Goal: Information Seeking & Learning: Learn about a topic

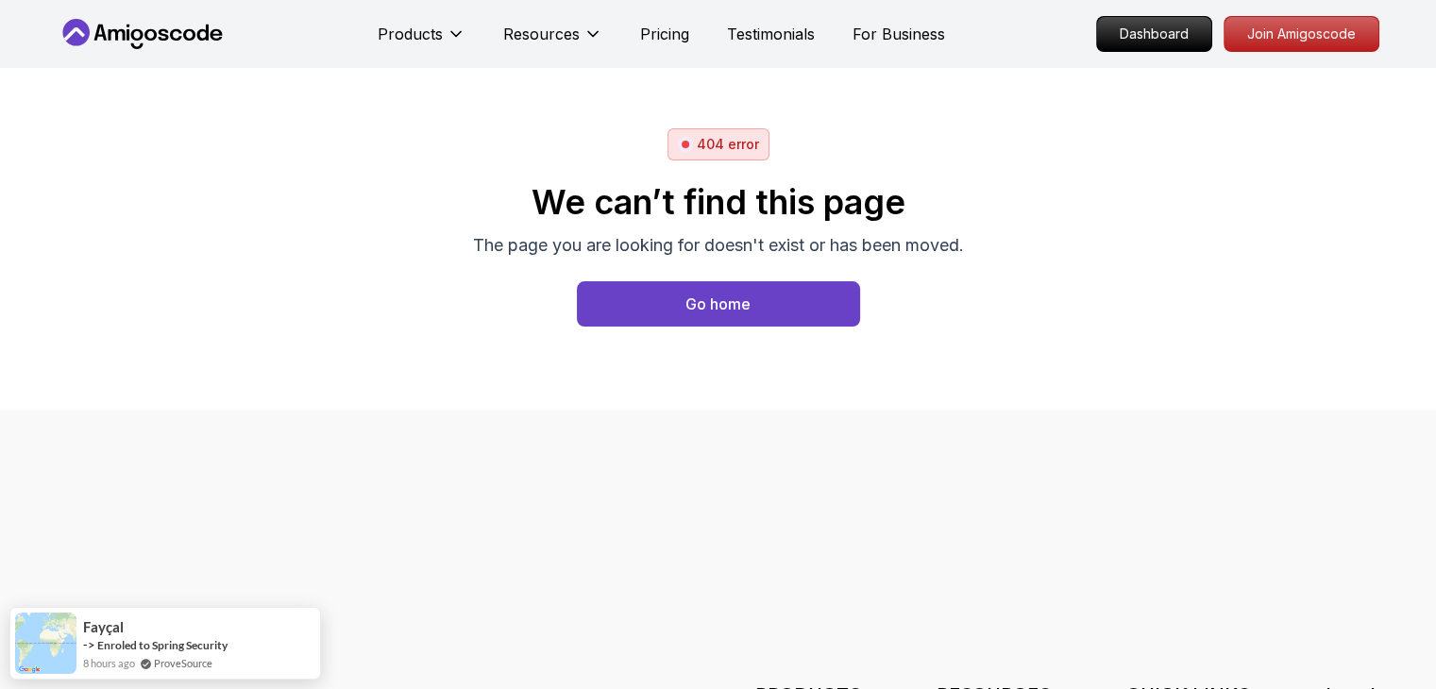
click at [166, 41] on icon at bounding box center [143, 34] width 170 height 30
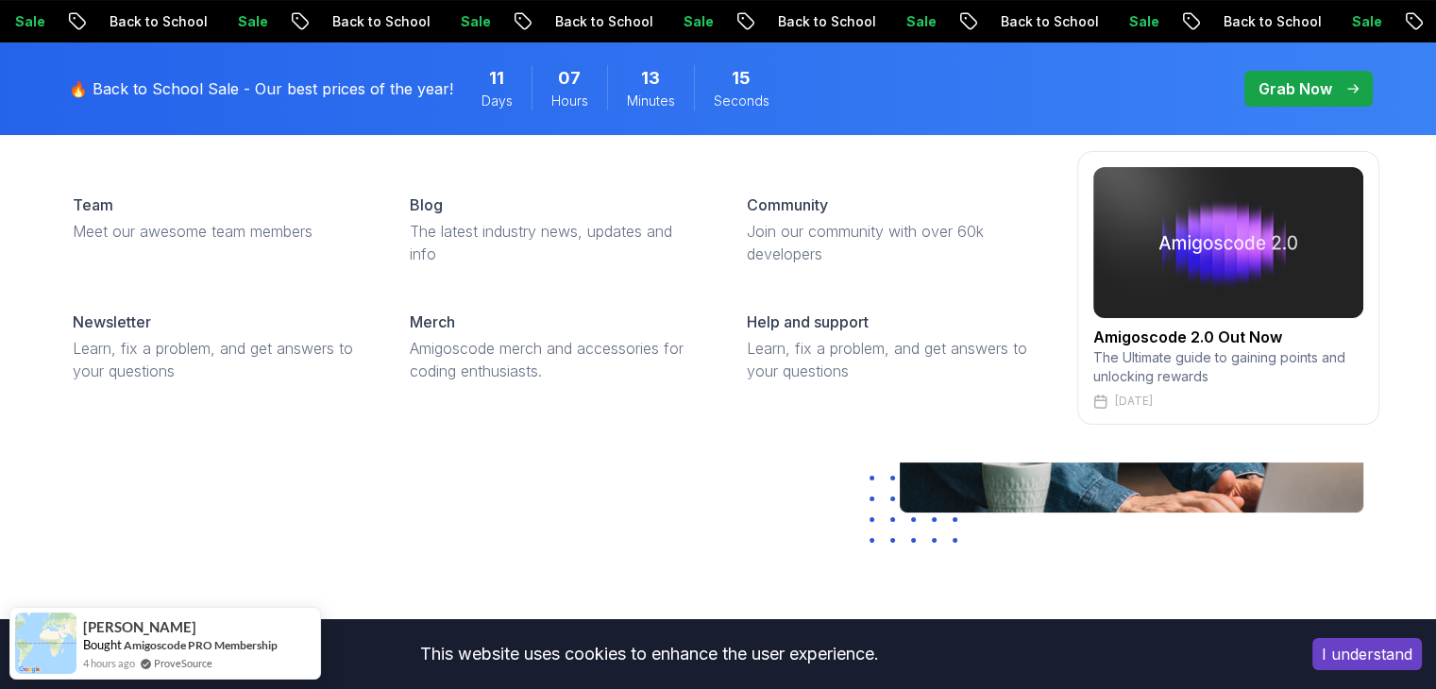
scroll to position [283, 0]
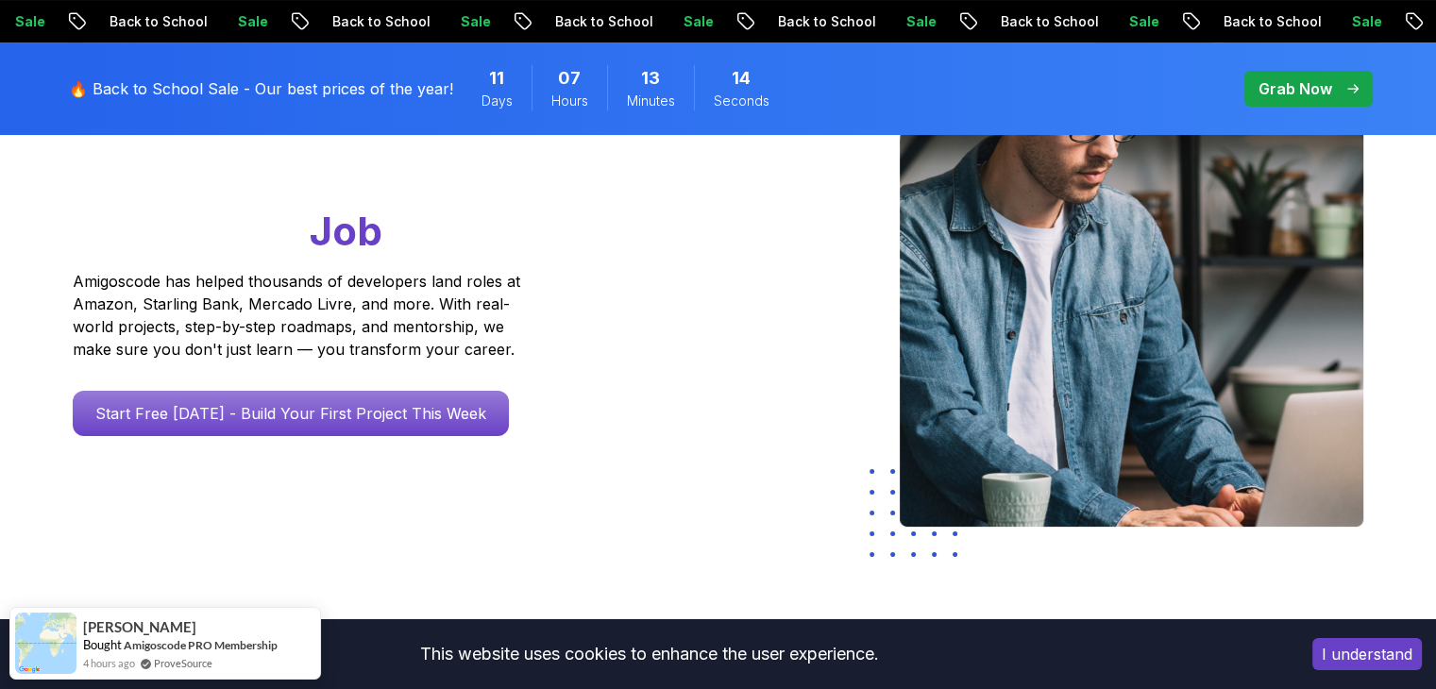
click at [1276, 73] on span "pre-order" at bounding box center [1308, 89] width 128 height 36
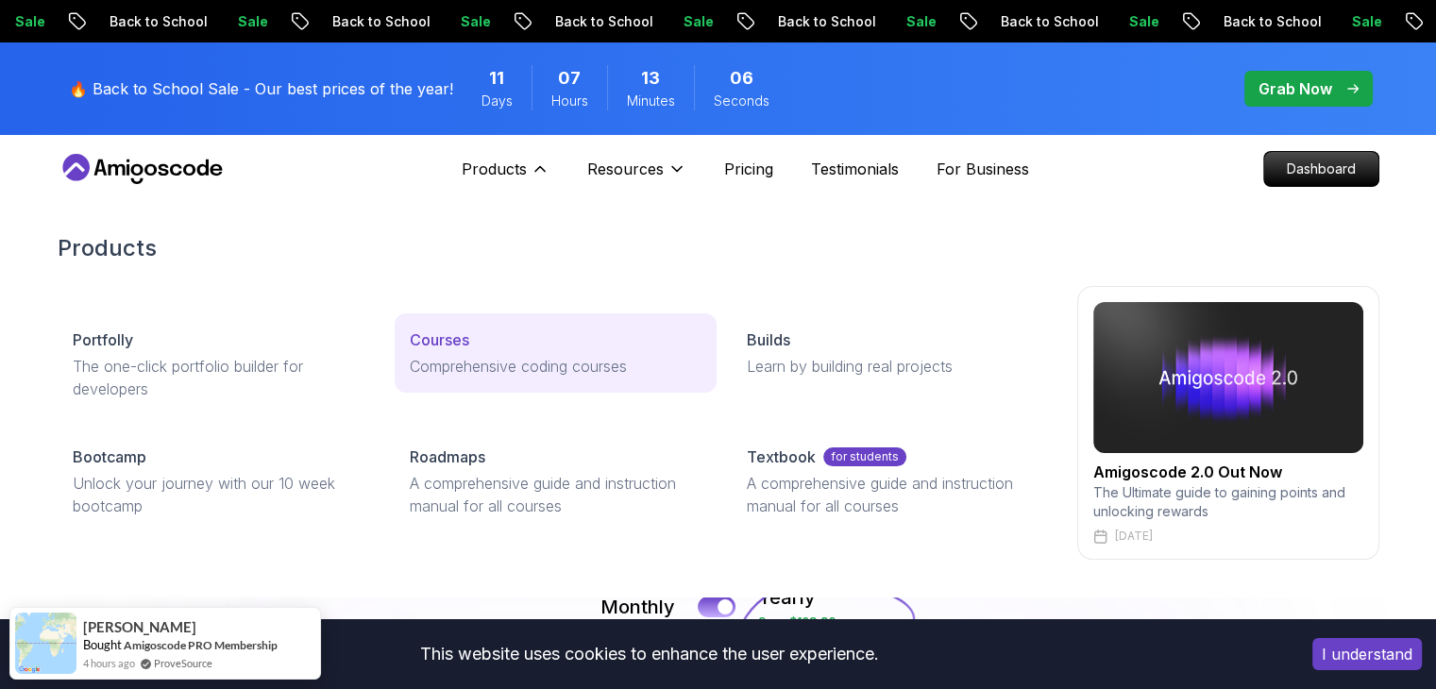
click at [489, 355] on p "Comprehensive coding courses" at bounding box center [556, 366] width 292 height 23
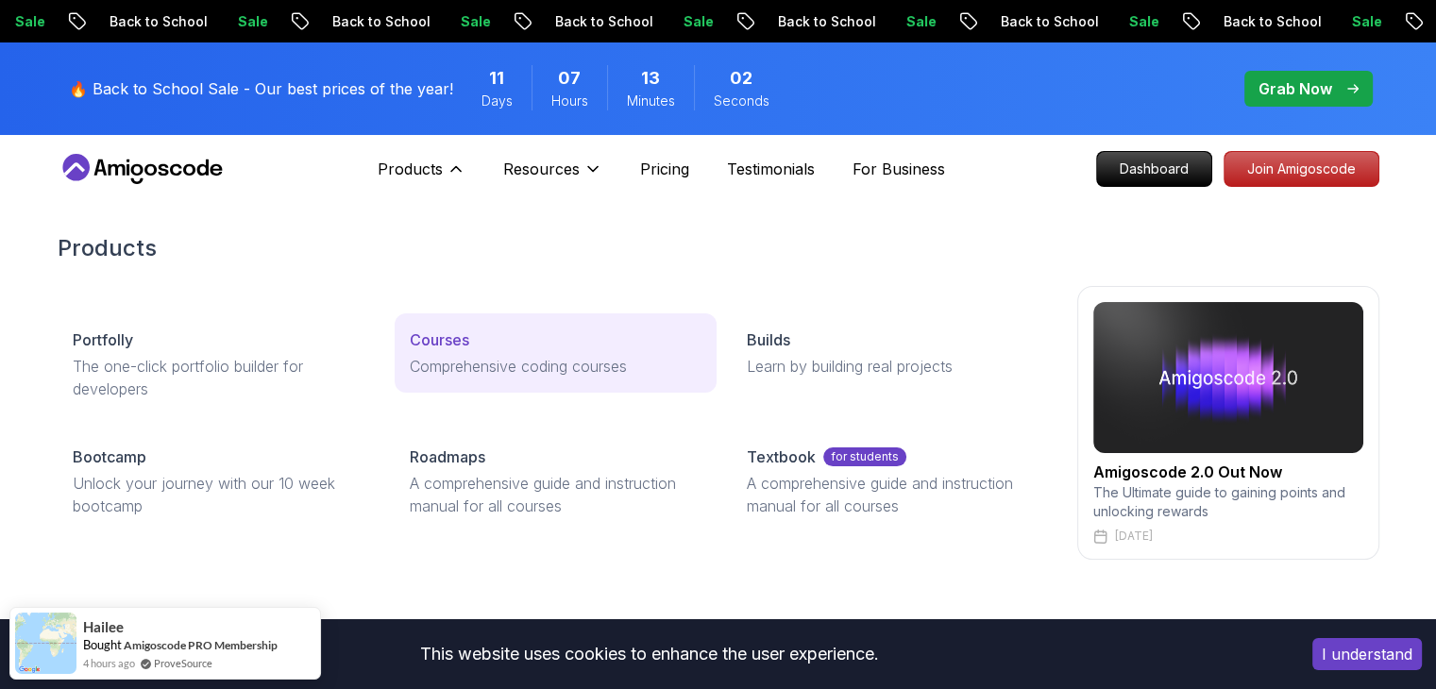
click at [456, 334] on p "Courses" at bounding box center [439, 339] width 59 height 23
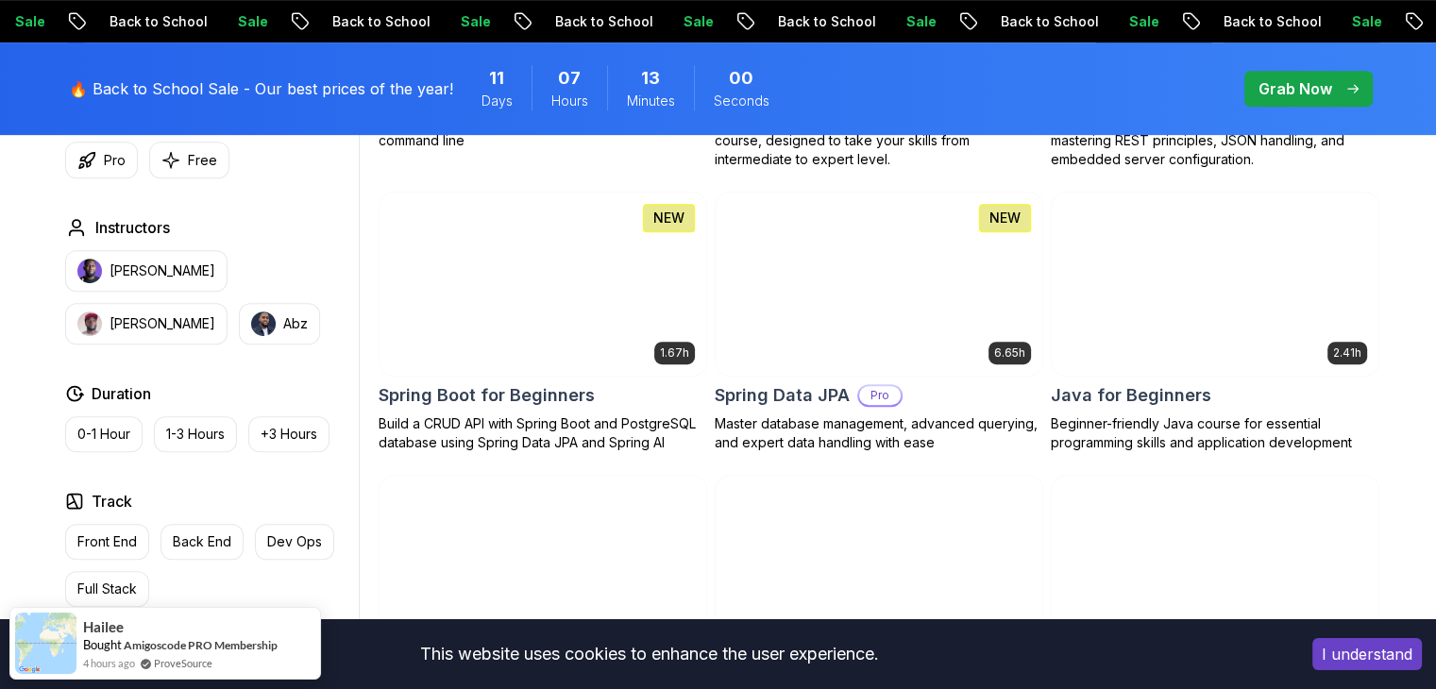
scroll to position [944, 0]
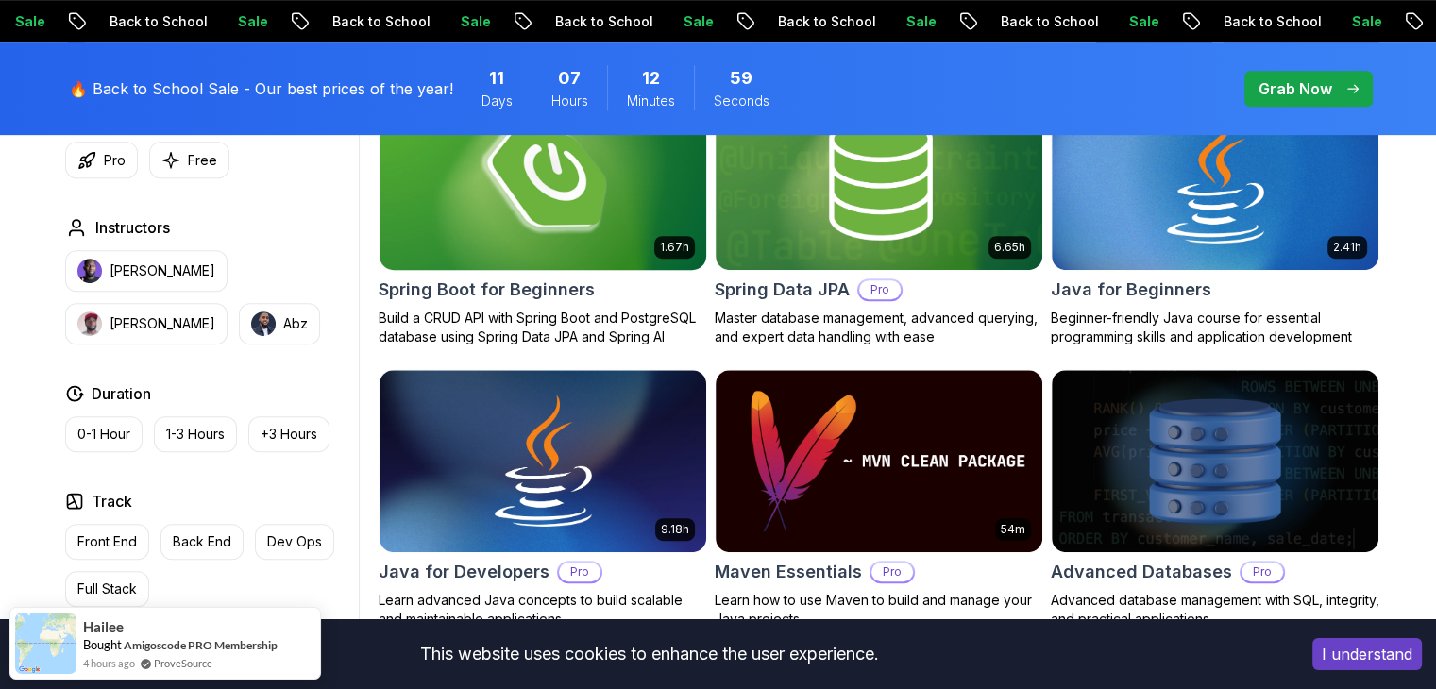
click at [540, 259] on img at bounding box center [542, 178] width 343 height 192
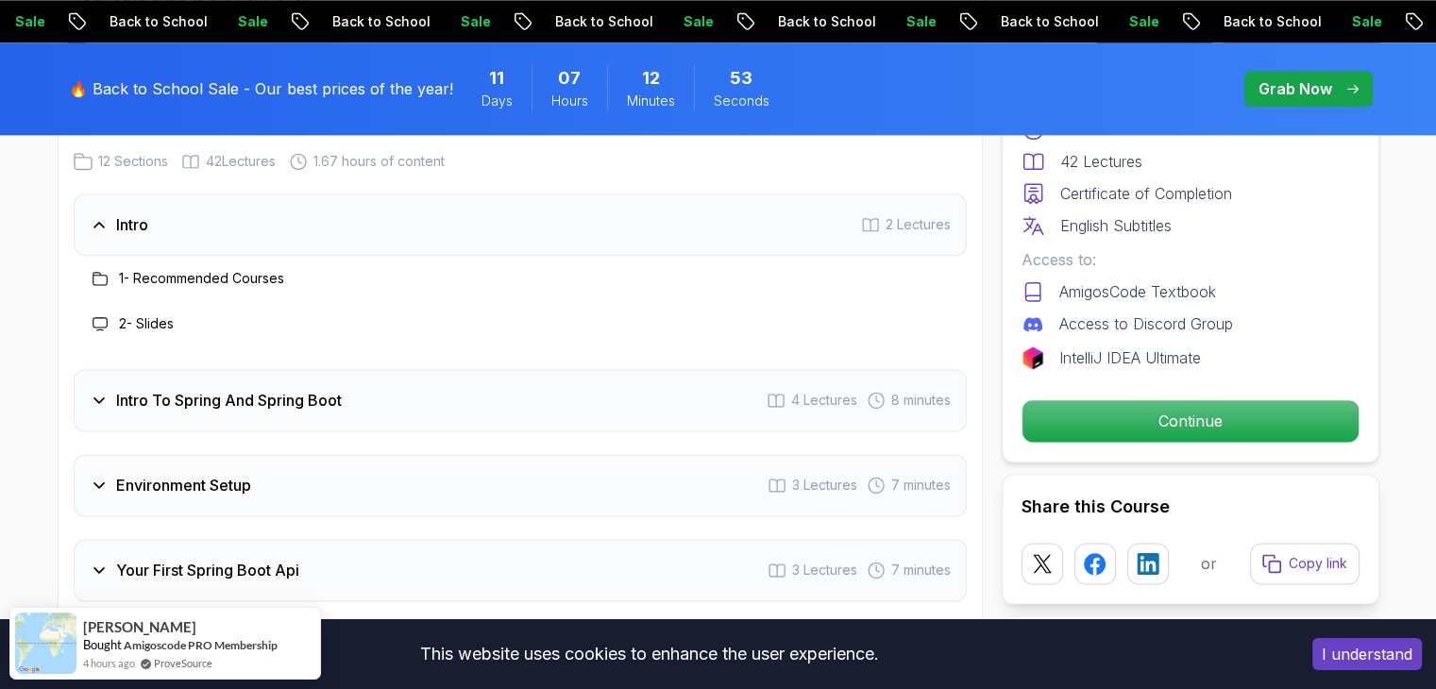
scroll to position [2454, 0]
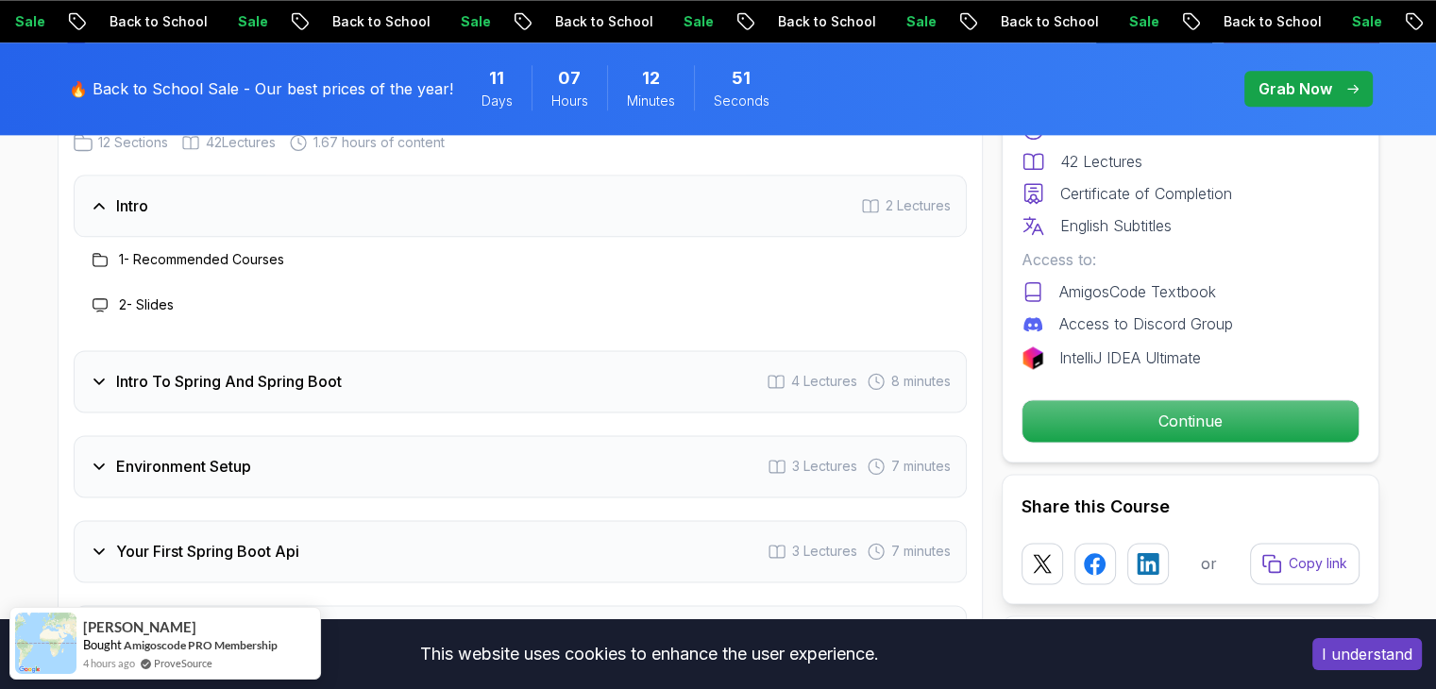
click at [223, 370] on h3 "Intro To Spring And Spring Boot" at bounding box center [229, 381] width 226 height 23
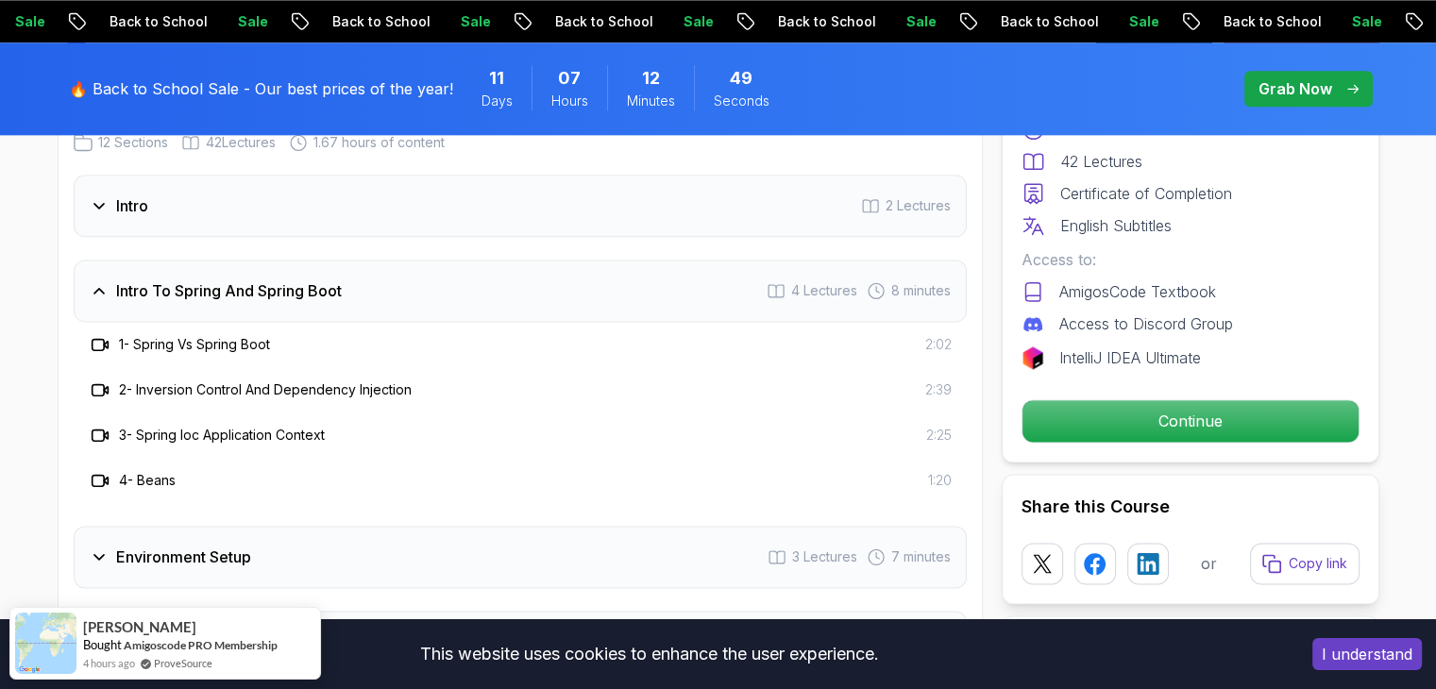
click at [207, 335] on h3 "1 - Spring Vs Spring Boot" at bounding box center [194, 344] width 151 height 19
click at [211, 546] on h3 "Environment Setup" at bounding box center [183, 557] width 135 height 23
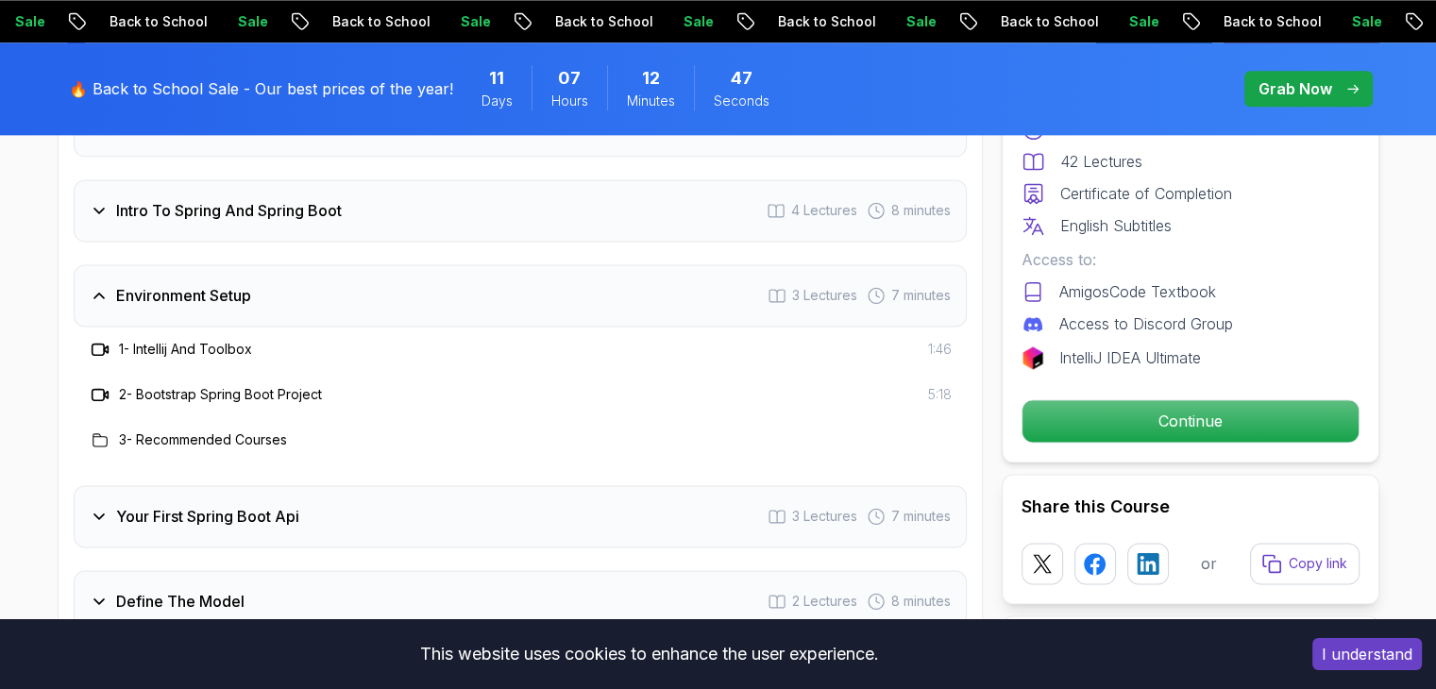
scroll to position [2549, 0]
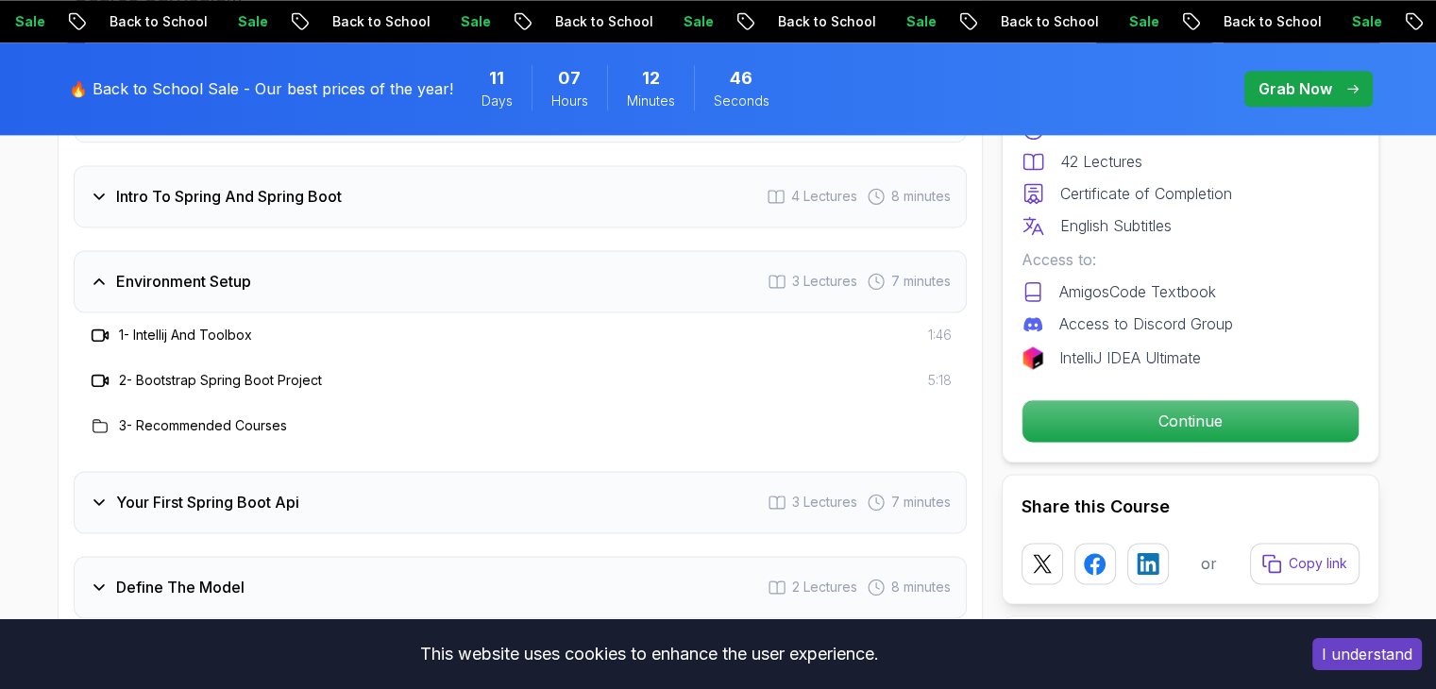
click at [244, 471] on div "Your First Spring Boot Api 3 Lectures 7 minutes" at bounding box center [520, 502] width 893 height 62
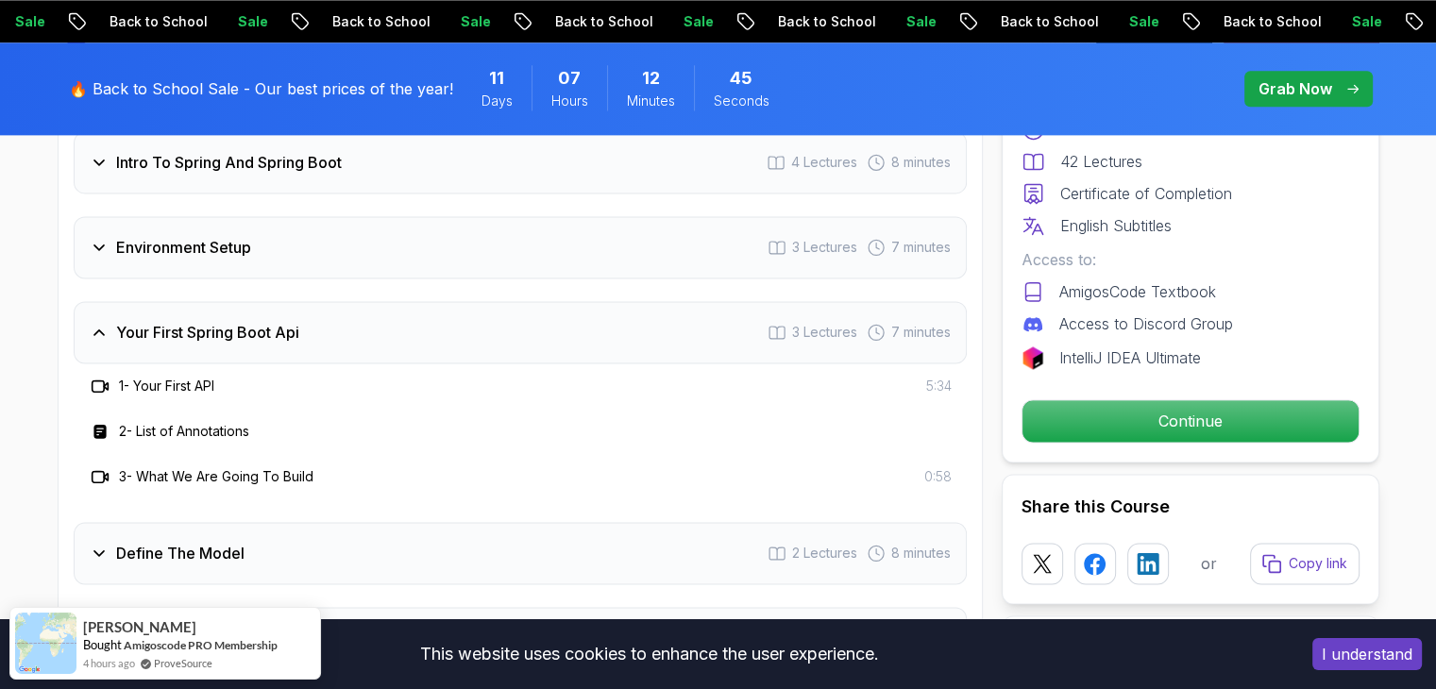
scroll to position [2643, 0]
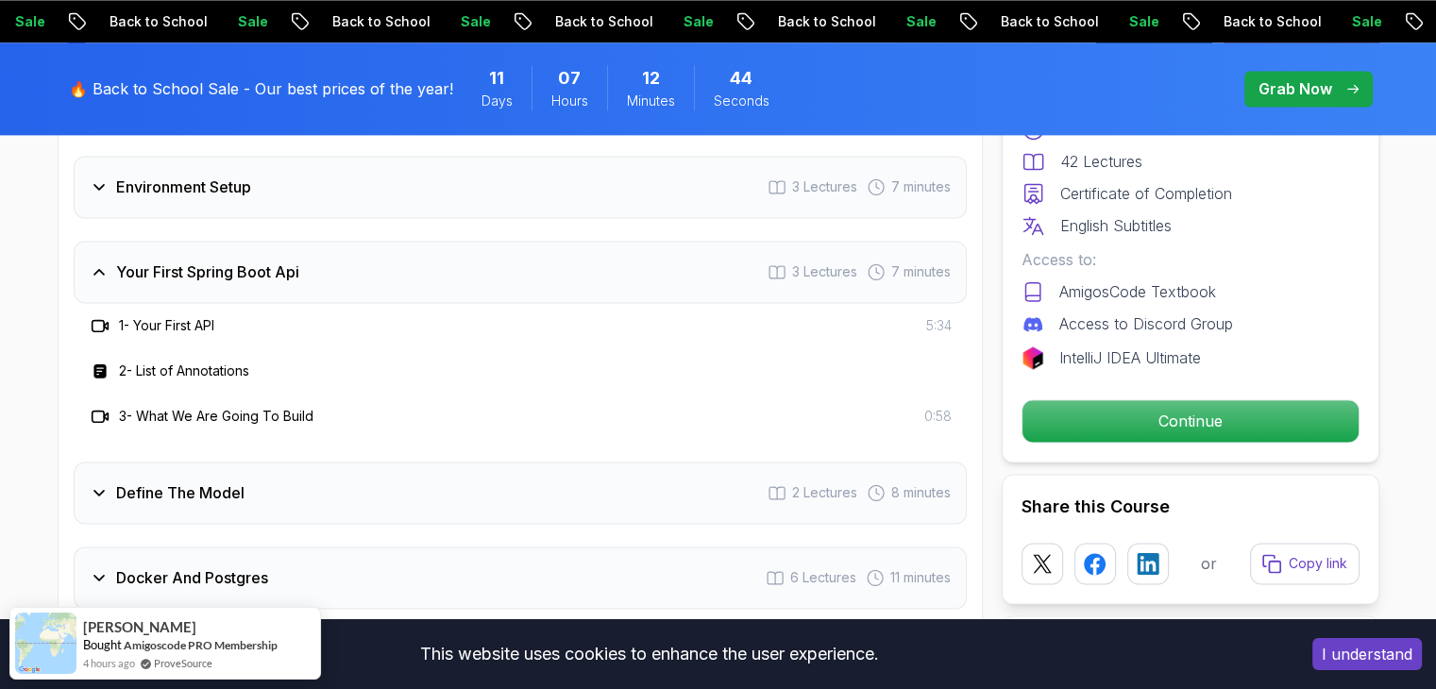
click at [105, 316] on icon at bounding box center [100, 325] width 19 height 19
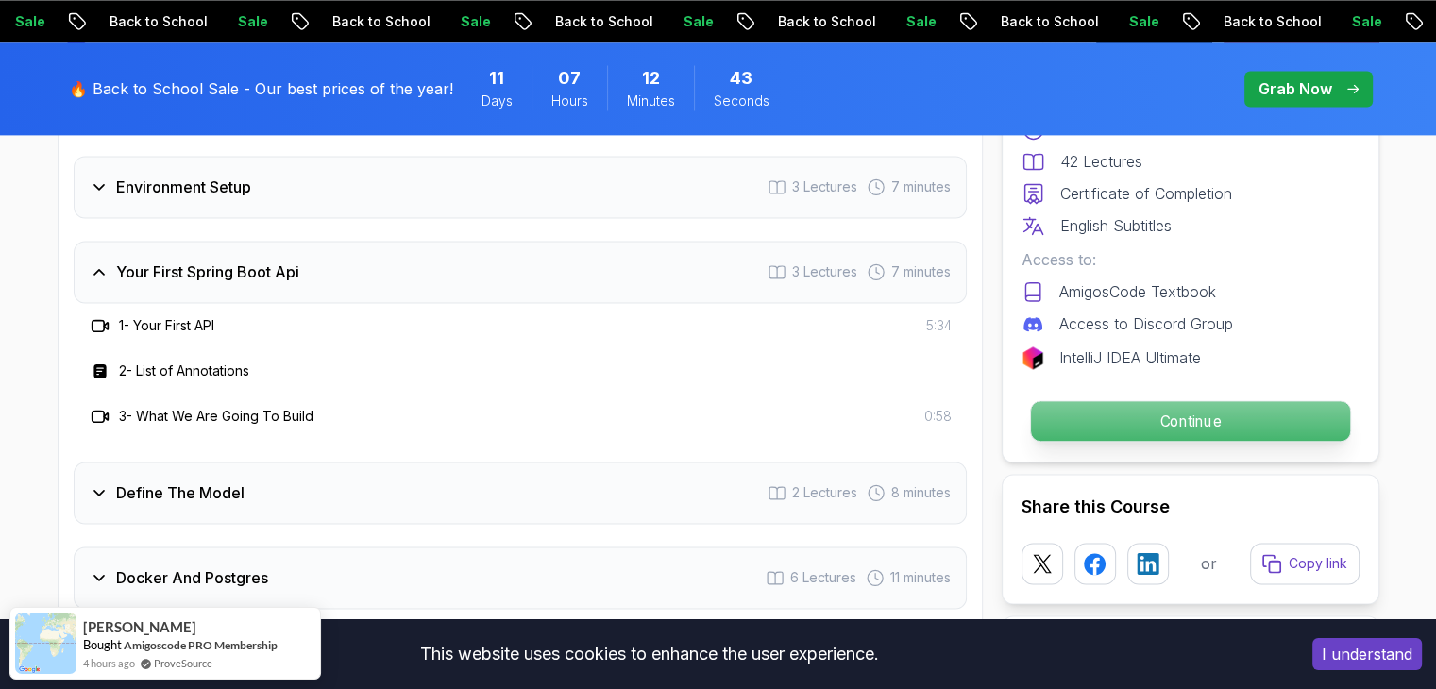
click at [1179, 412] on p "Continue" at bounding box center [1189, 421] width 319 height 40
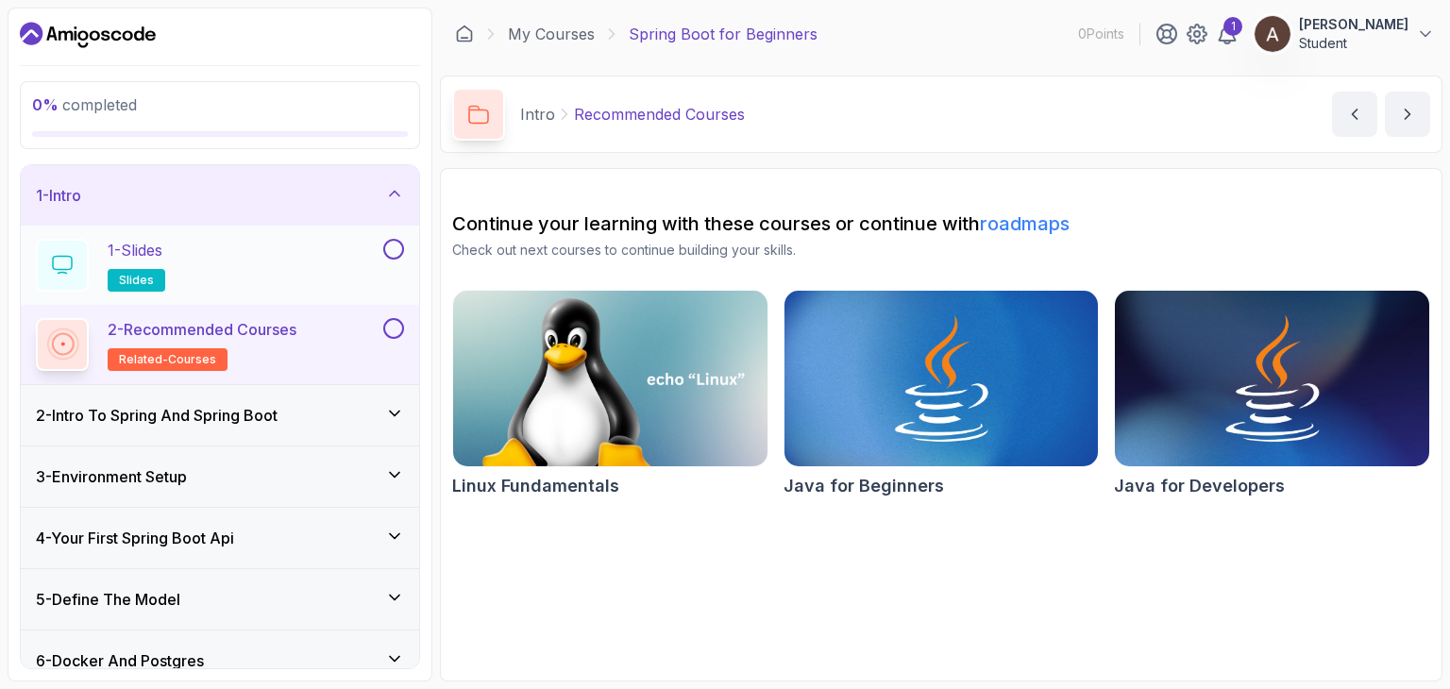
click at [350, 281] on div "1 - Slides slides" at bounding box center [208, 265] width 344 height 53
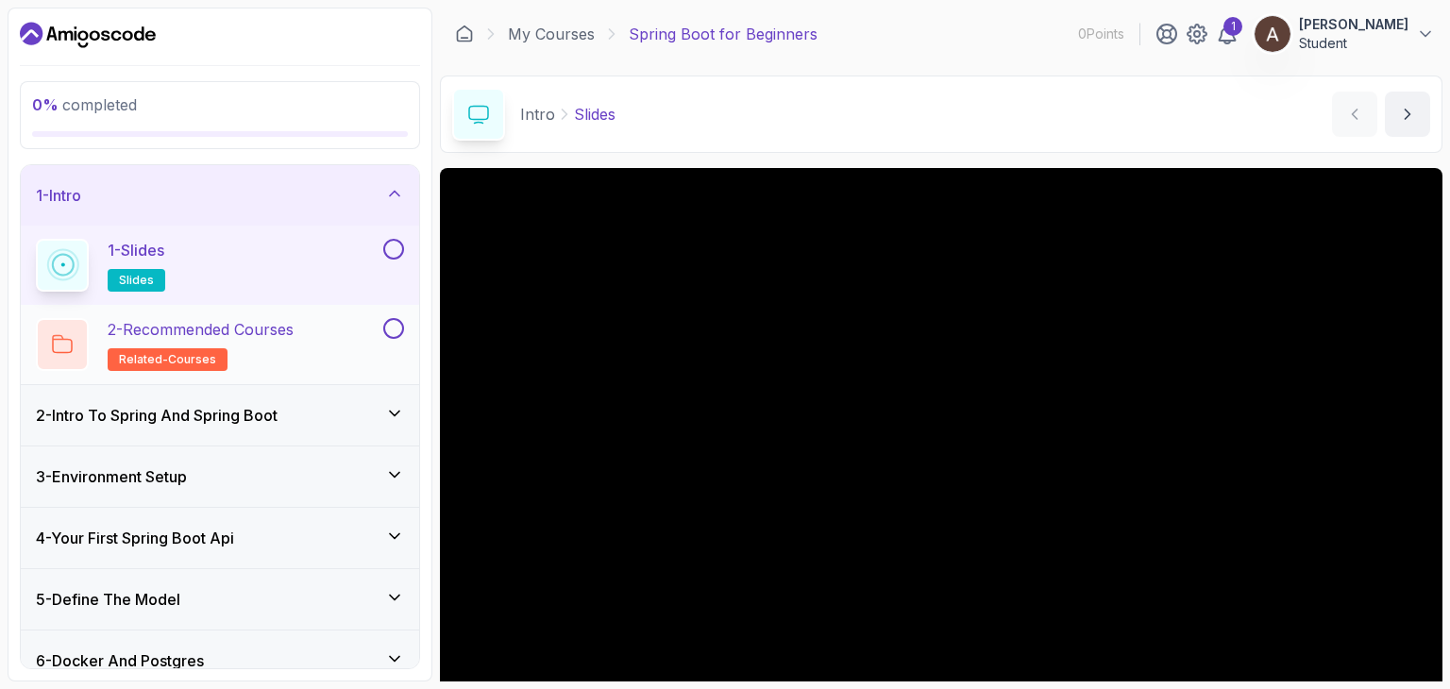
click at [349, 330] on div "2 - Recommended Courses related-courses" at bounding box center [208, 344] width 344 height 53
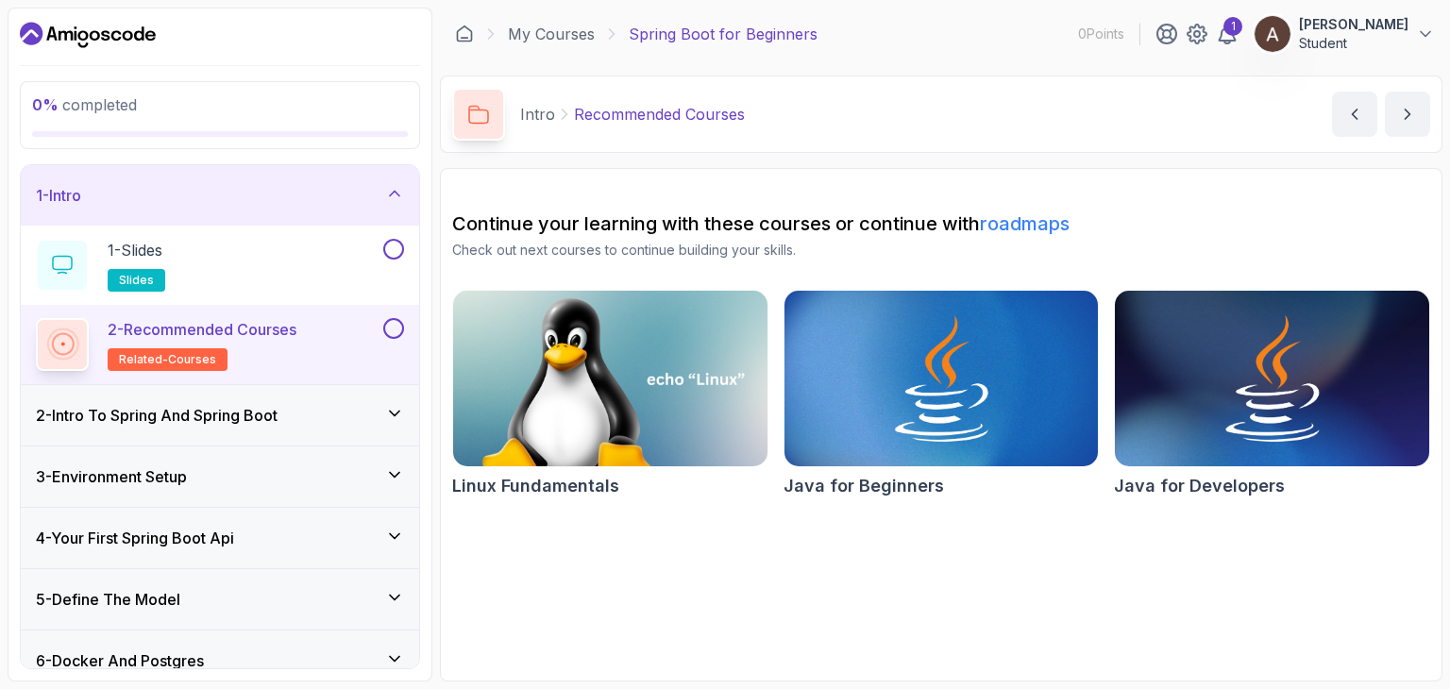
click at [346, 413] on div "2 - Intro To Spring And Spring Boot" at bounding box center [220, 415] width 368 height 23
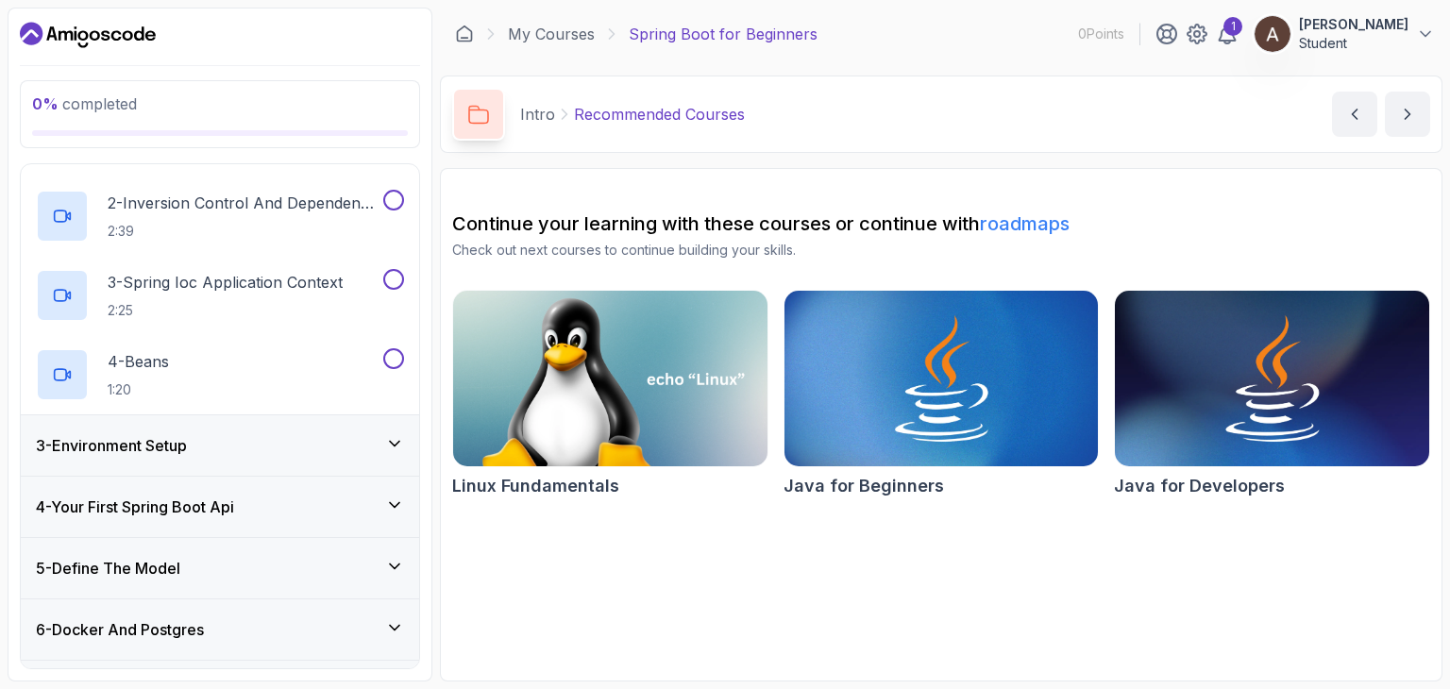
click at [211, 491] on div "4 - Your First Spring Boot Api" at bounding box center [220, 507] width 398 height 60
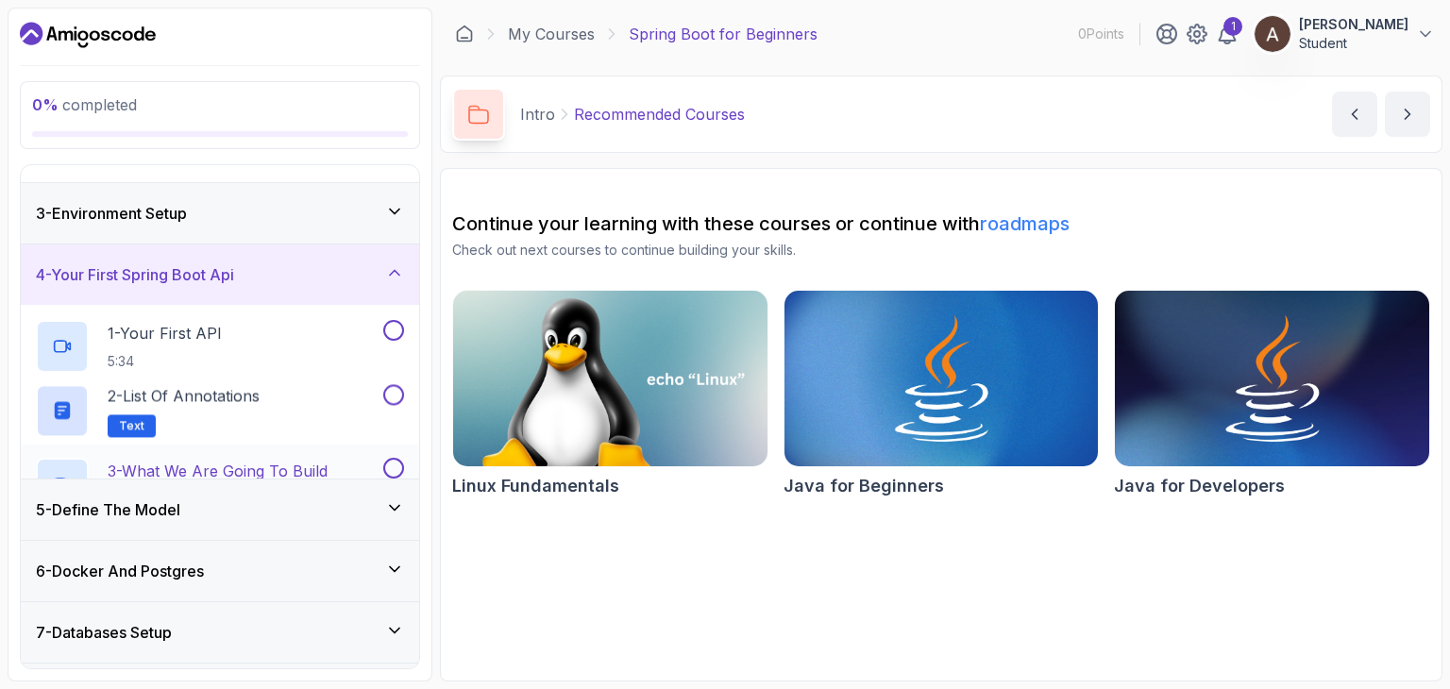
scroll to position [138, 0]
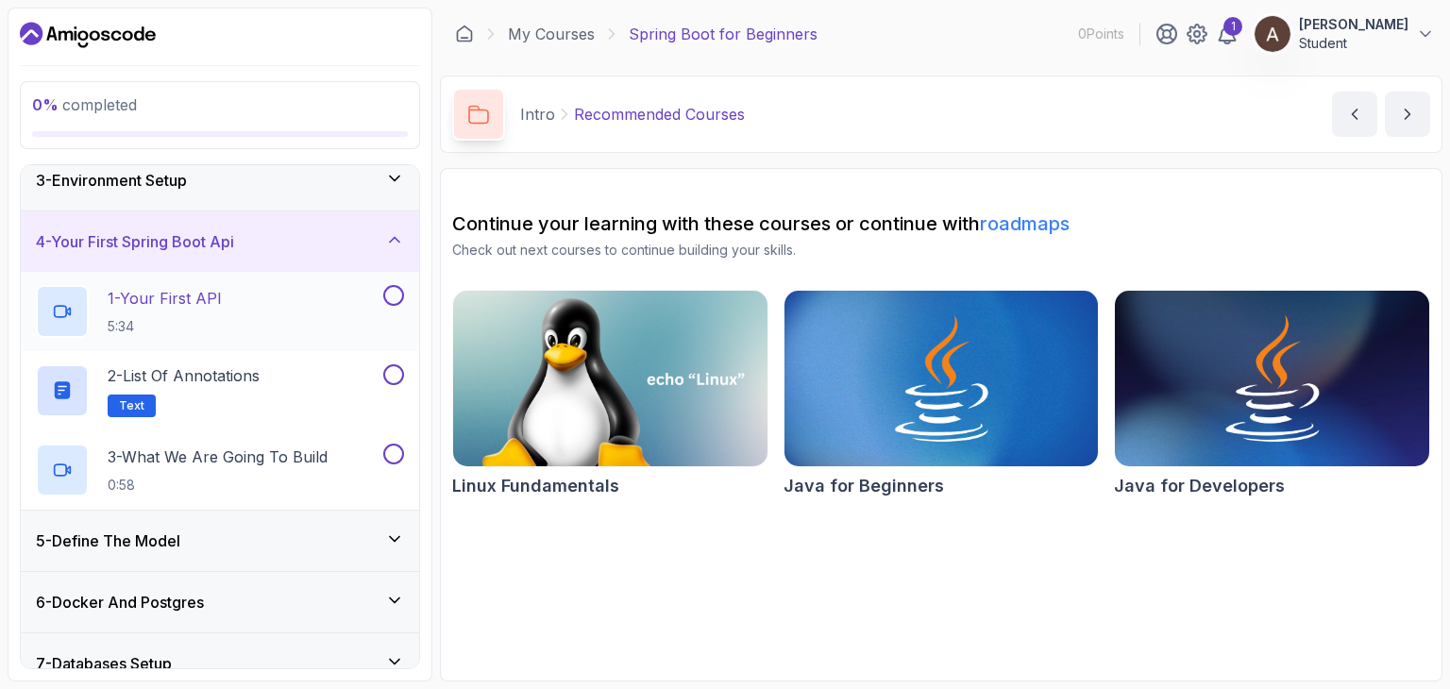
click at [277, 320] on div "1 - Your First API 5:34" at bounding box center [208, 311] width 344 height 53
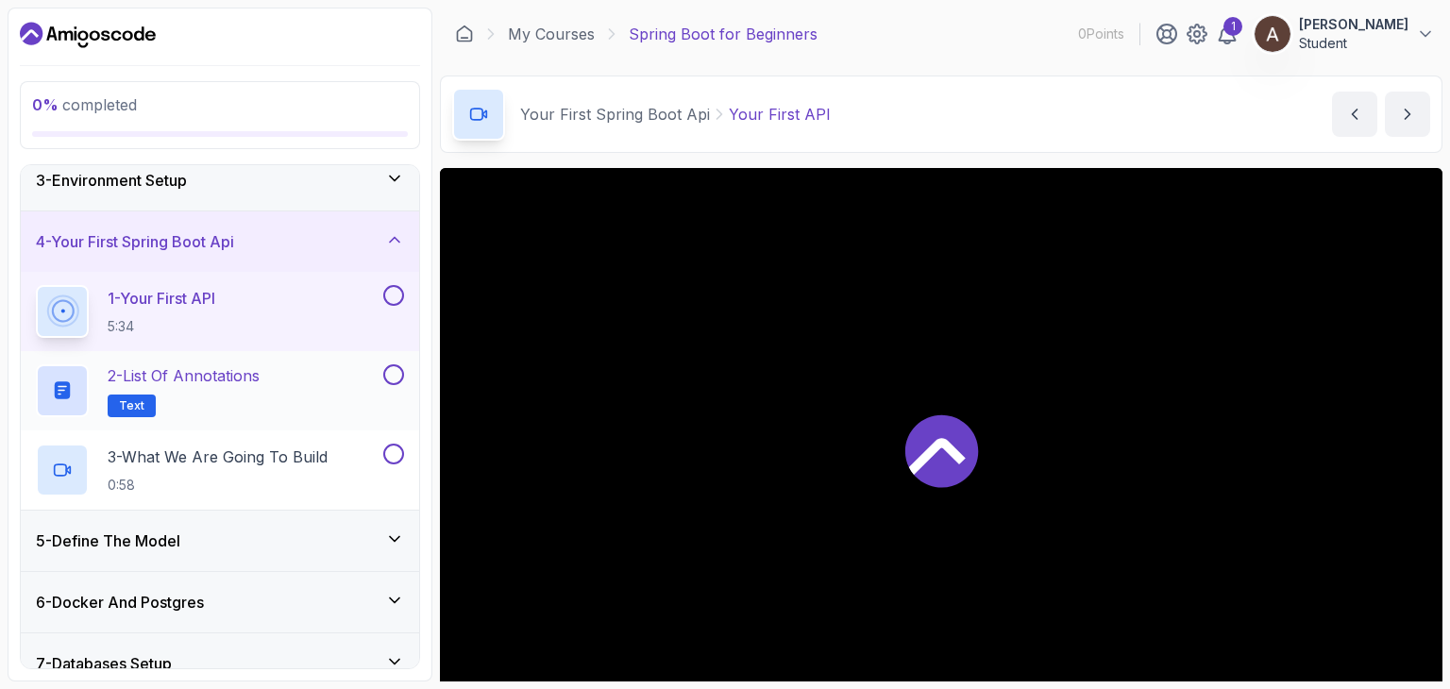
click at [206, 401] on h2 "2 - List of Annotations Text" at bounding box center [184, 390] width 152 height 53
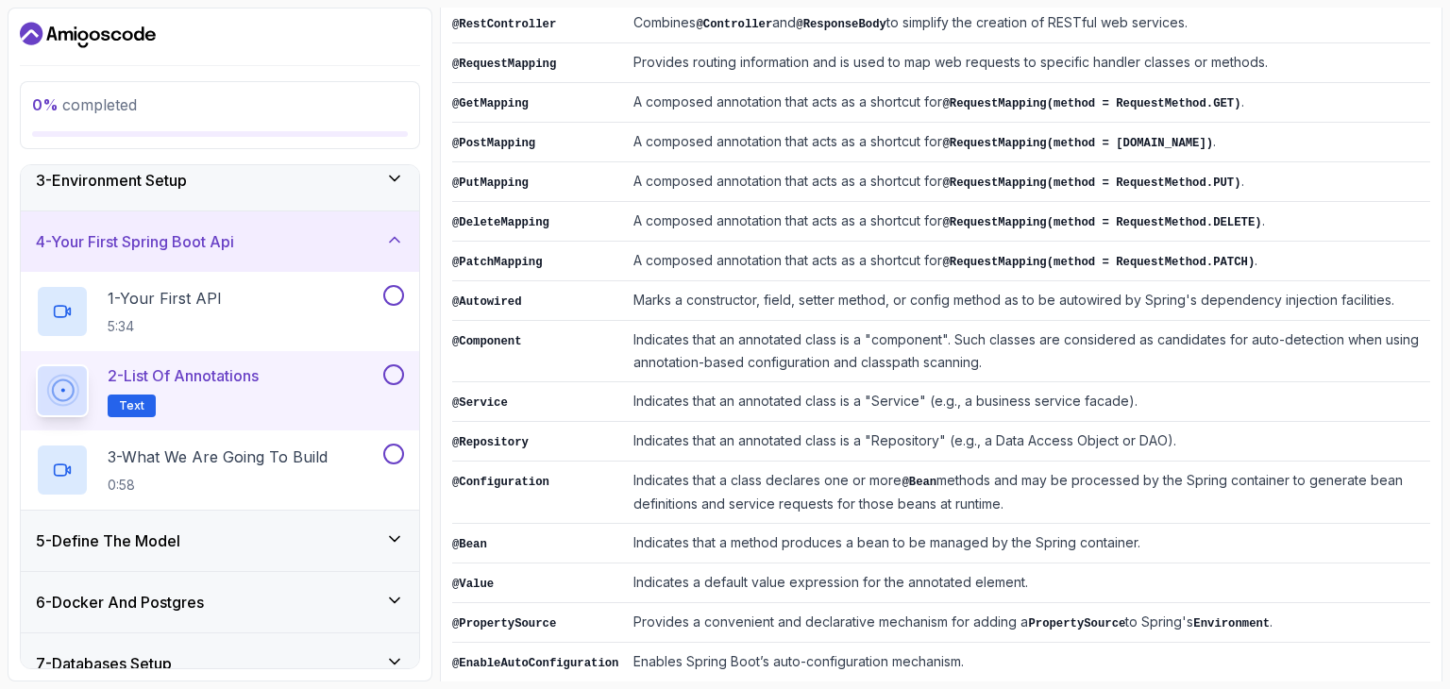
scroll to position [464, 0]
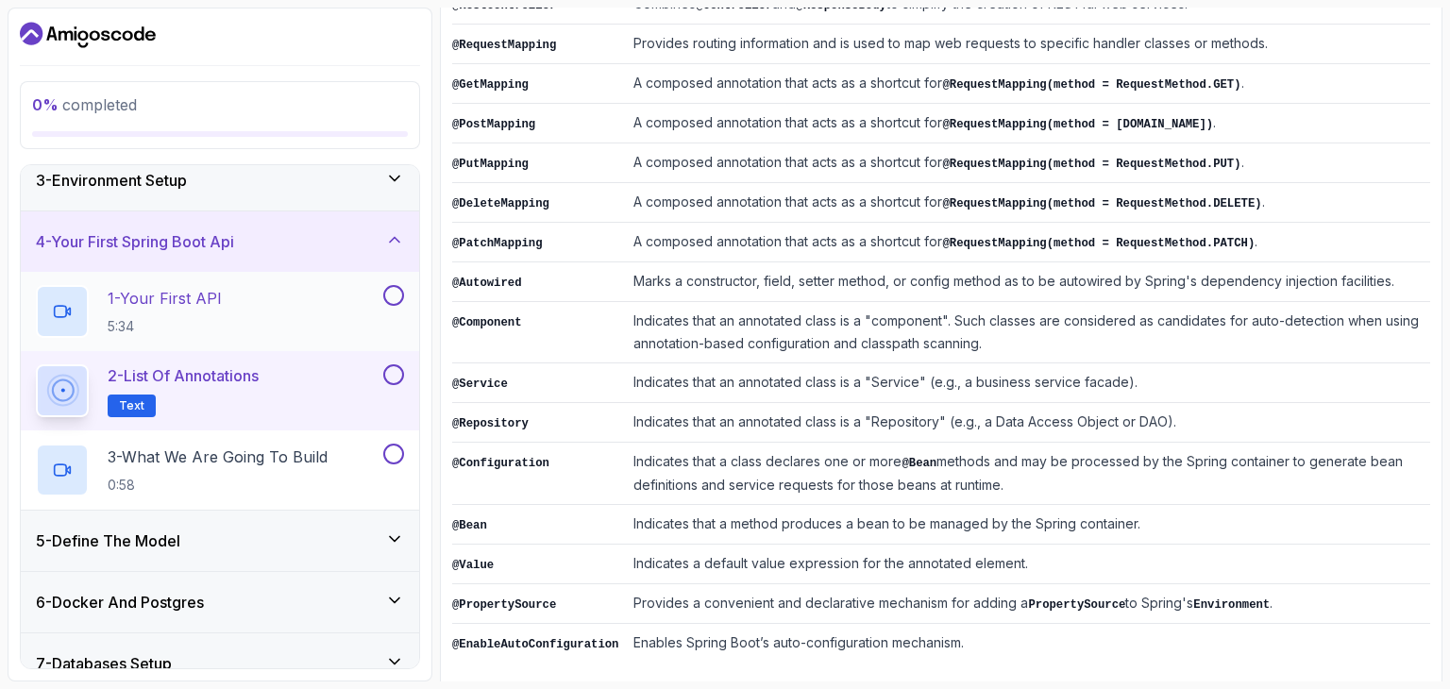
click at [303, 321] on div "1 - Your First API 5:34" at bounding box center [208, 311] width 344 height 53
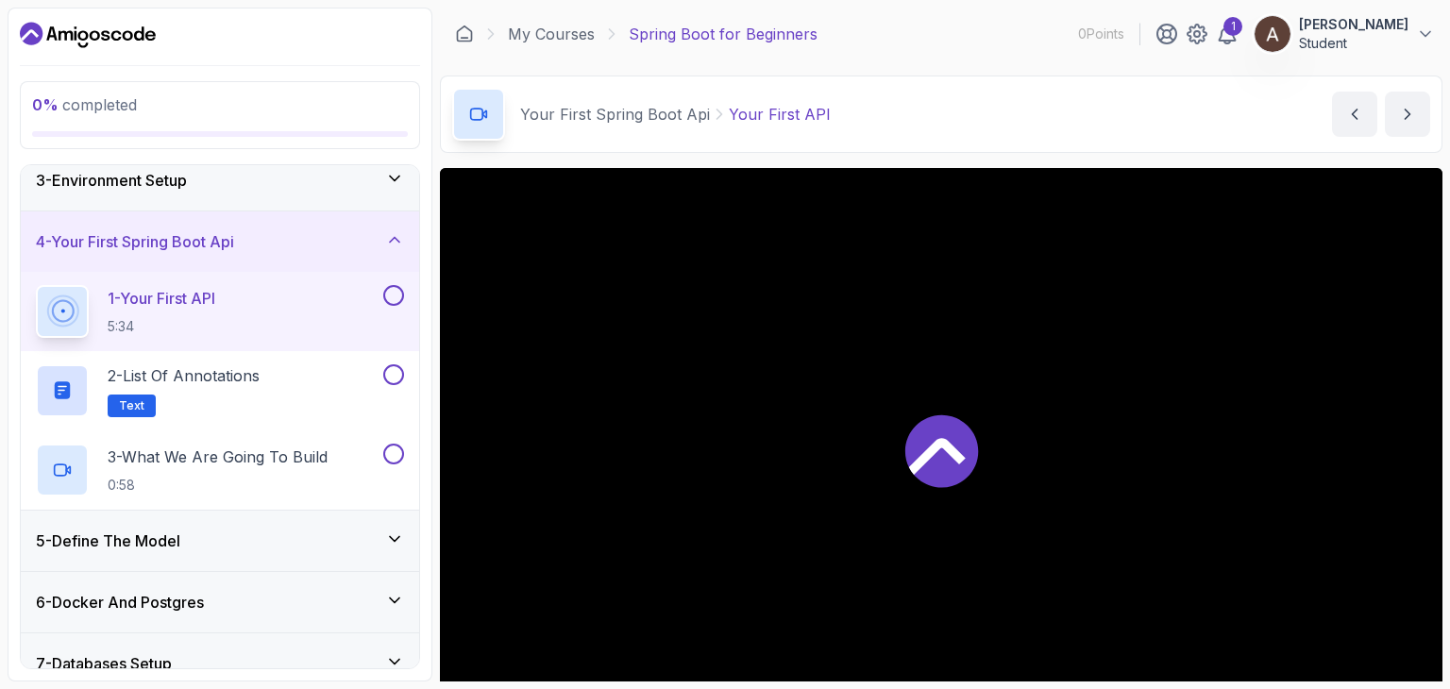
click at [941, 443] on icon at bounding box center [937, 456] width 57 height 37
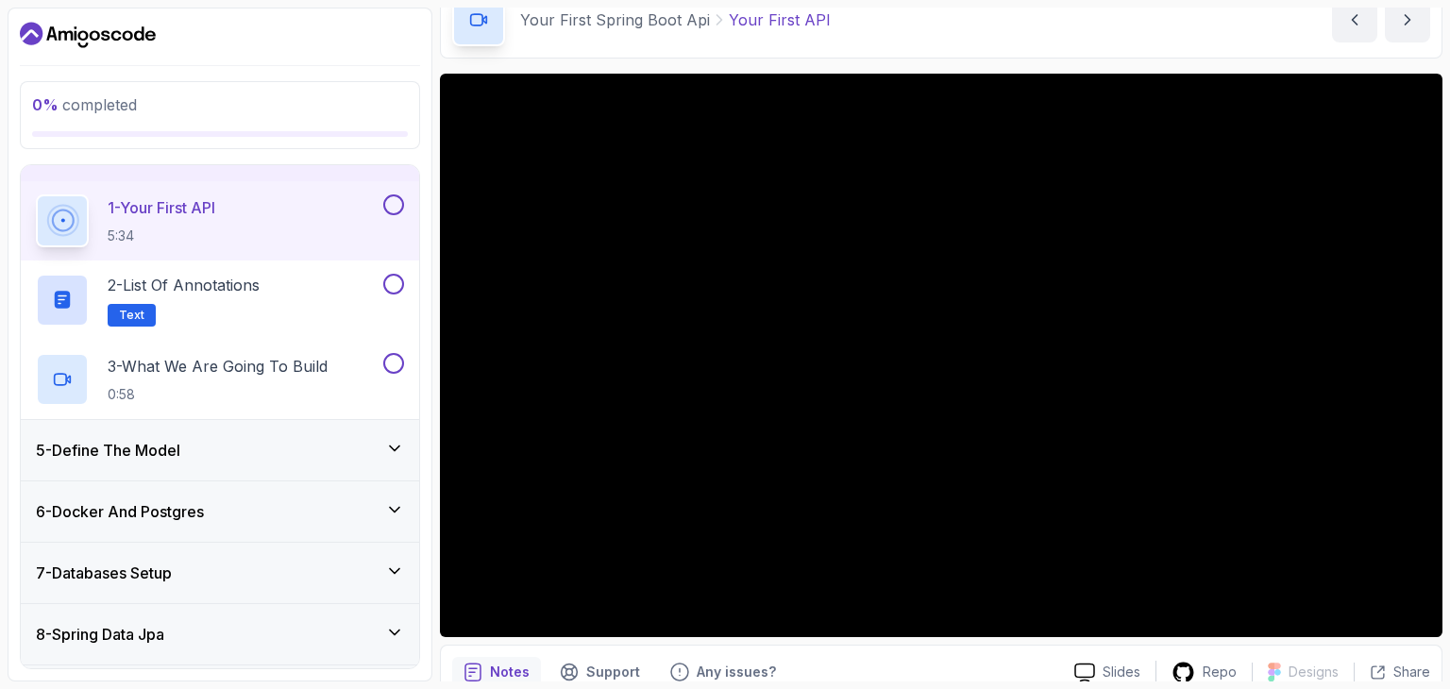
scroll to position [232, 0]
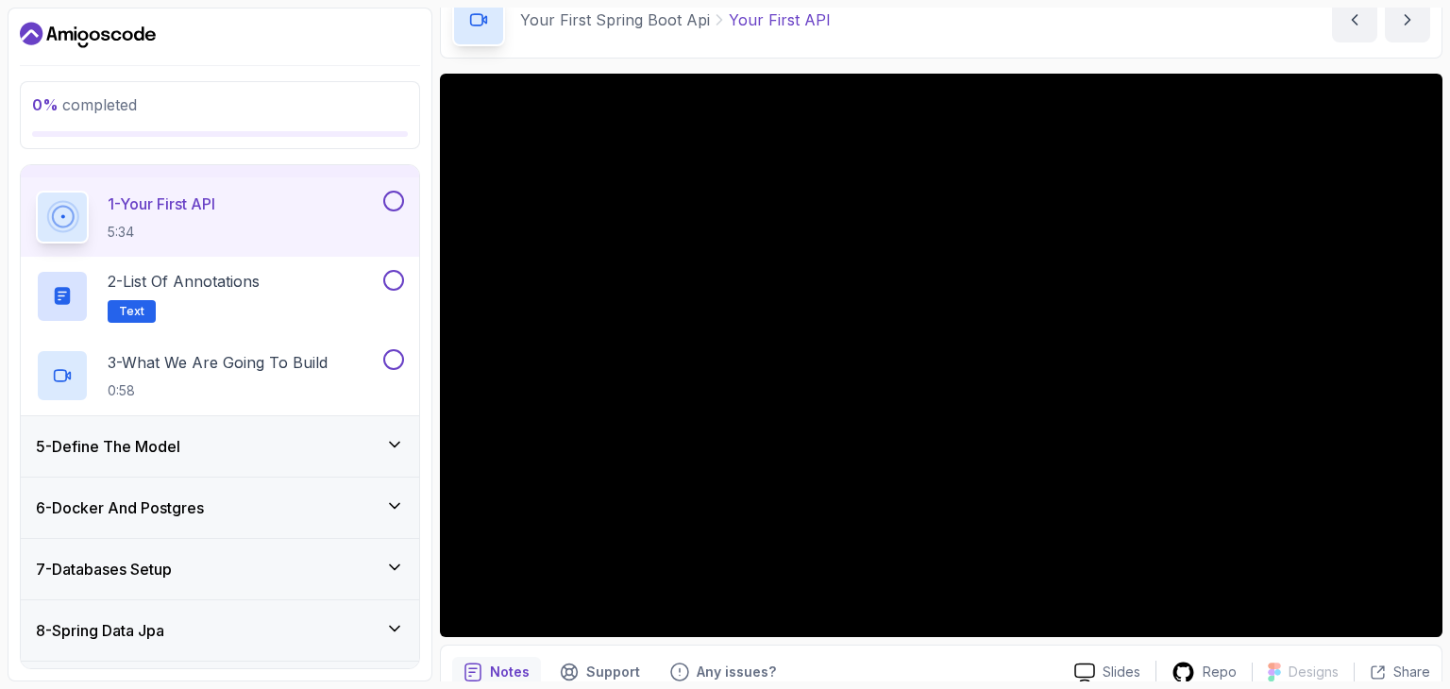
click at [245, 444] on div "5 - Define The Model" at bounding box center [220, 446] width 368 height 23
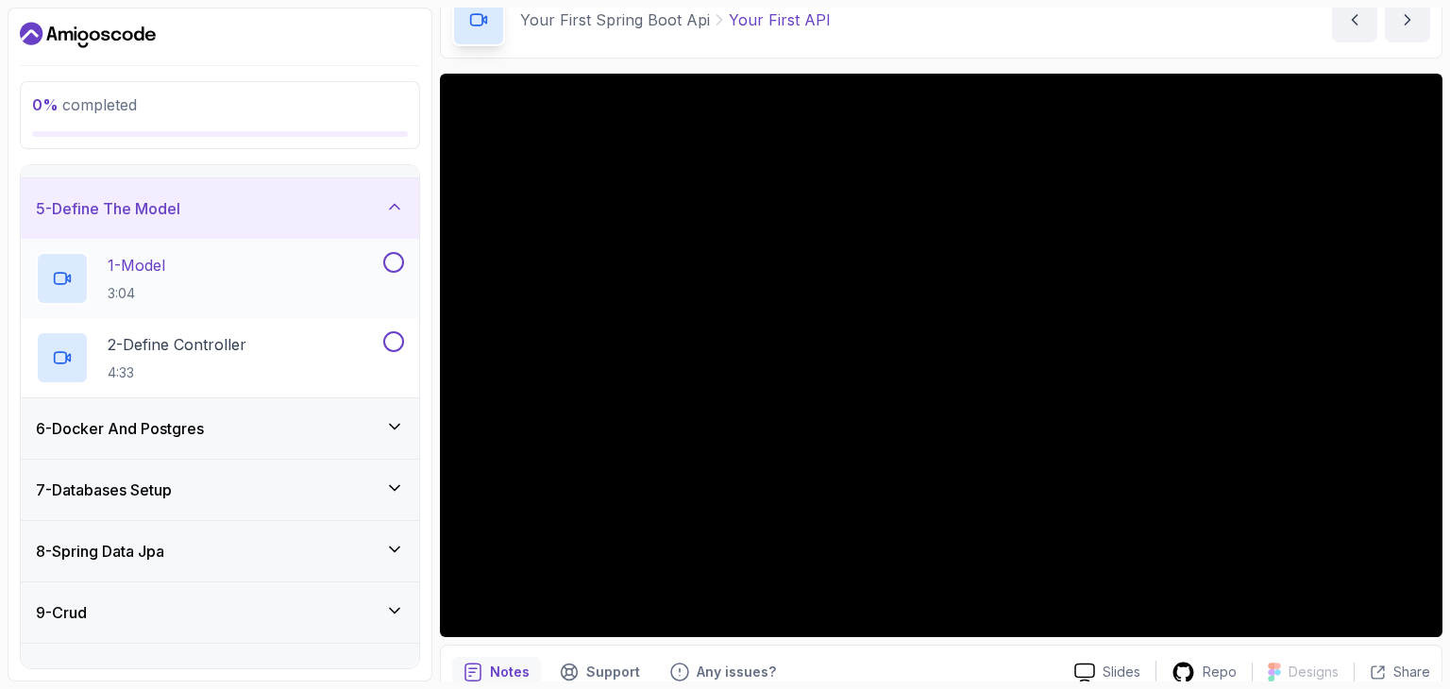
click at [266, 294] on div "1 - Model 3:04" at bounding box center [208, 278] width 344 height 53
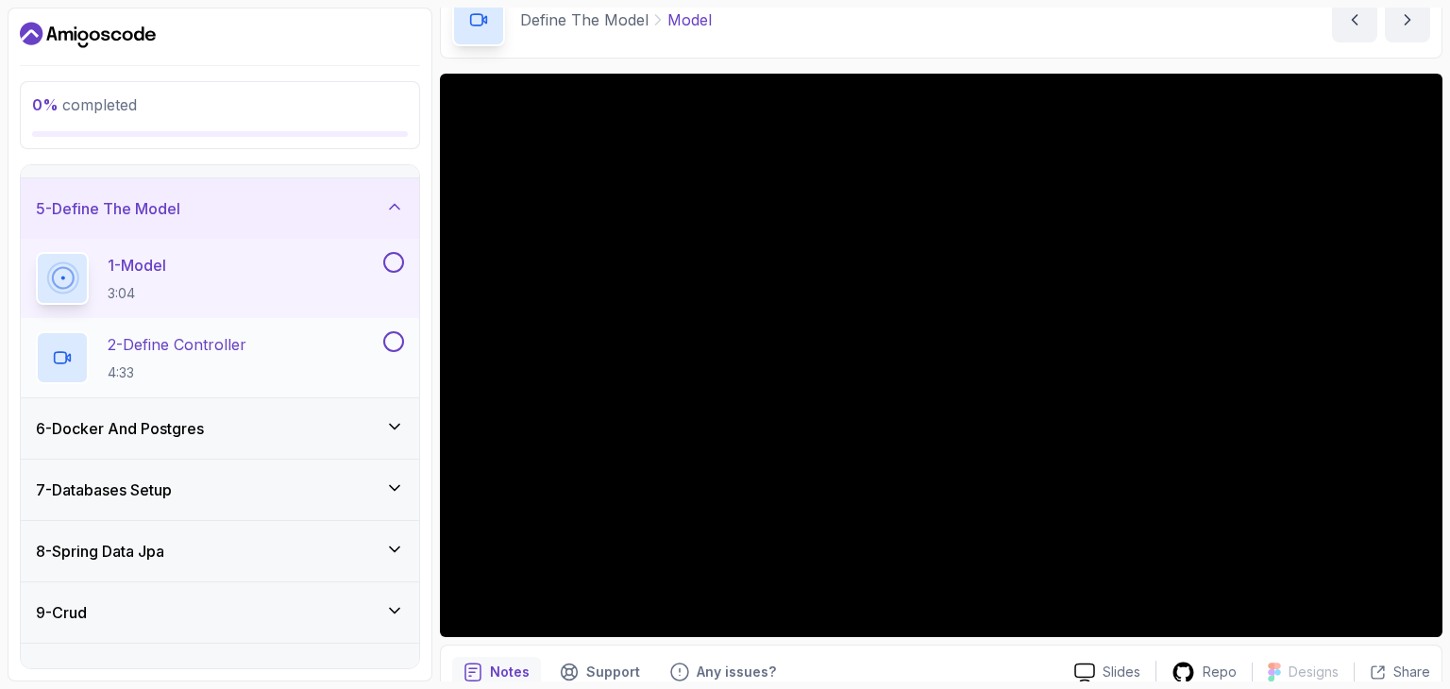
click at [222, 356] on h2 "2 - Define Controller 4:33" at bounding box center [177, 357] width 139 height 49
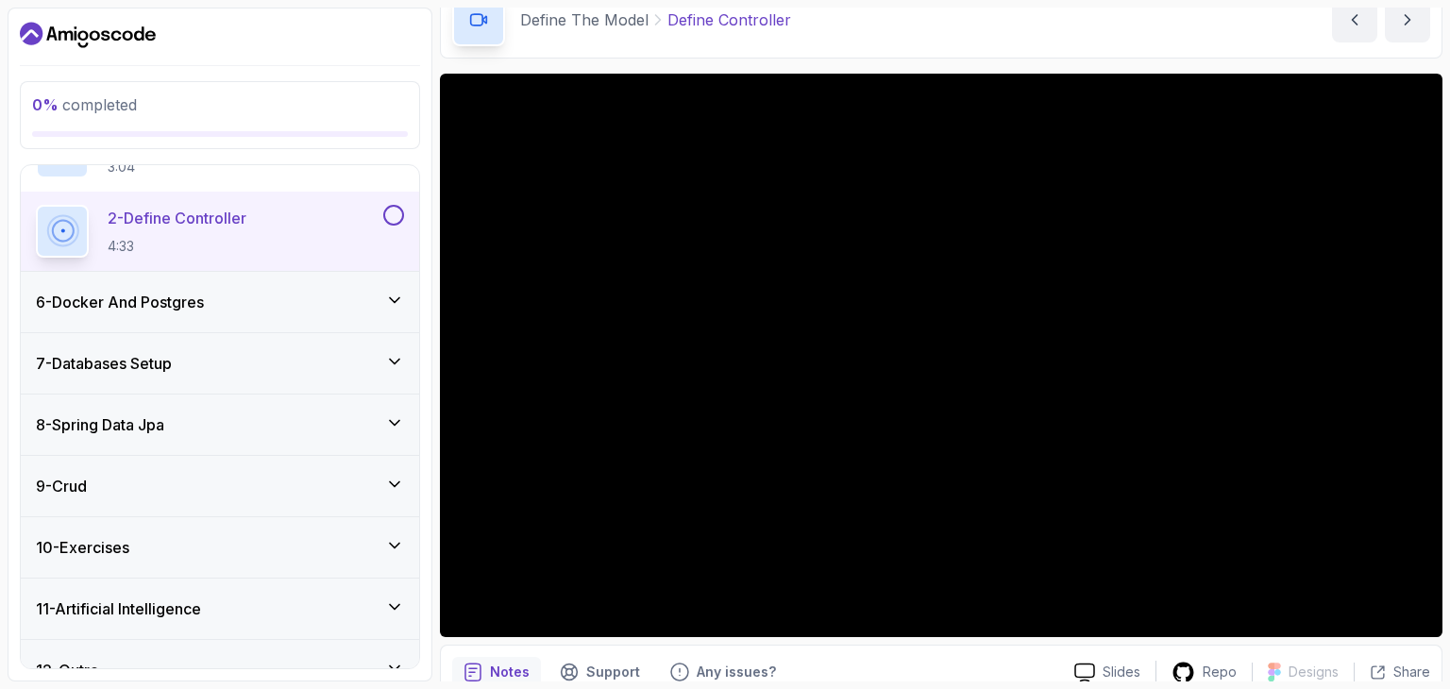
scroll to position [387, 0]
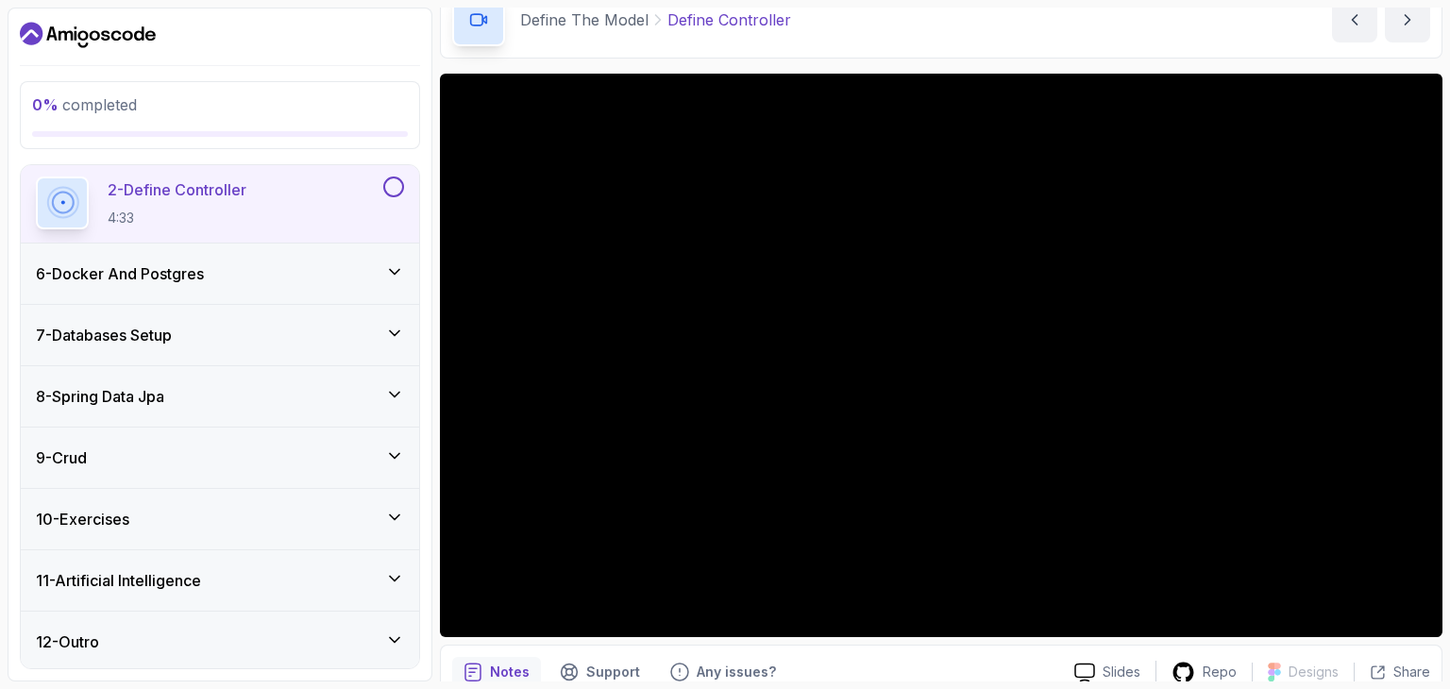
click at [293, 570] on div "11 - Artificial Intelligence" at bounding box center [220, 580] width 368 height 23
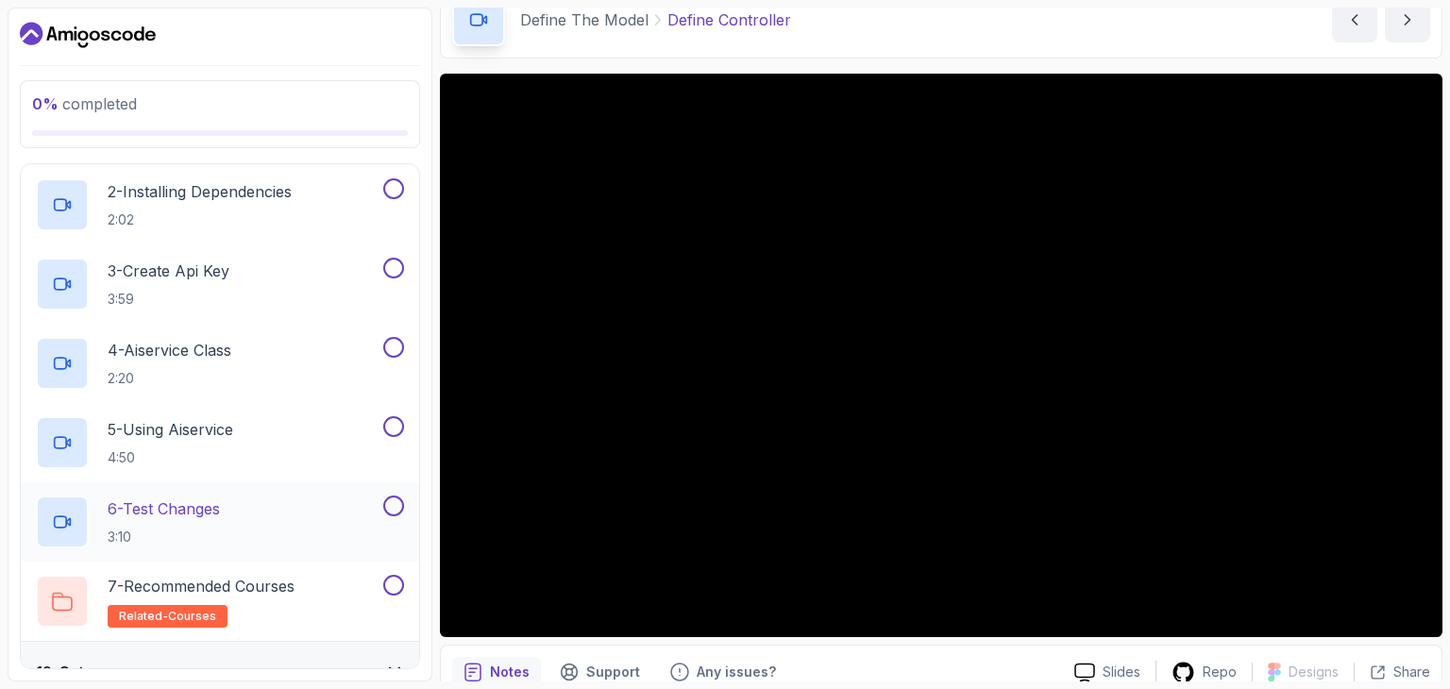
scroll to position [783, 0]
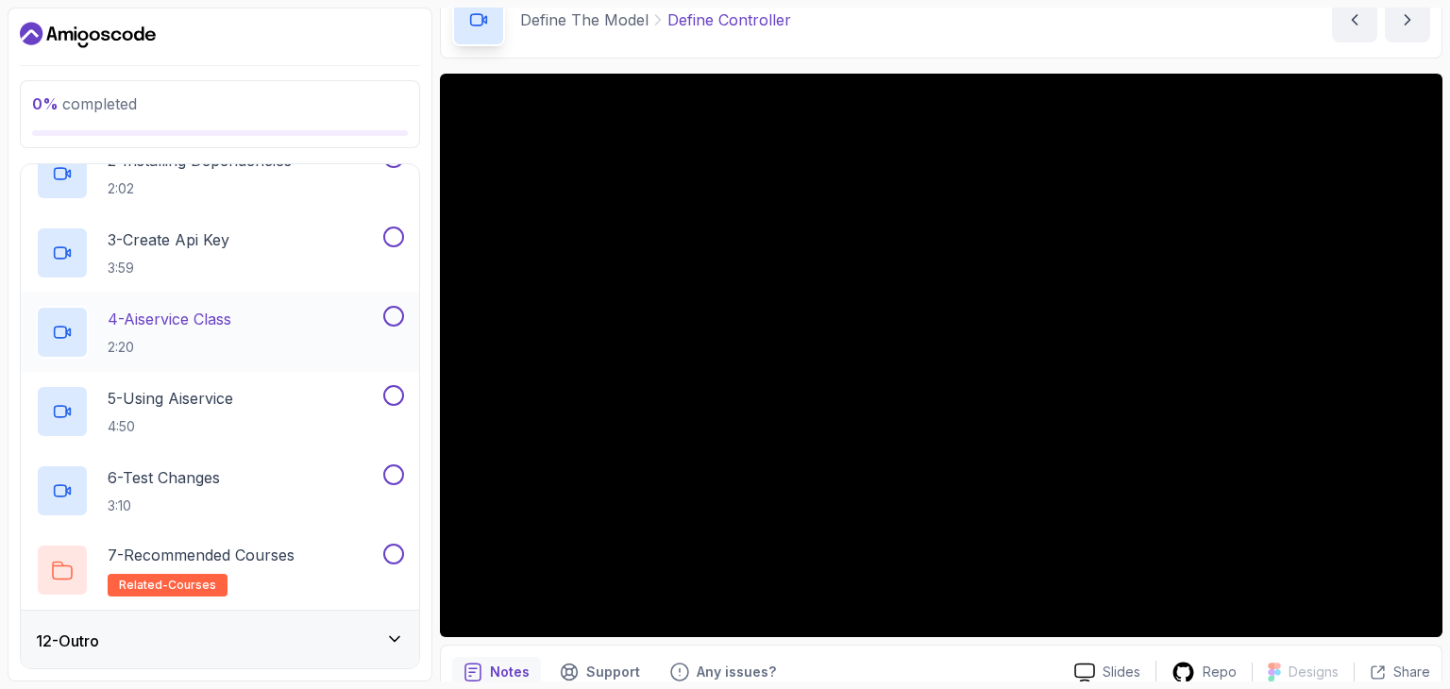
click at [260, 325] on div "4 - Aiservice Class 2:20" at bounding box center [208, 332] width 344 height 53
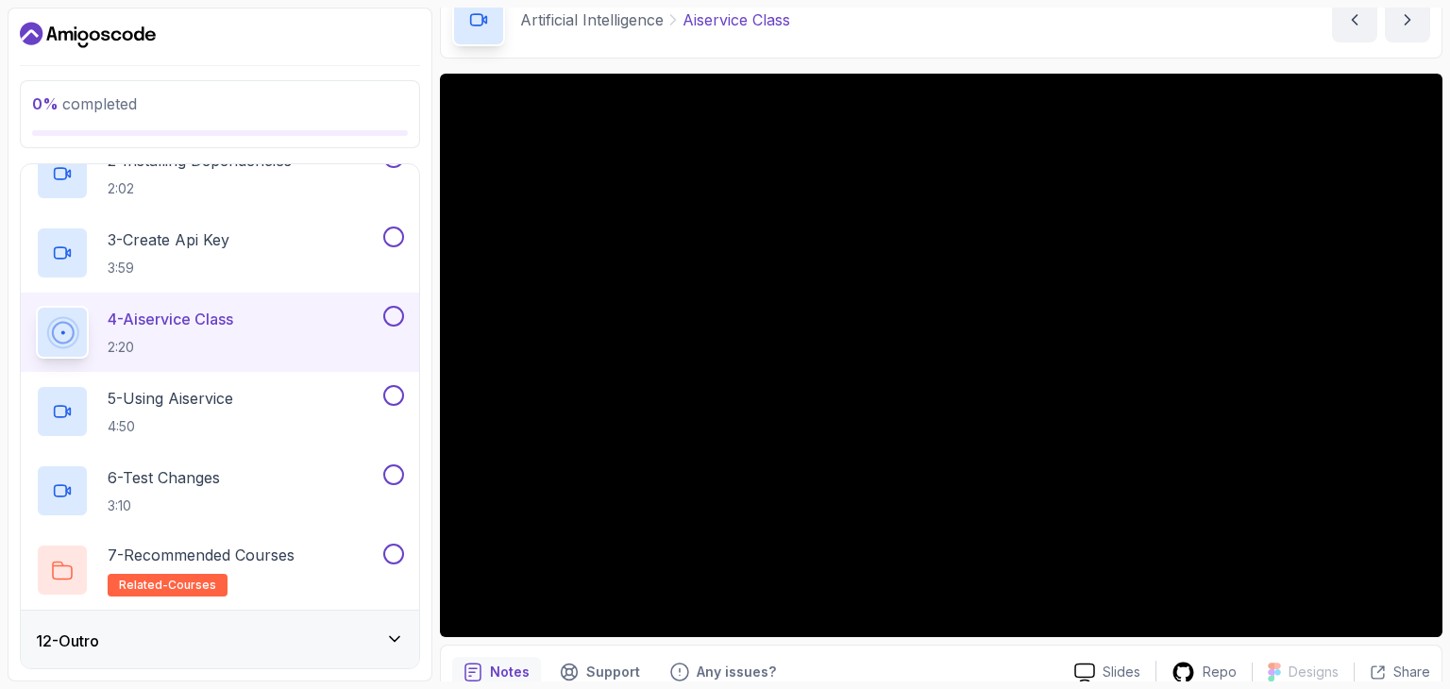
click at [245, 624] on div "12 - Outro" at bounding box center [220, 641] width 398 height 60
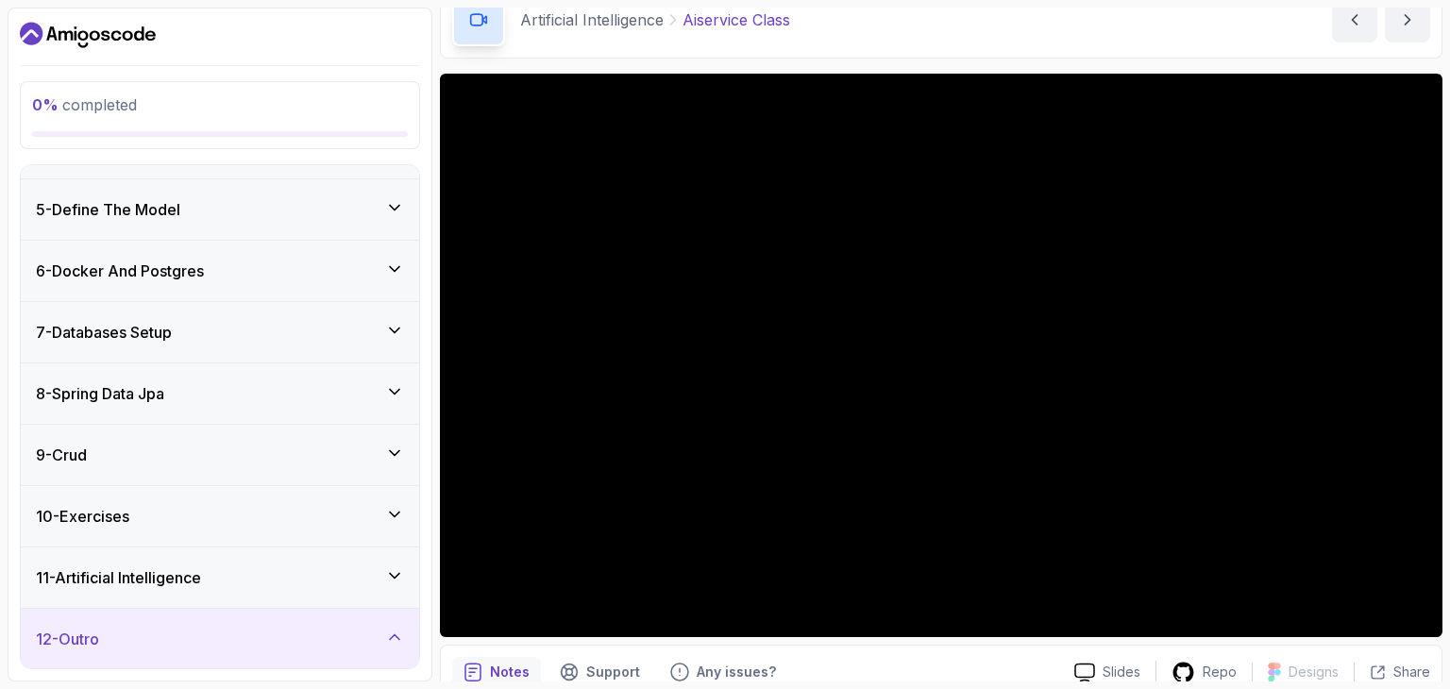
scroll to position [198, 0]
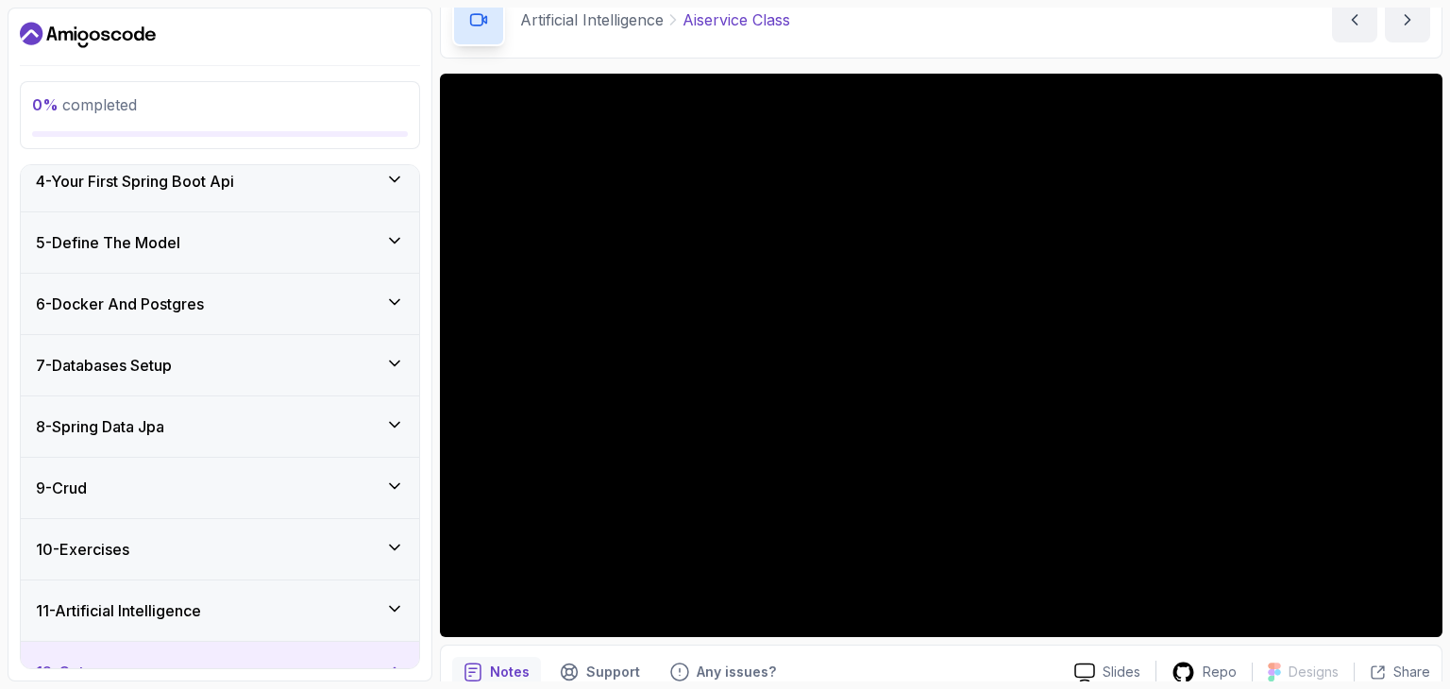
click at [155, 231] on h3 "5 - Define The Model" at bounding box center [108, 242] width 144 height 23
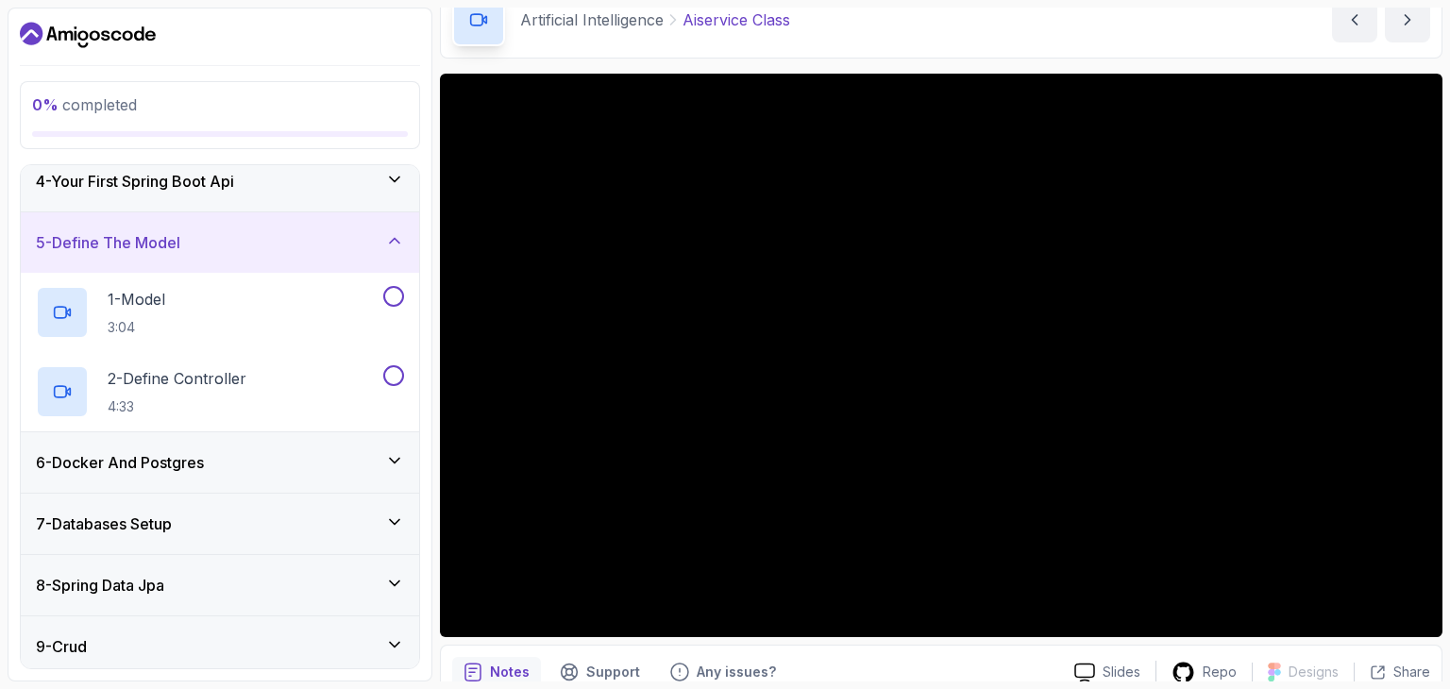
click at [193, 446] on div "6 - Docker And Postgres" at bounding box center [220, 462] width 398 height 60
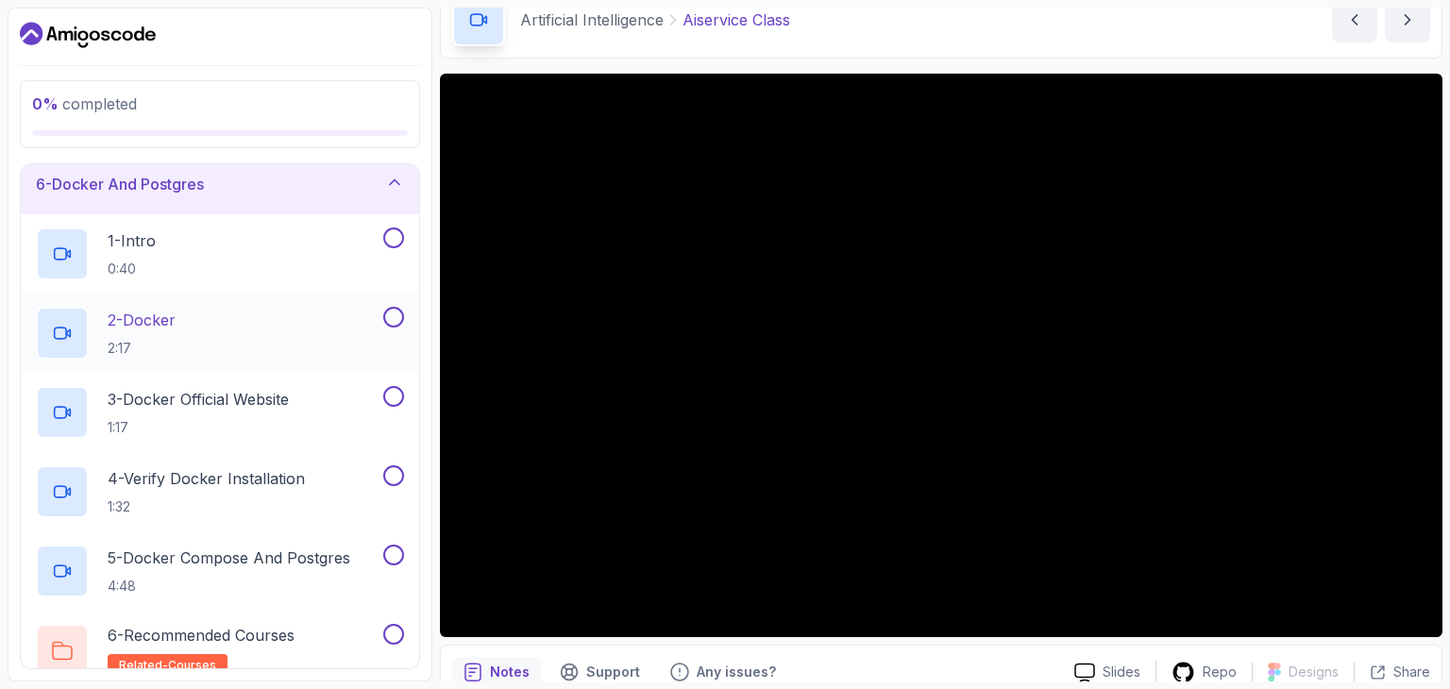
scroll to position [387, 0]
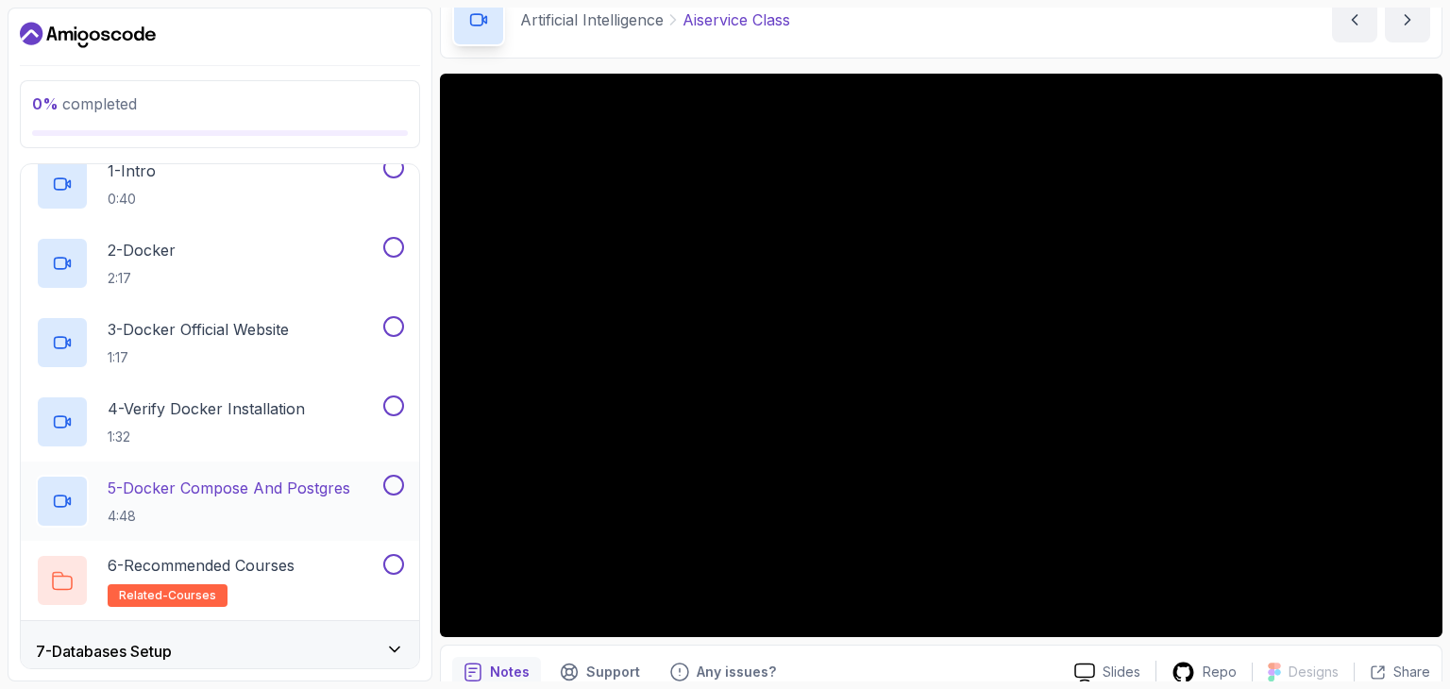
click at [317, 487] on p "5 - Docker Compose And Postgres" at bounding box center [229, 488] width 243 height 23
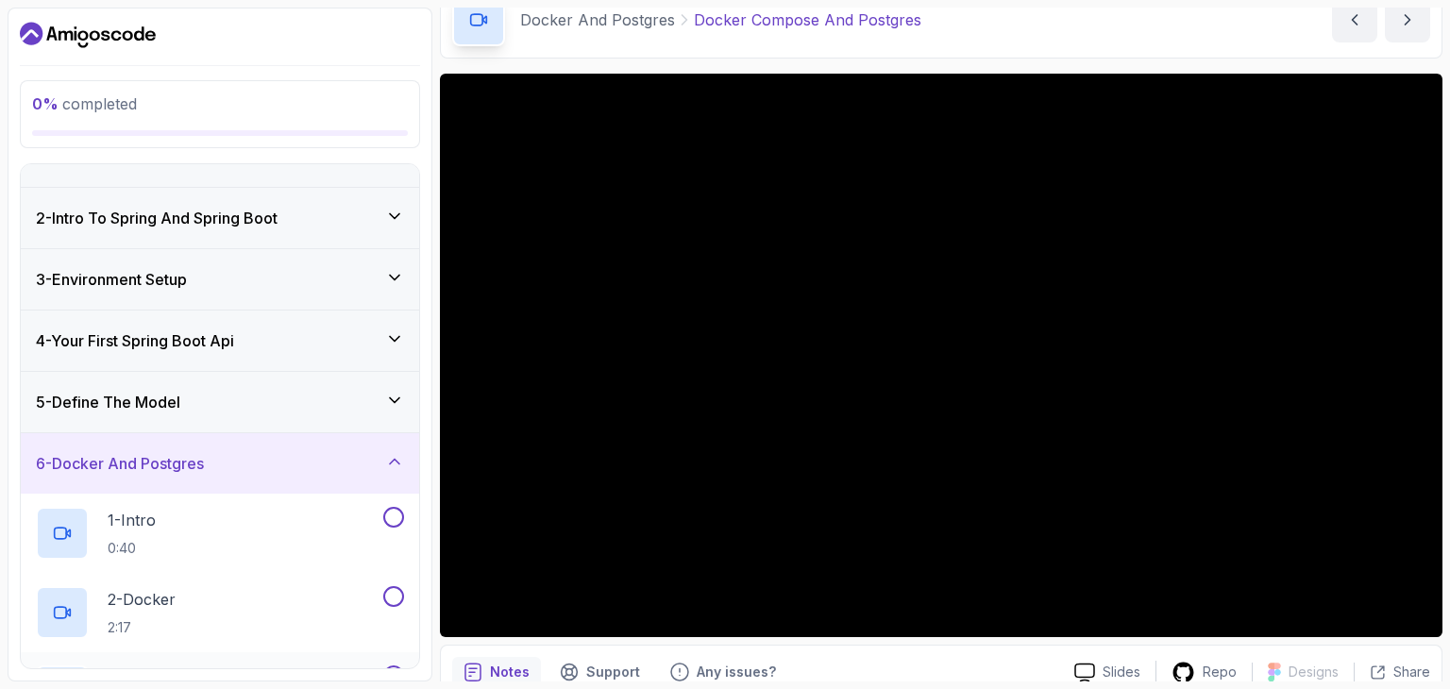
scroll to position [9, 0]
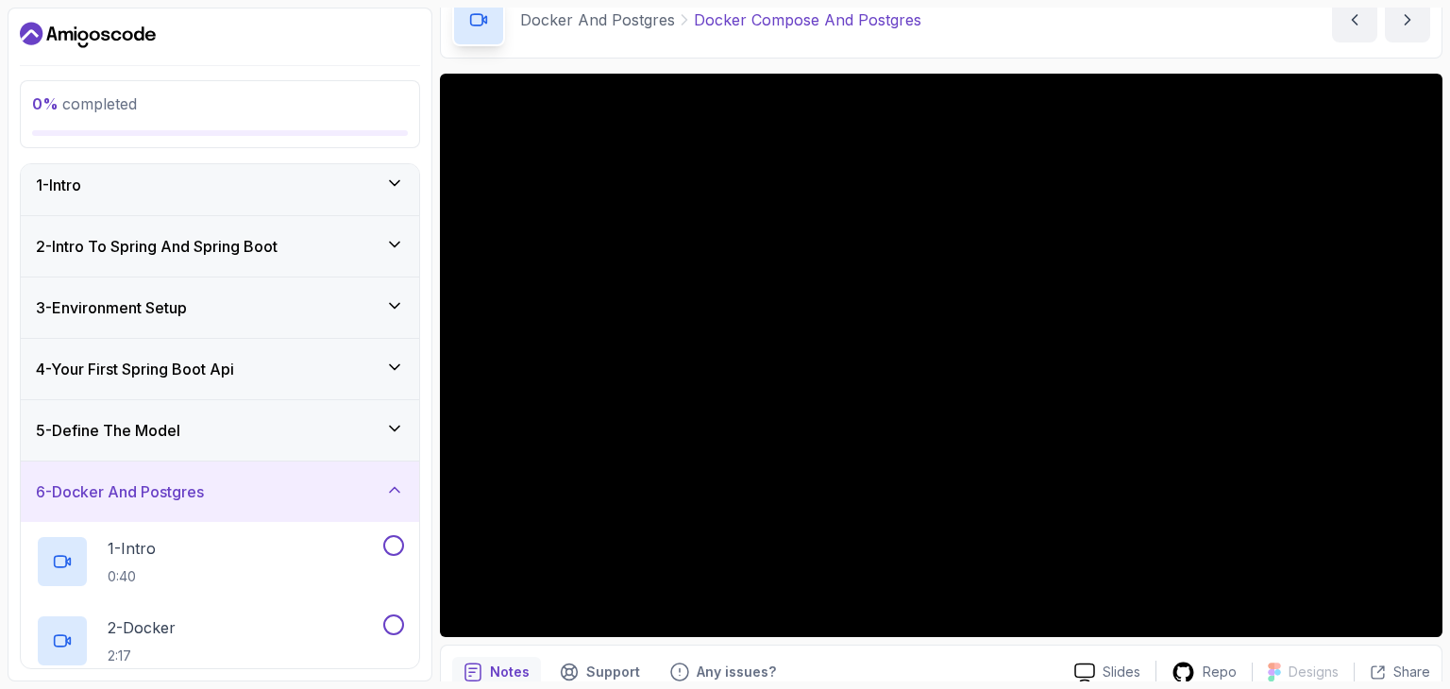
click at [219, 229] on div "2 - Intro To Spring And Spring Boot" at bounding box center [220, 246] width 398 height 60
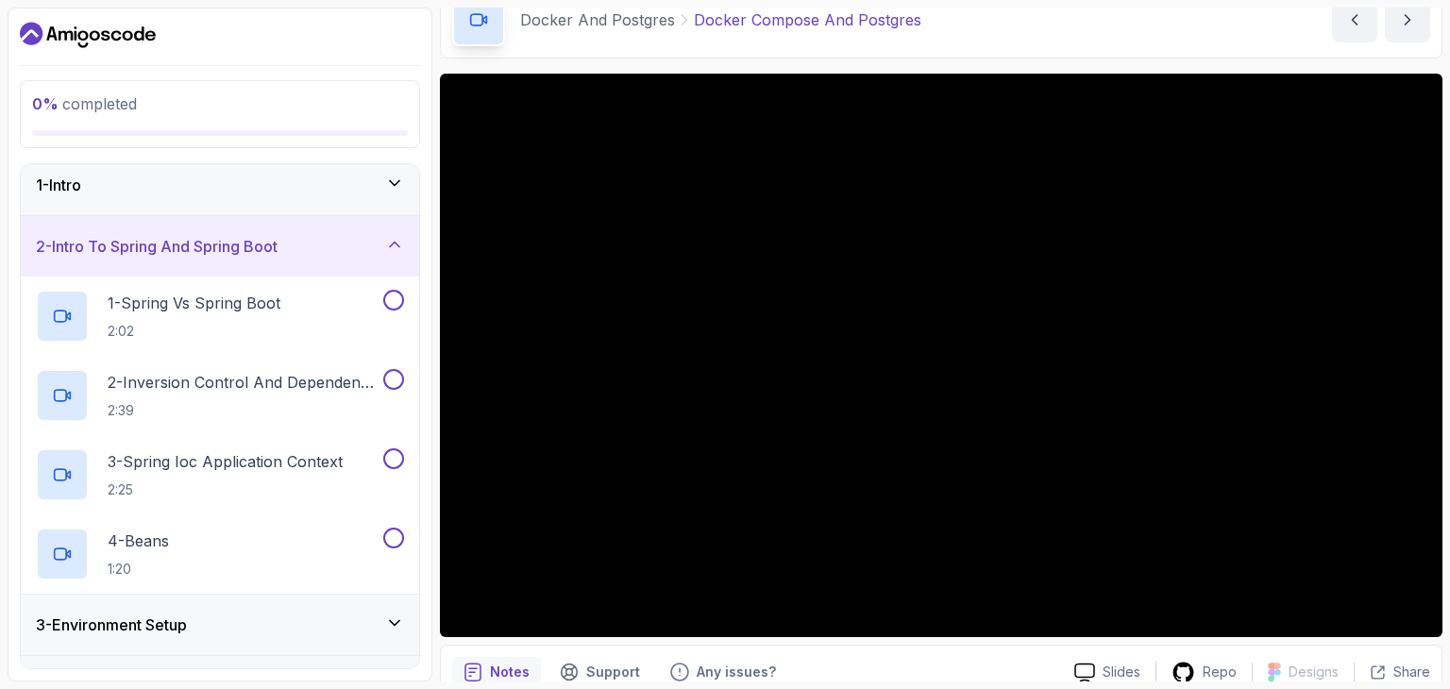
click at [197, 192] on div "1 - Intro" at bounding box center [220, 185] width 368 height 23
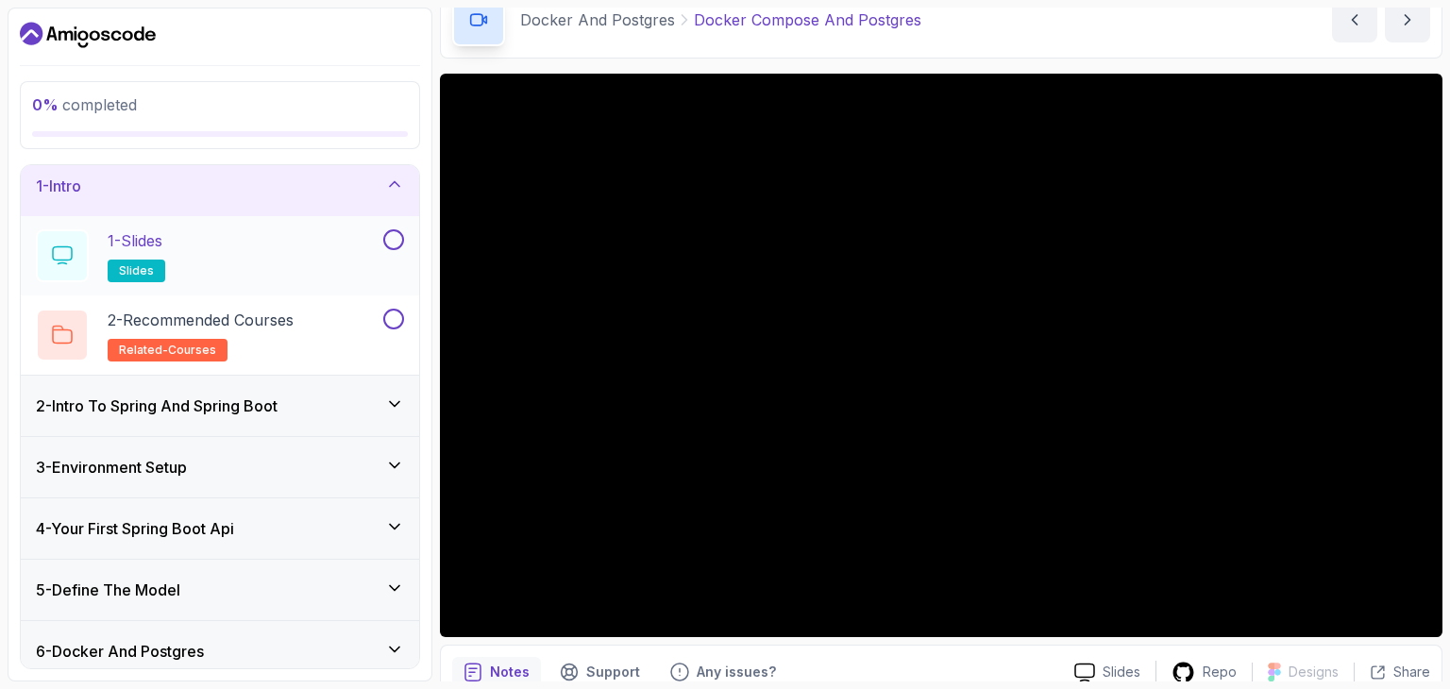
click at [207, 260] on div "1 - Slides slides" at bounding box center [208, 255] width 344 height 53
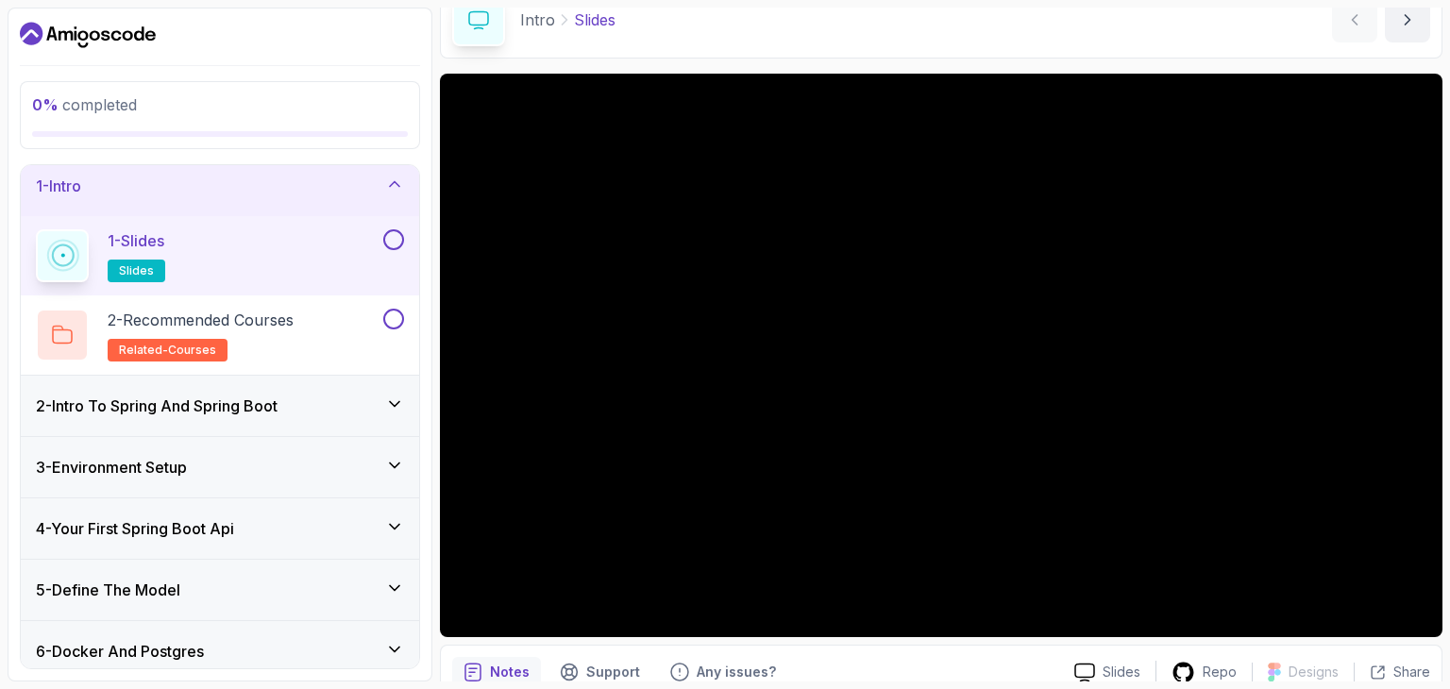
scroll to position [93, 0]
click at [261, 390] on div "2 - Intro To Spring And Spring Boot" at bounding box center [220, 406] width 398 height 60
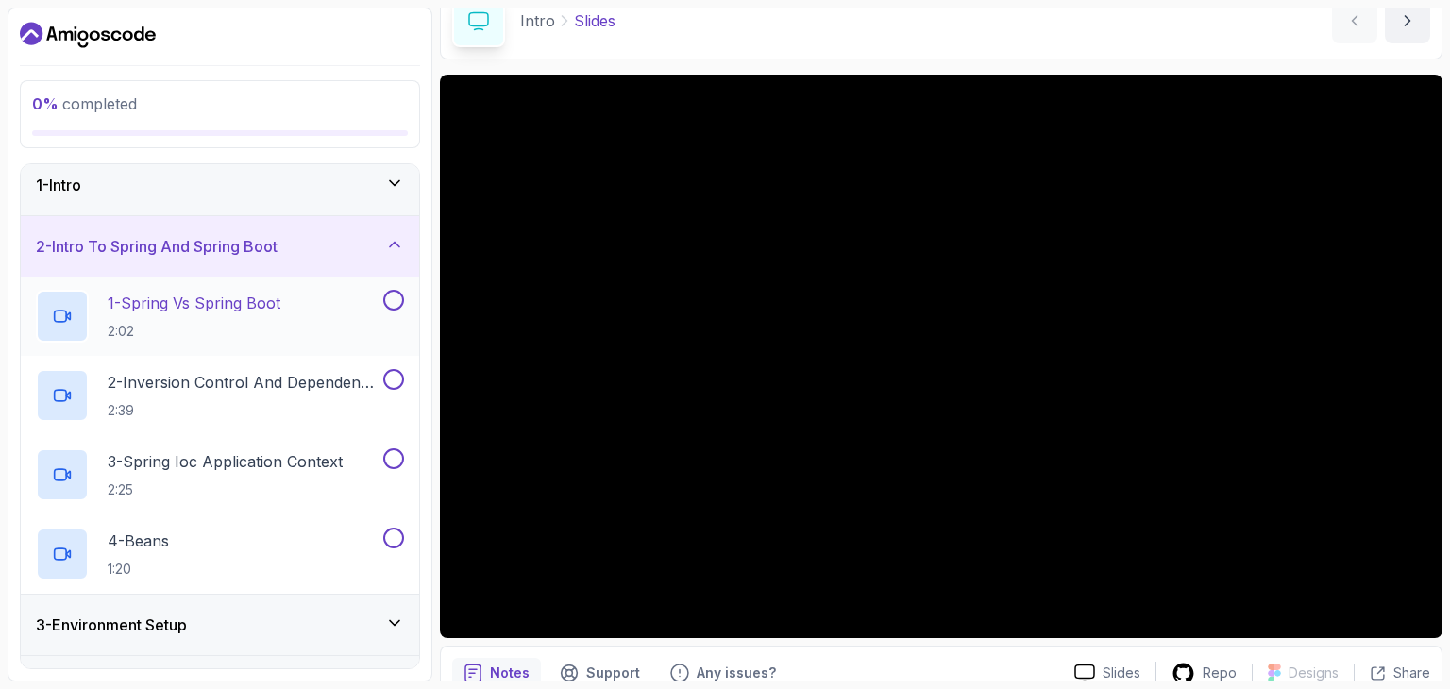
click at [314, 294] on div "1 - Spring Vs Spring Boot 2:02" at bounding box center [208, 316] width 344 height 53
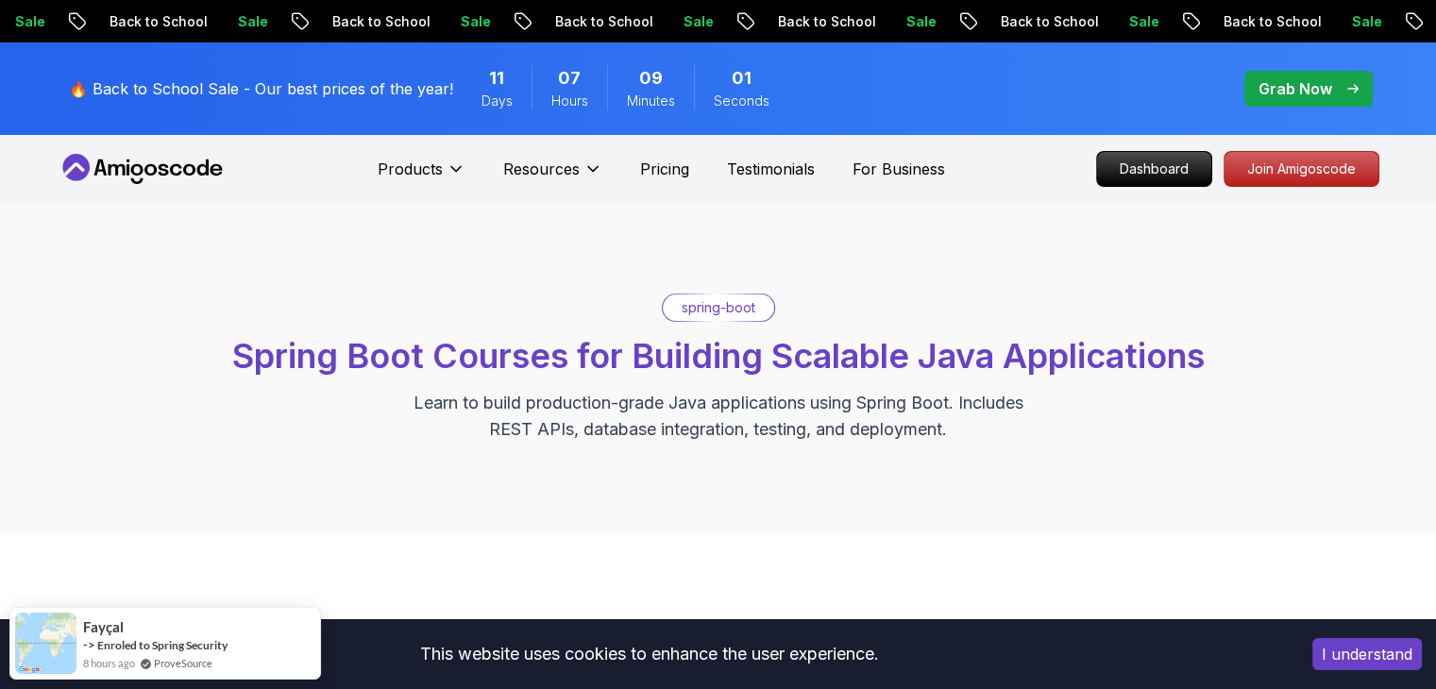
click at [698, 307] on p "spring-boot" at bounding box center [719, 307] width 74 height 19
click at [1298, 172] on p "Join Amigoscode" at bounding box center [1301, 169] width 146 height 32
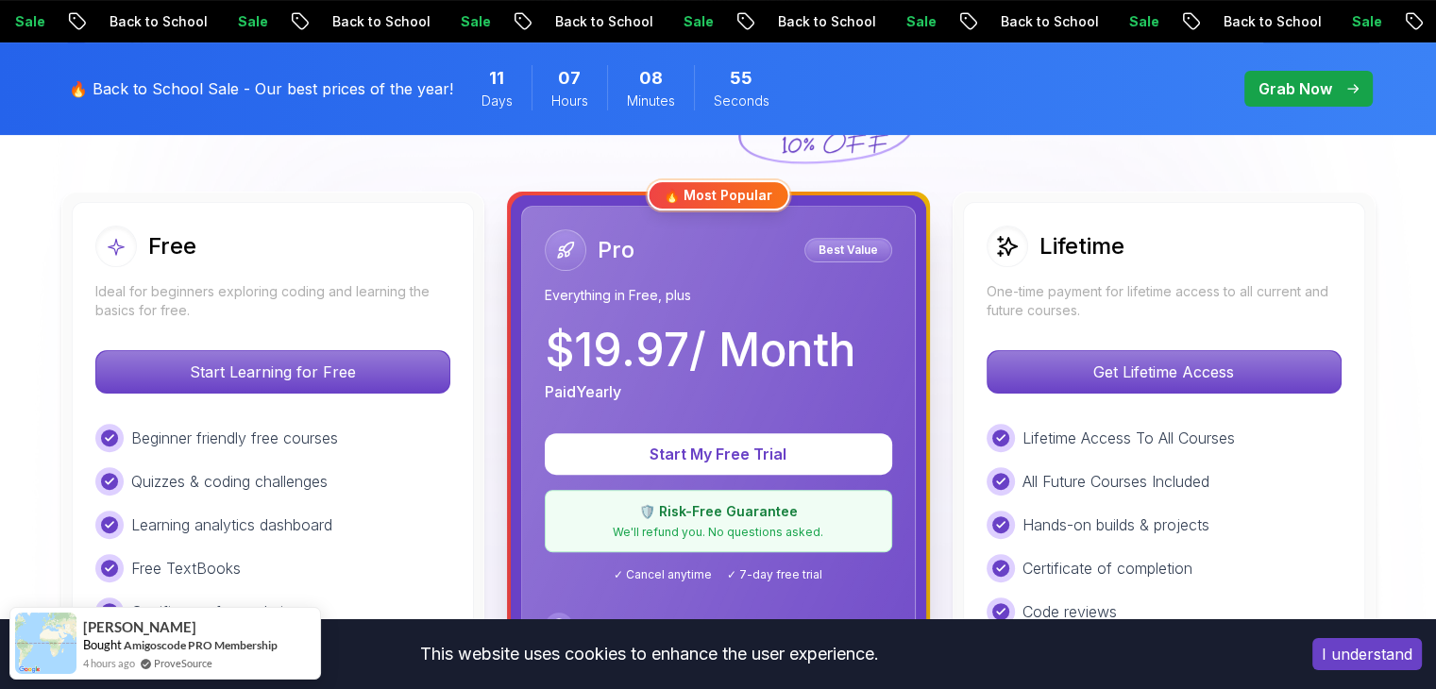
scroll to position [661, 0]
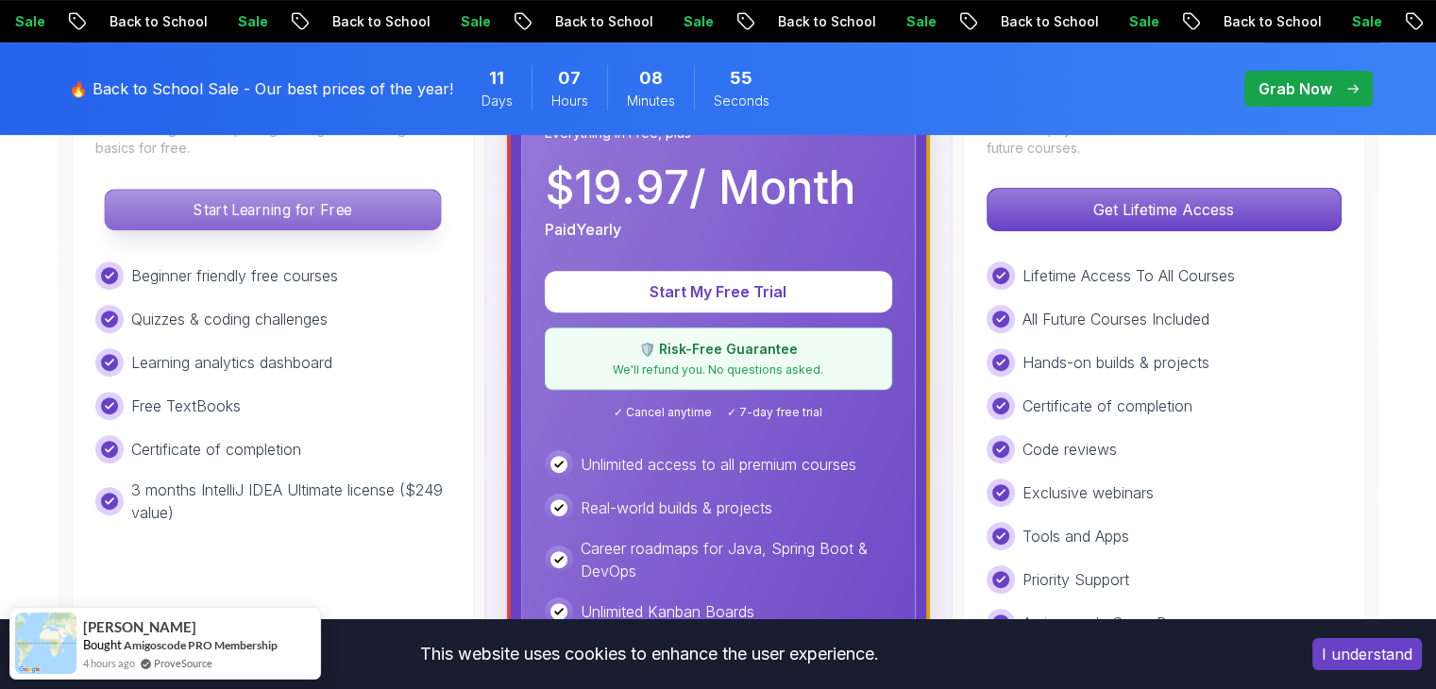
click at [340, 216] on p "Start Learning for Free" at bounding box center [272, 210] width 335 height 40
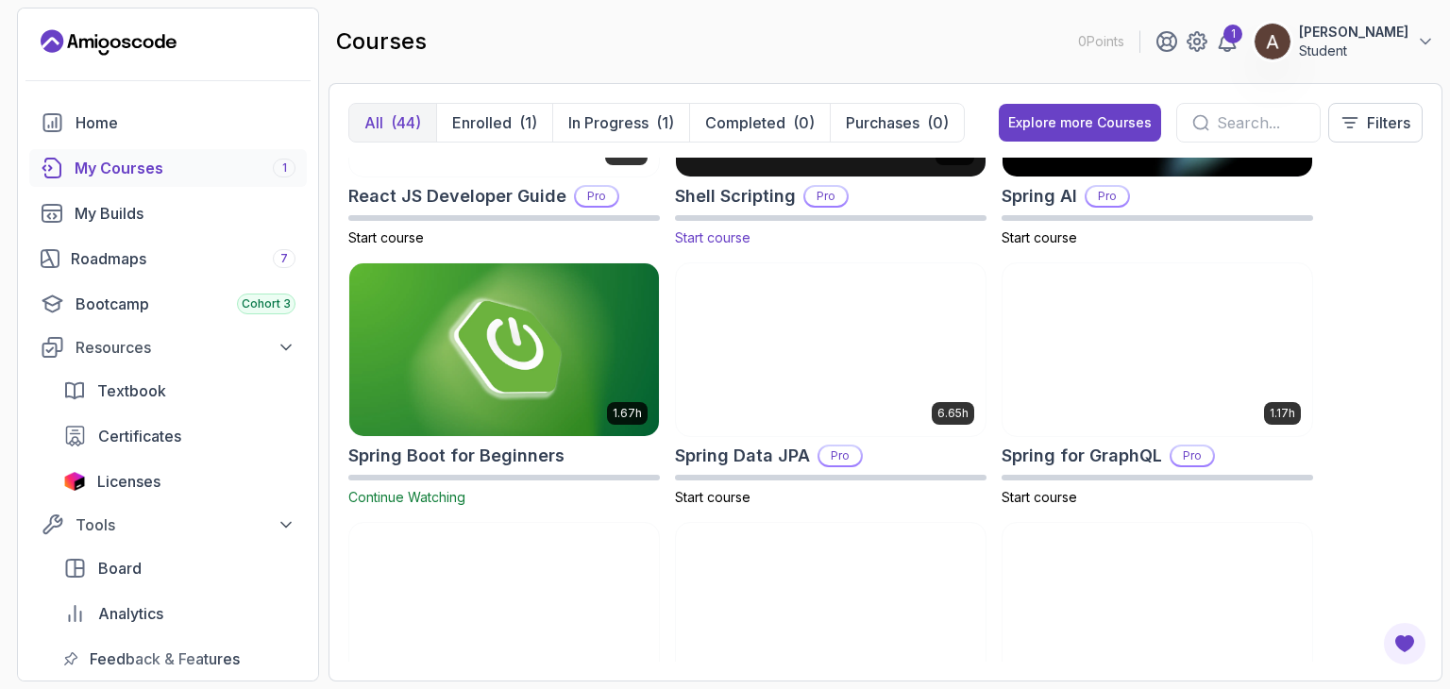
scroll to position [3021, 0]
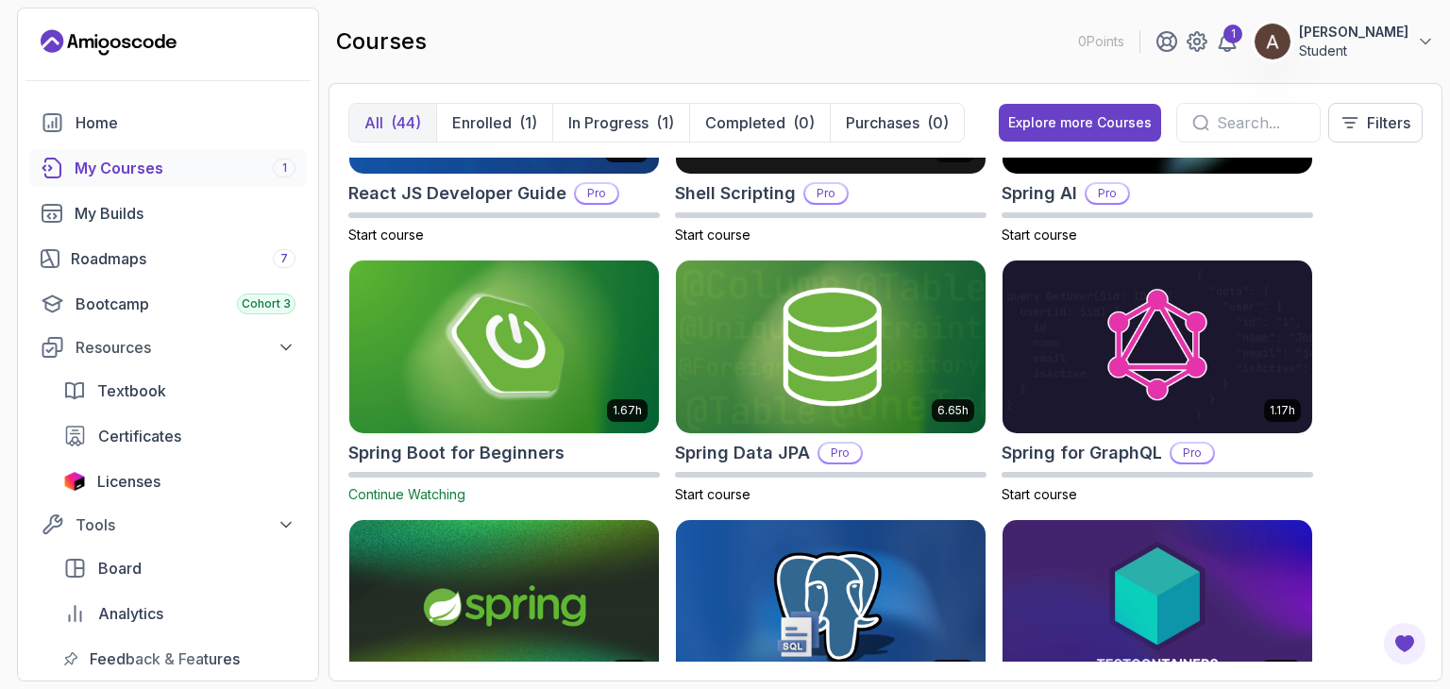
click at [551, 395] on img at bounding box center [504, 347] width 325 height 182
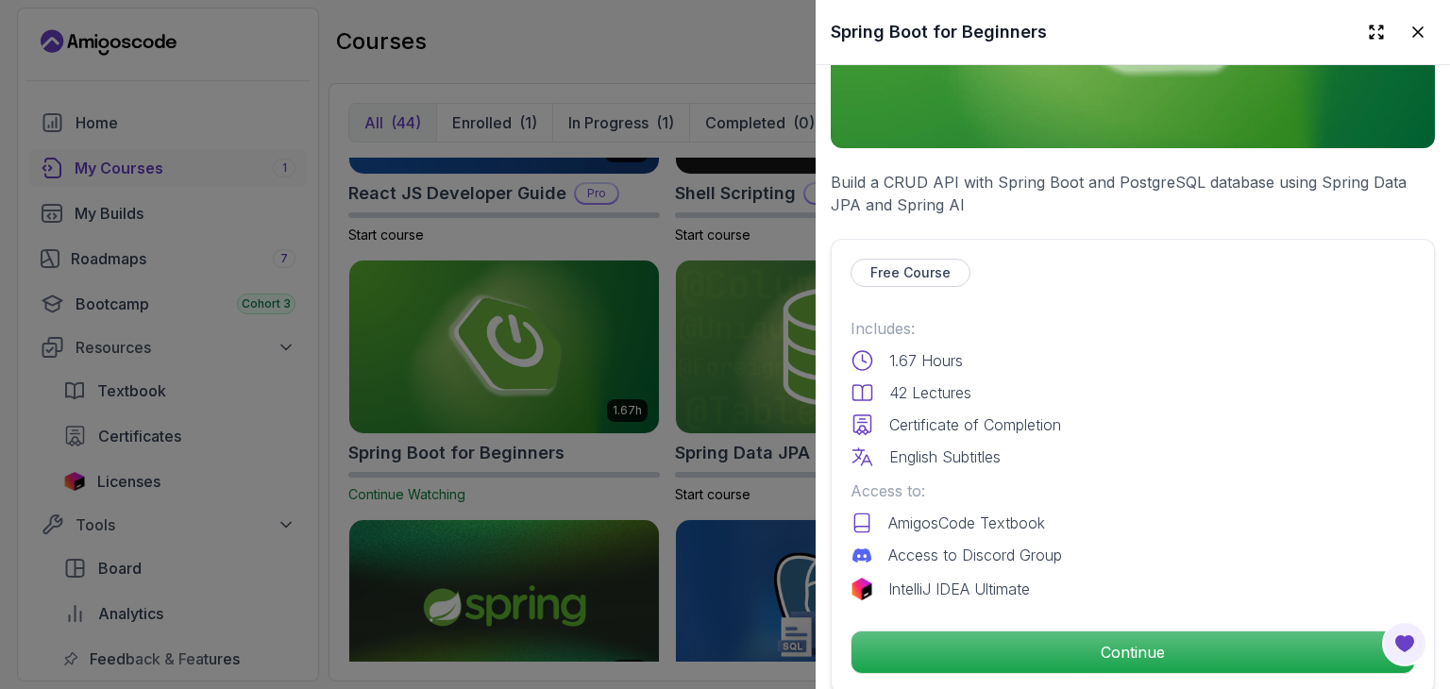
scroll to position [283, 0]
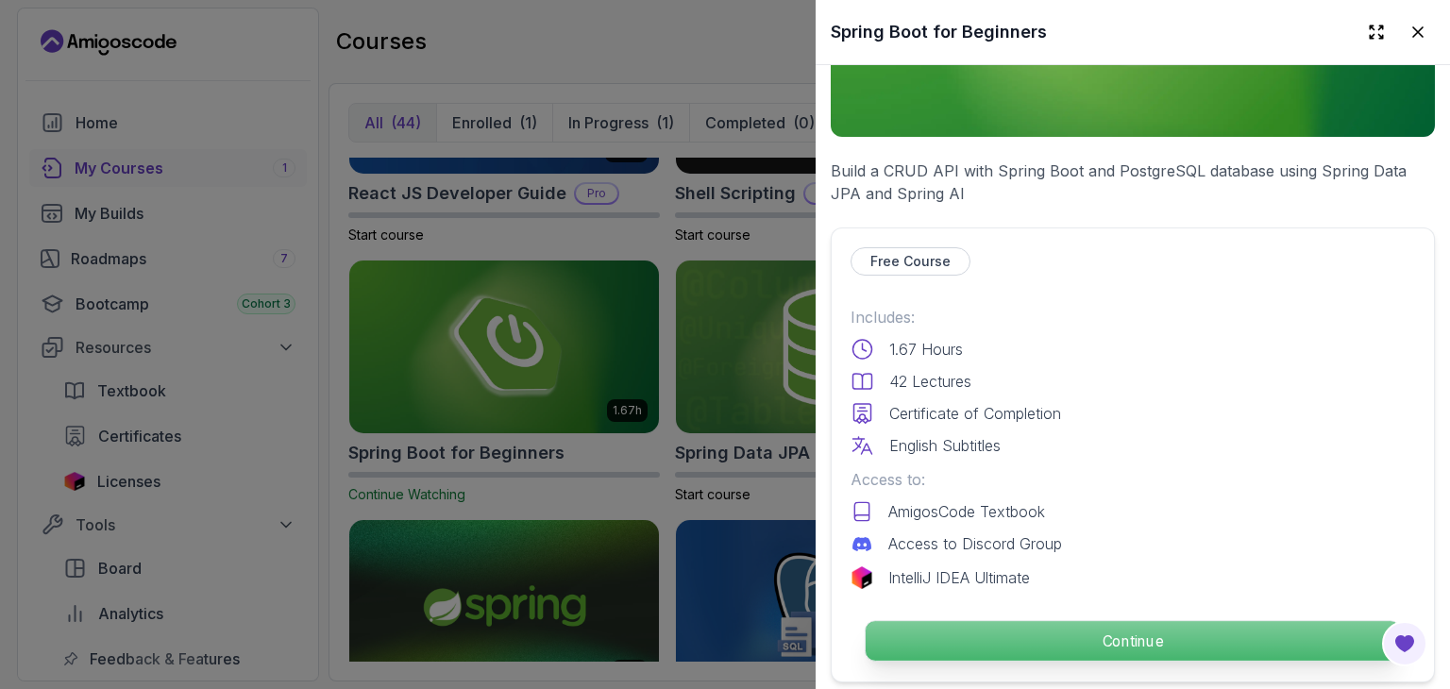
click at [1004, 631] on p "Continue" at bounding box center [1133, 641] width 534 height 40
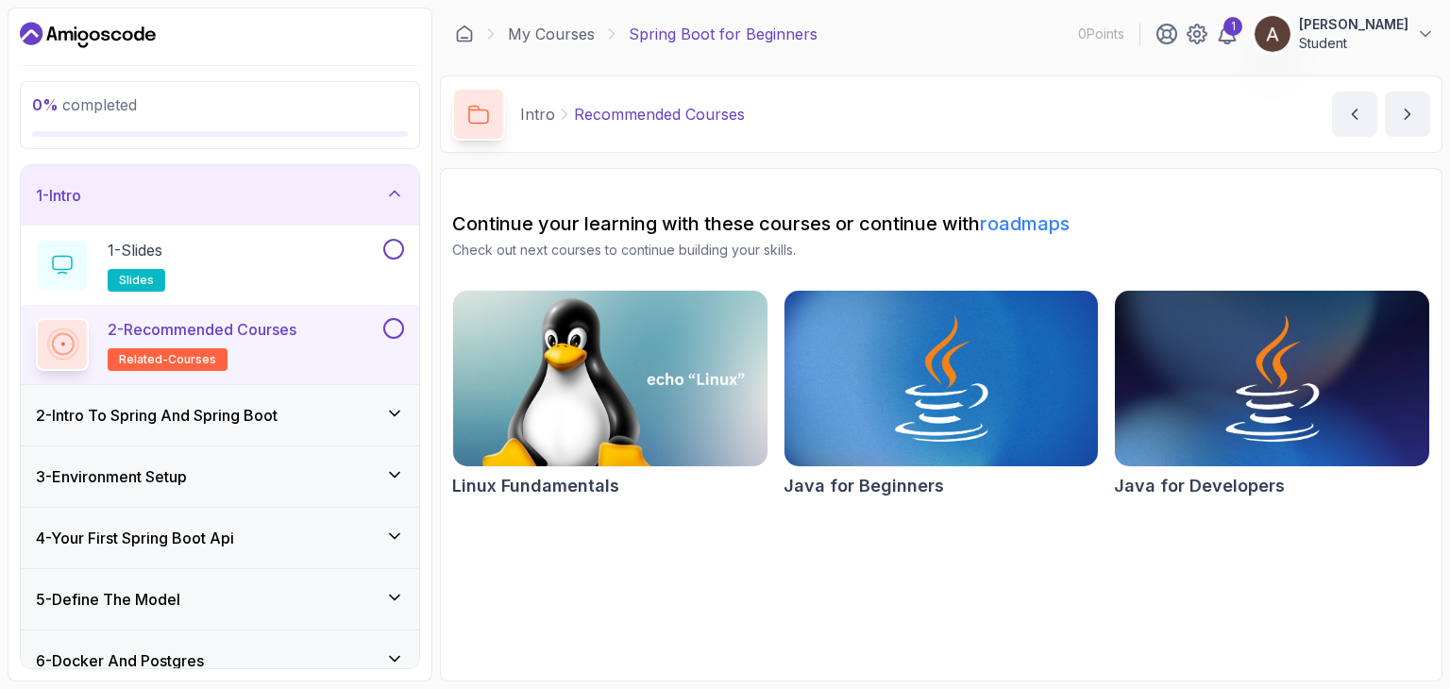
click at [237, 414] on h3 "2 - Intro To Spring And Spring Boot" at bounding box center [157, 415] width 242 height 23
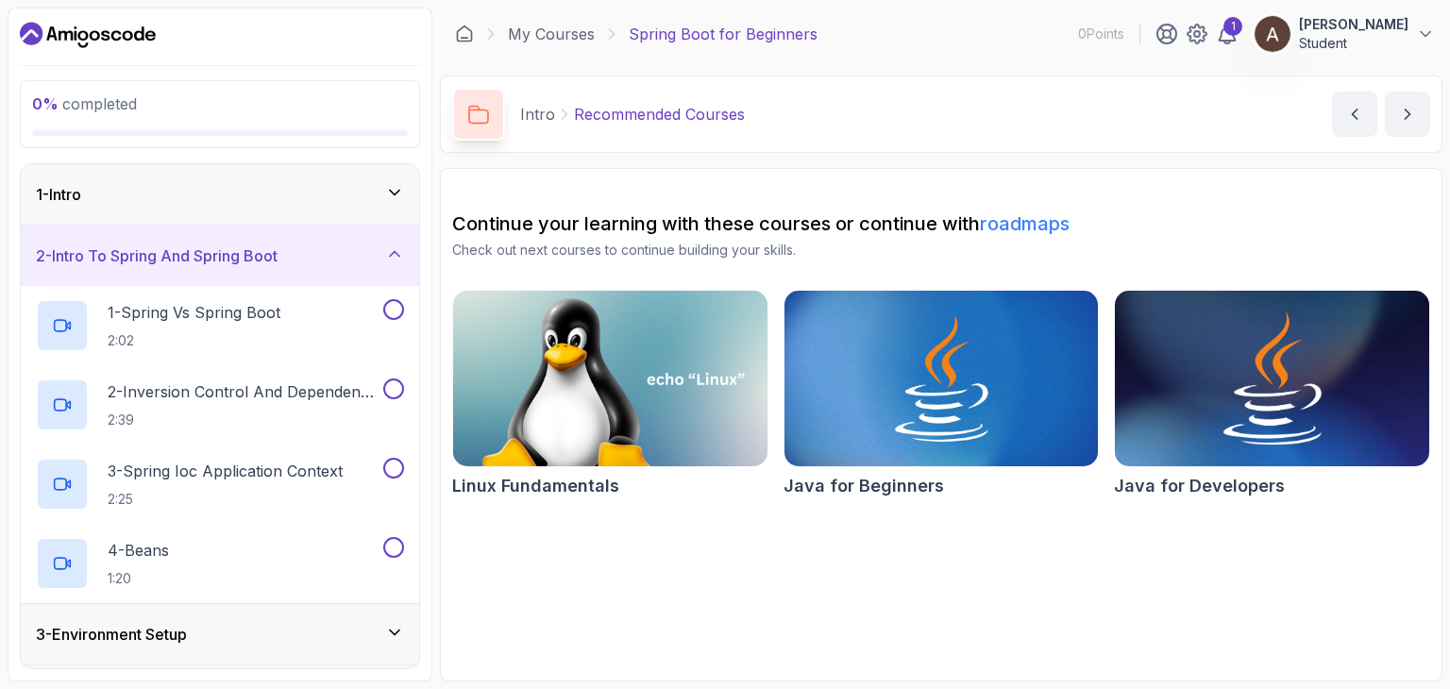
click at [1285, 409] on img at bounding box center [1271, 378] width 329 height 185
click at [268, 339] on p "2:02" at bounding box center [194, 340] width 173 height 19
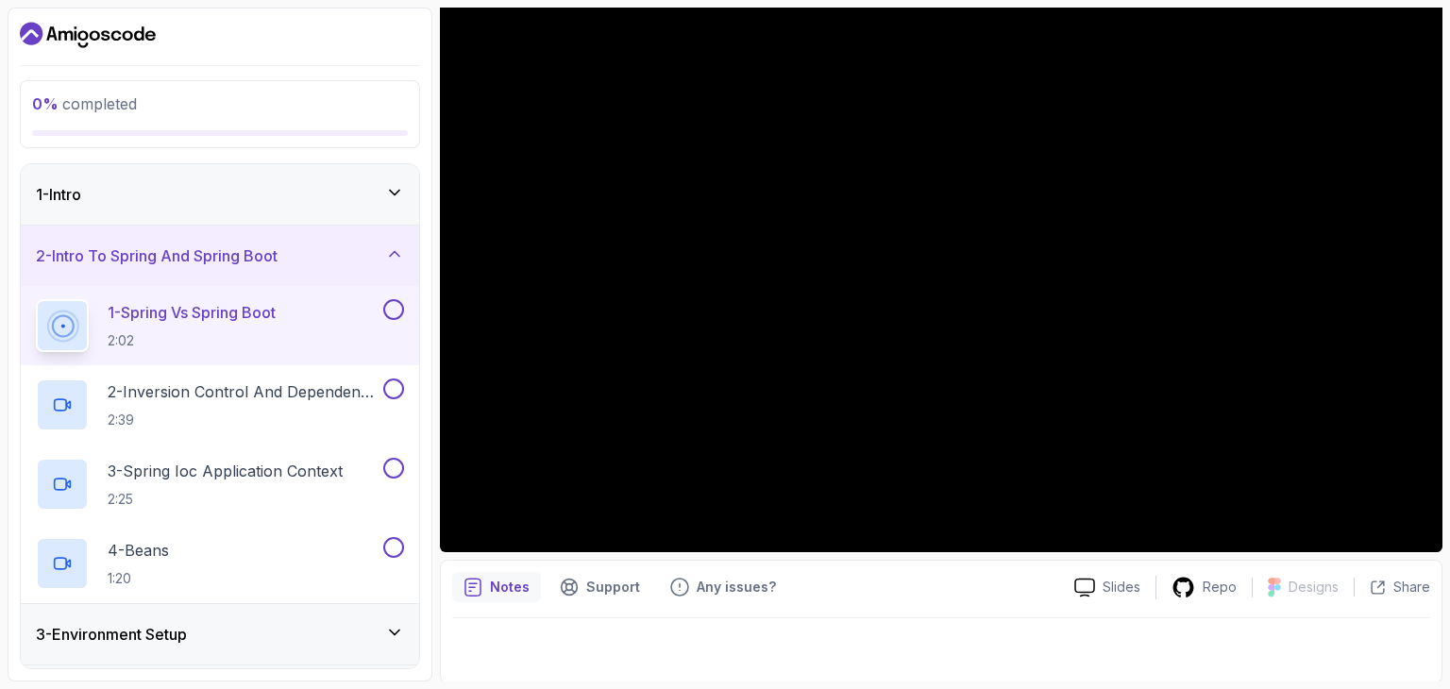
scroll to position [181, 0]
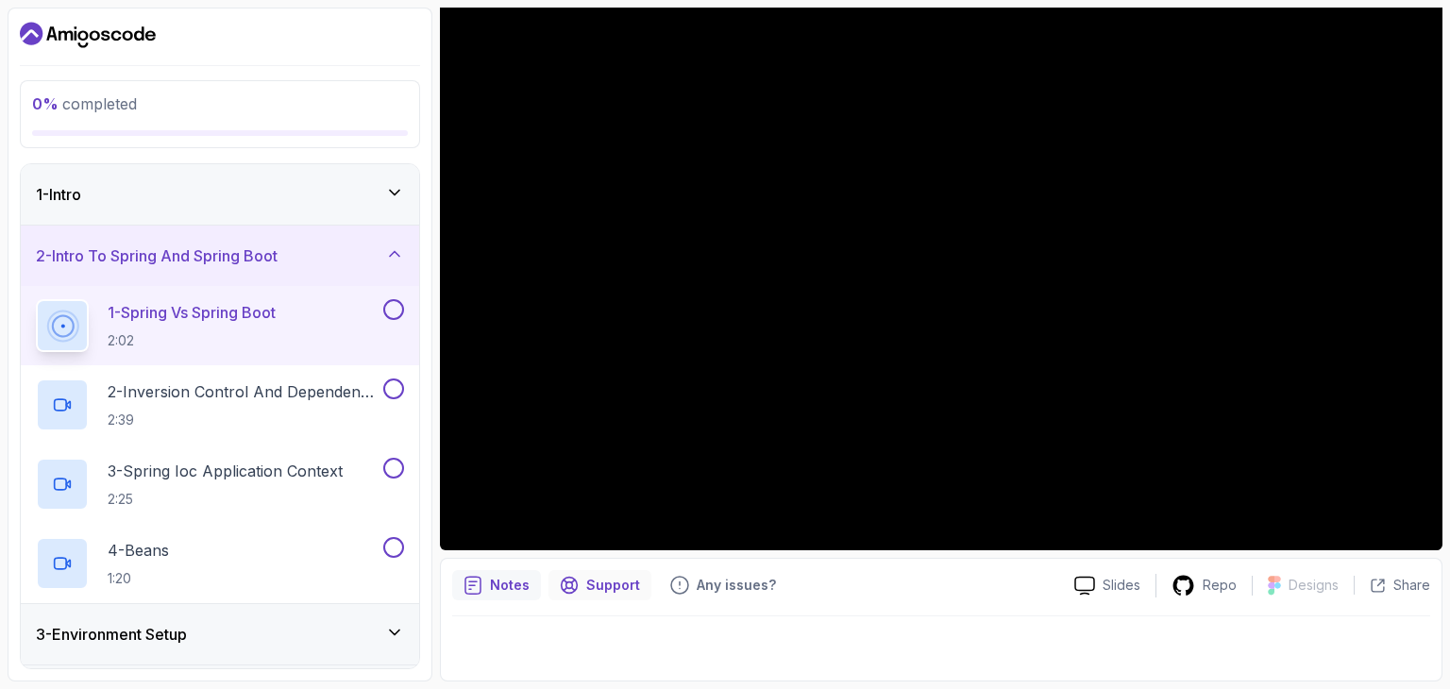
click at [603, 588] on p "Support" at bounding box center [613, 585] width 54 height 19
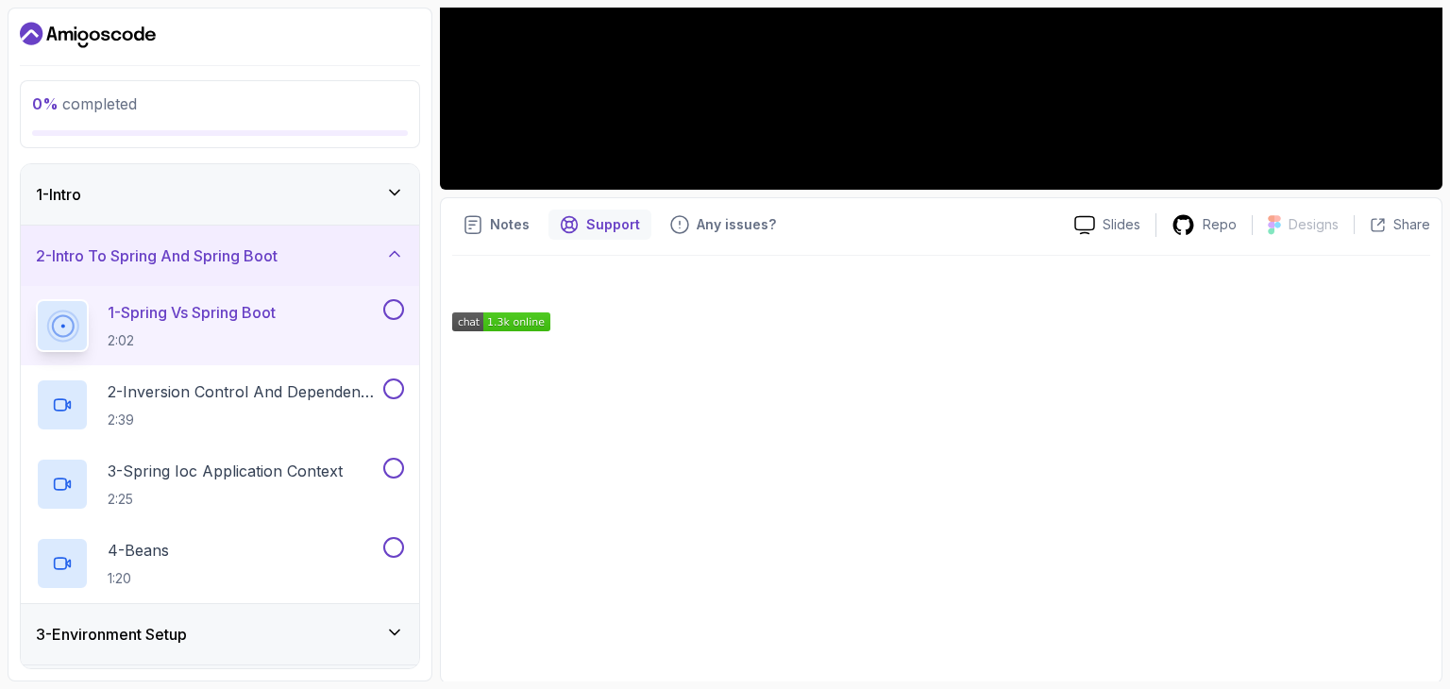
scroll to position [544, 0]
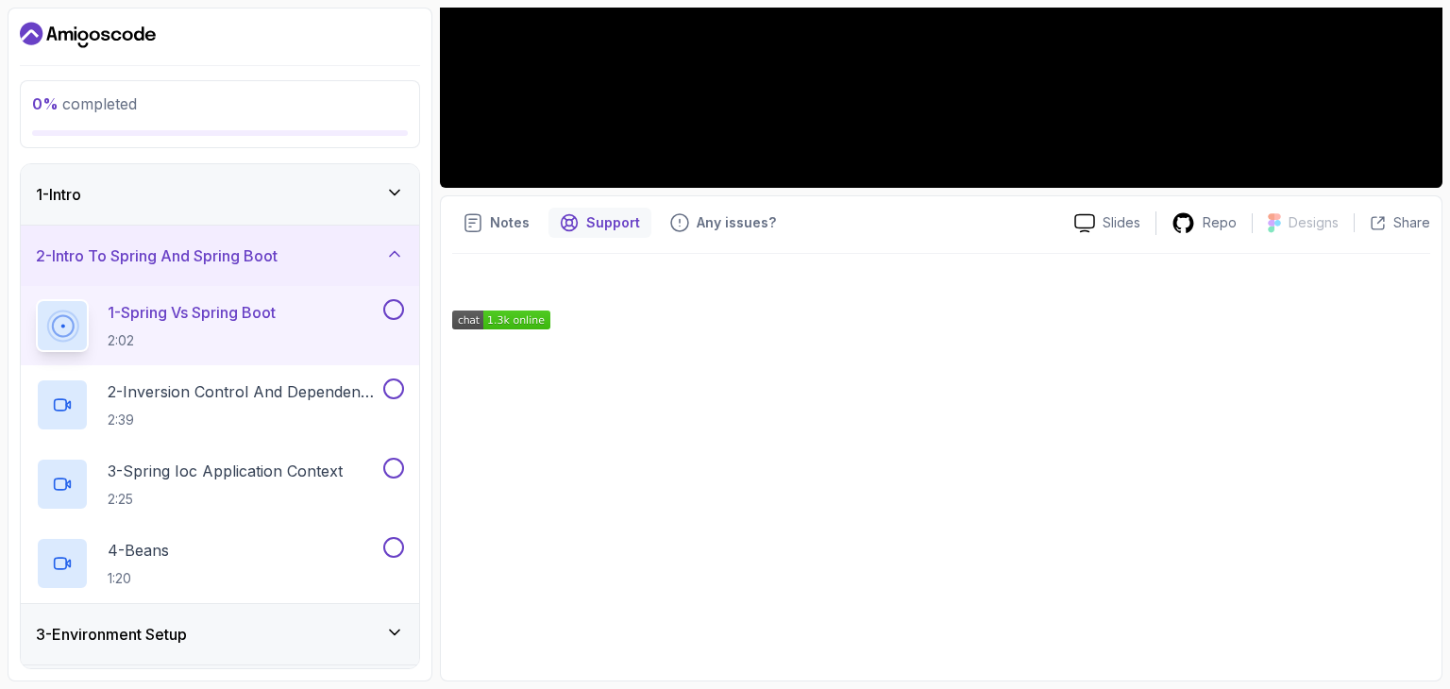
click at [687, 205] on div "Notes Support Any issues? Slides Repo Designs Design not available Share" at bounding box center [941, 438] width 1002 height 486
click at [686, 213] on div "Any issues?" at bounding box center [723, 223] width 128 height 30
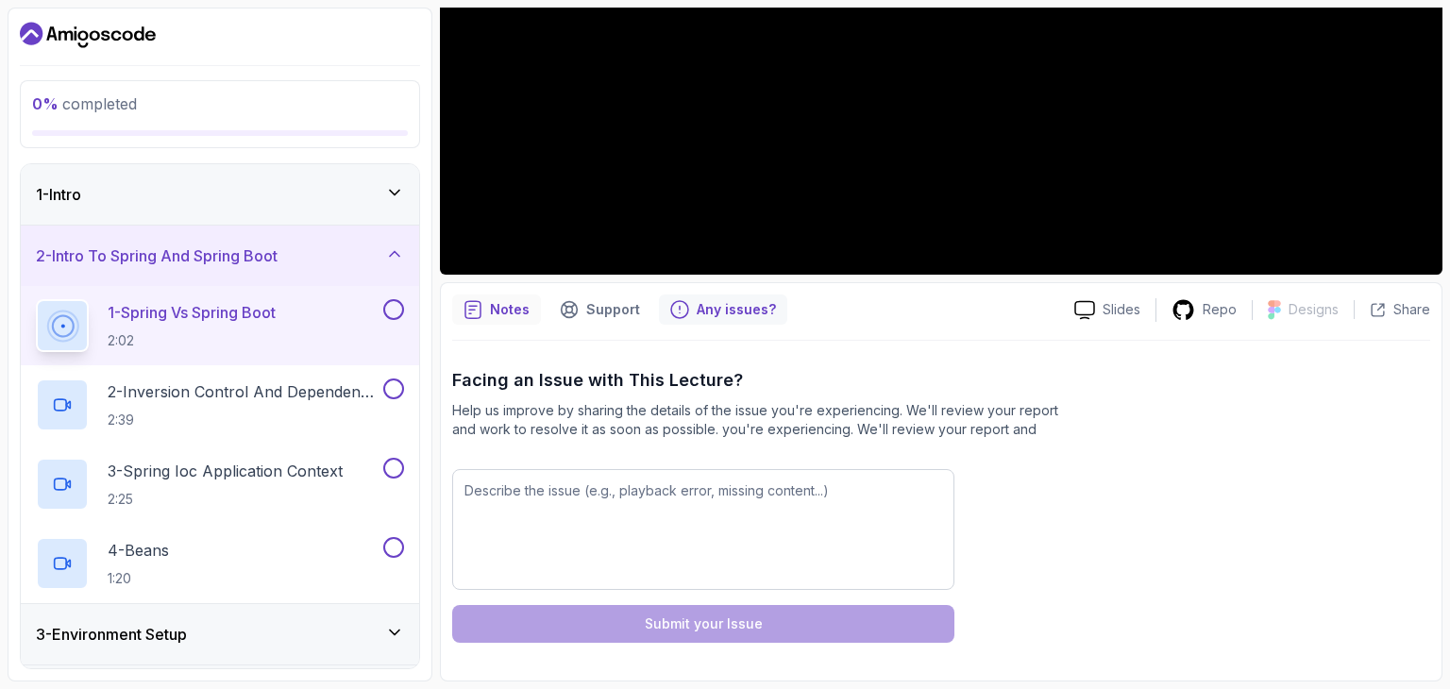
click at [485, 312] on div "Notes" at bounding box center [496, 310] width 89 height 30
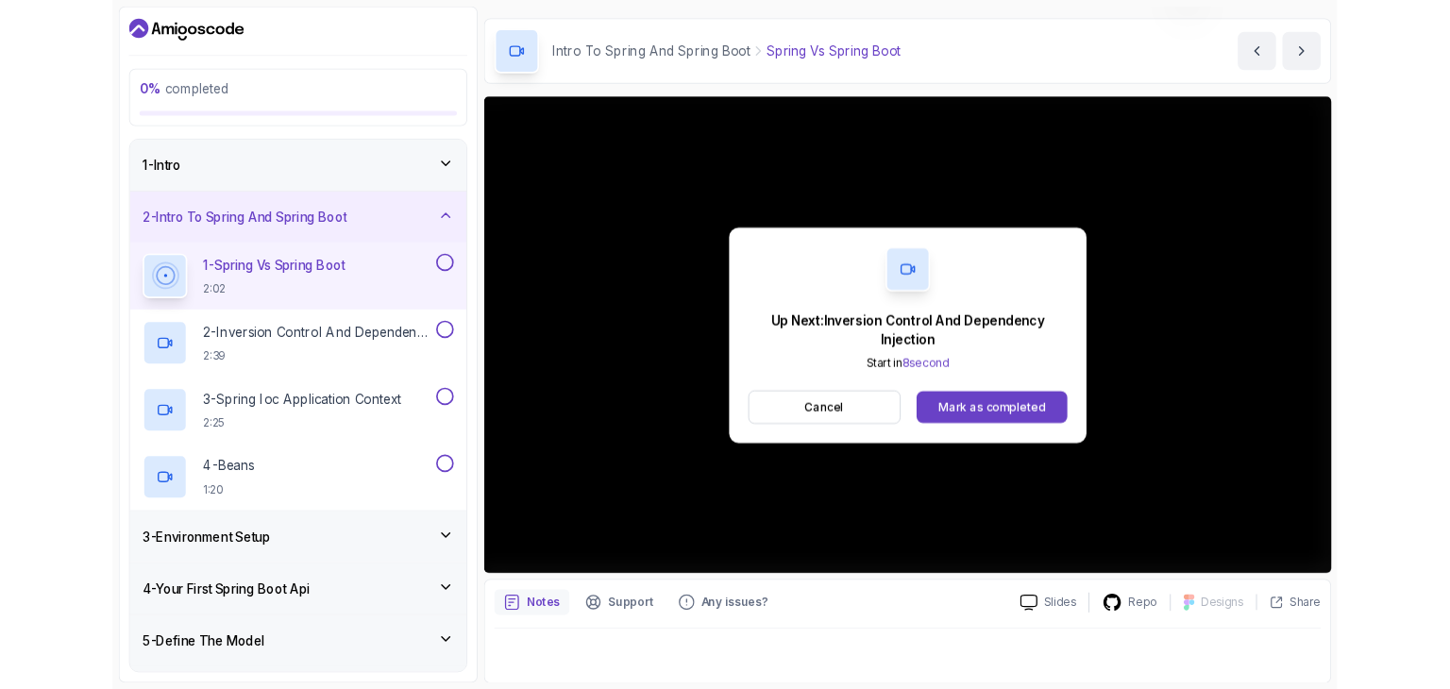
scroll to position [181, 0]
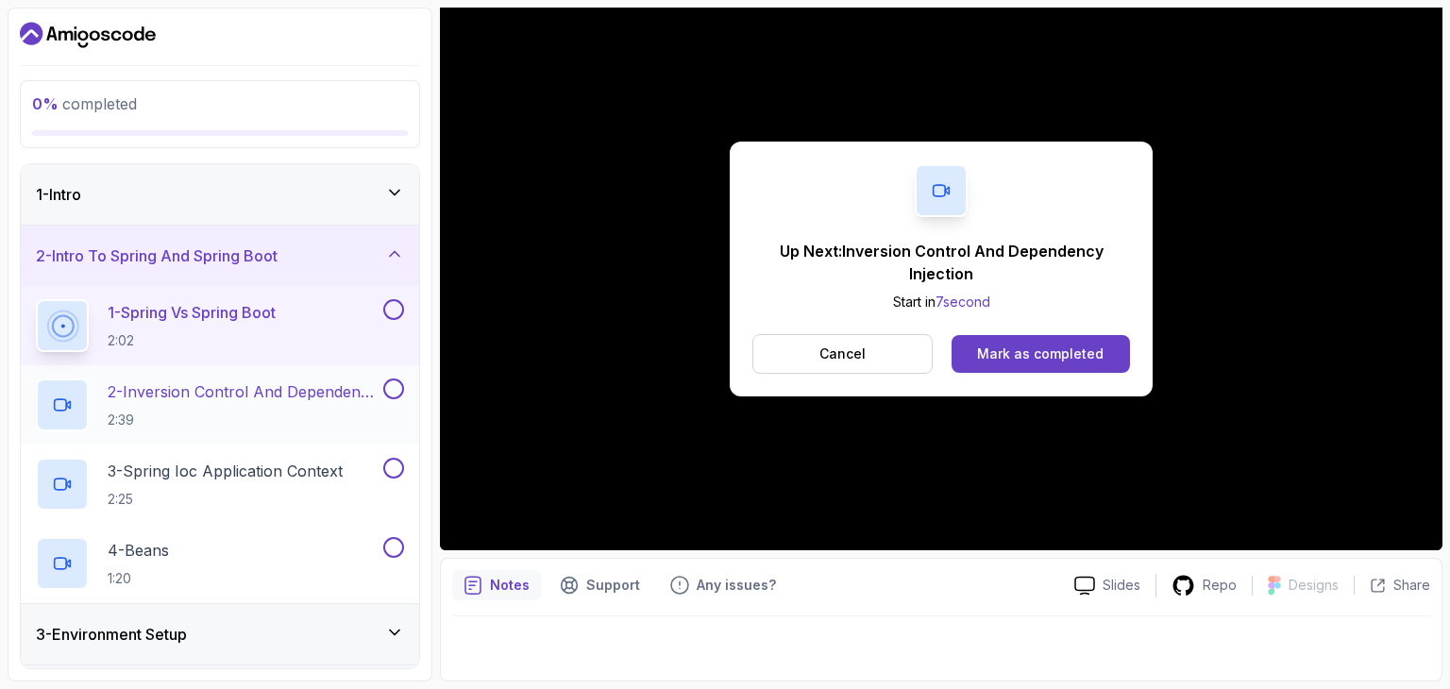
click at [234, 380] on p "2 - Inversion Control And Dependency Injection" at bounding box center [244, 391] width 272 height 23
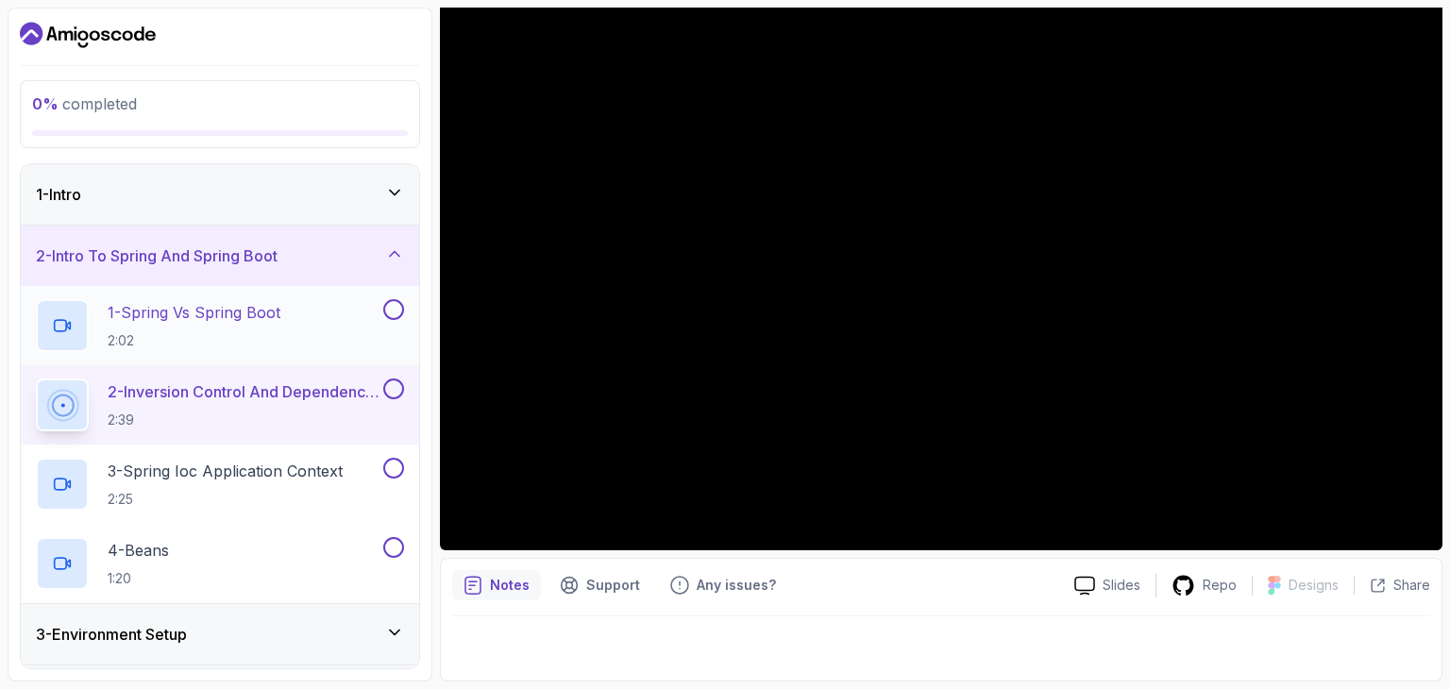
click at [336, 314] on div "1 - Spring Vs Spring Boot 2:02" at bounding box center [208, 325] width 344 height 53
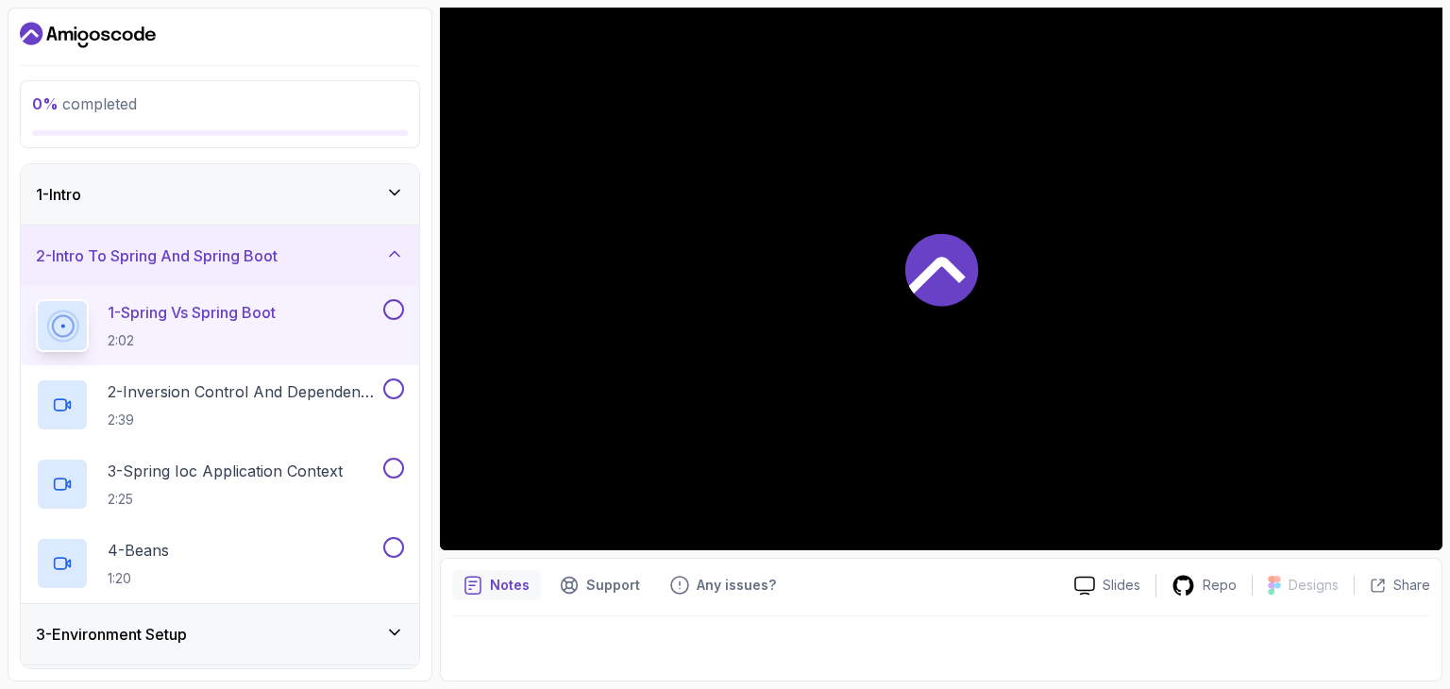
click at [395, 311] on button at bounding box center [393, 309] width 21 height 21
click at [313, 395] on p "2 - Inversion Control And Dependency Injection" at bounding box center [244, 391] width 272 height 23
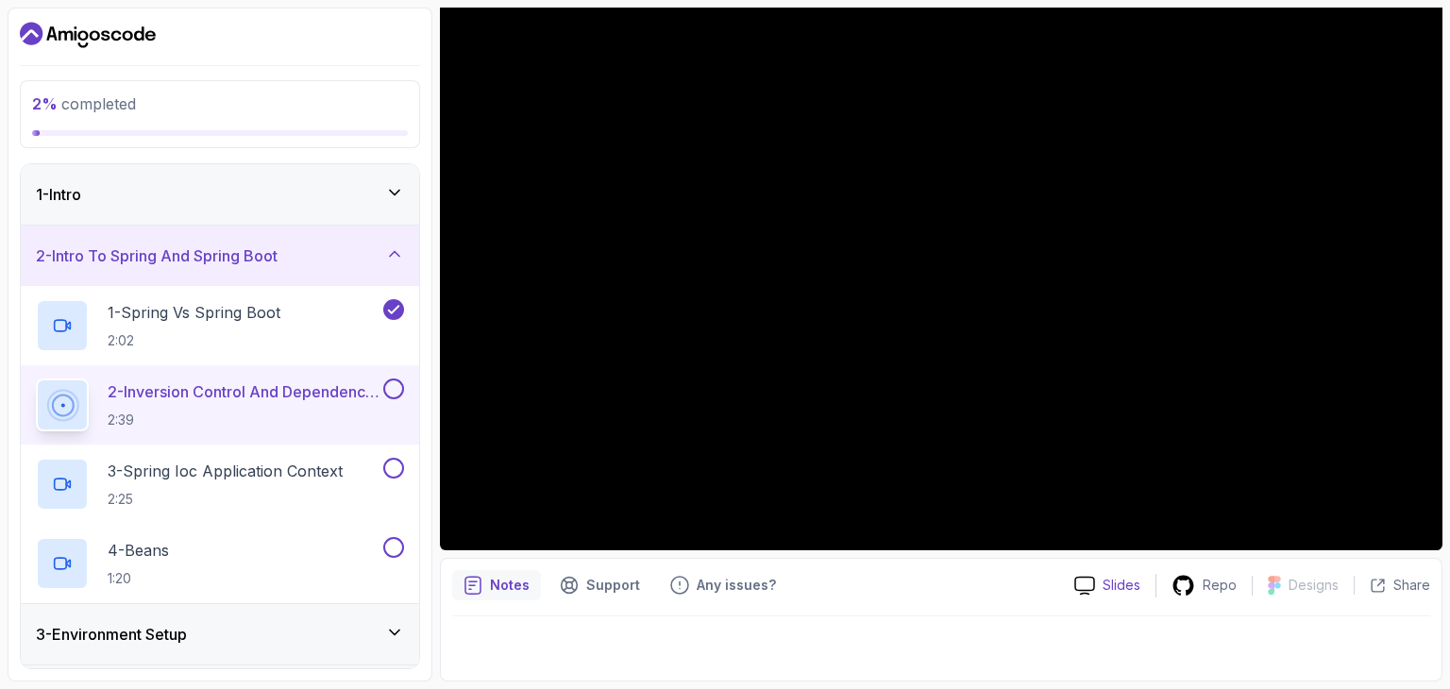
click at [1118, 585] on p "Slides" at bounding box center [1122, 585] width 38 height 19
click at [396, 389] on button at bounding box center [393, 389] width 21 height 21
click at [248, 484] on h2 "3 - Spring Ioc Application Context 2:25" at bounding box center [225, 484] width 235 height 49
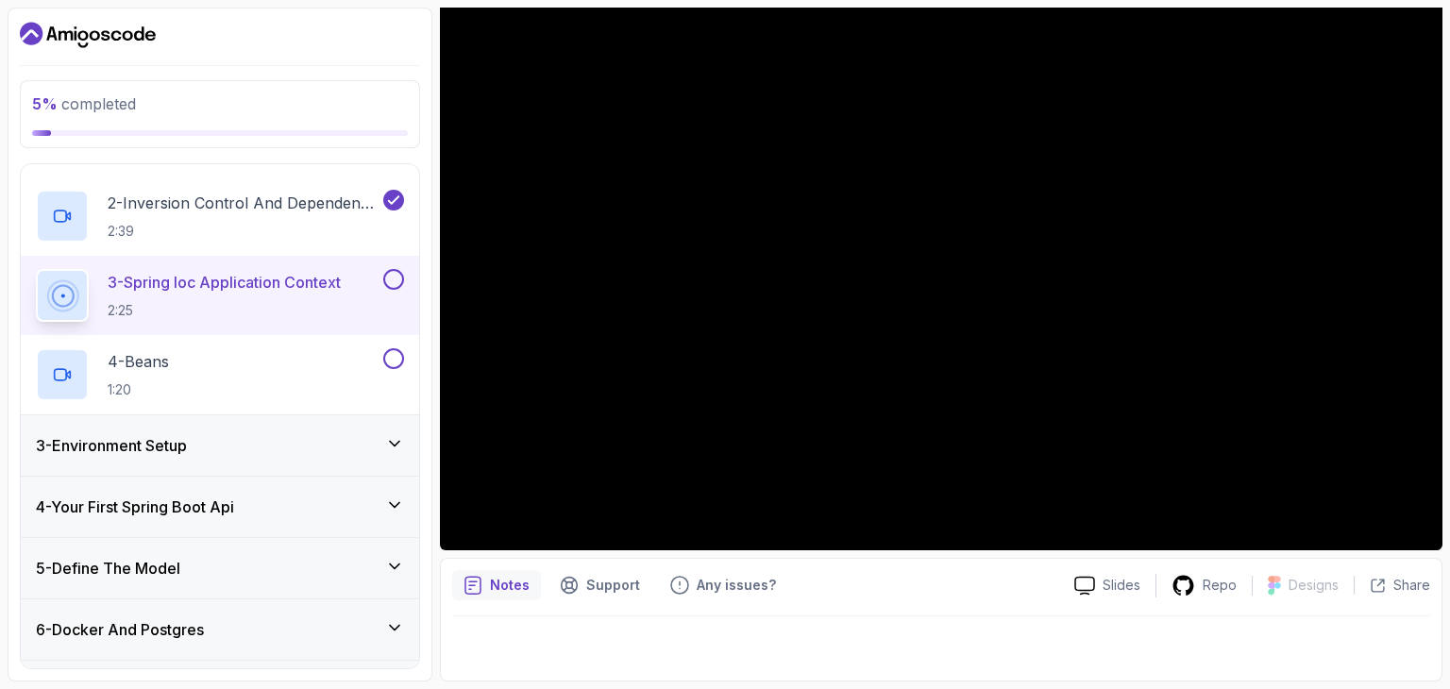
click at [200, 453] on div "3 - Environment Setup" at bounding box center [220, 445] width 368 height 23
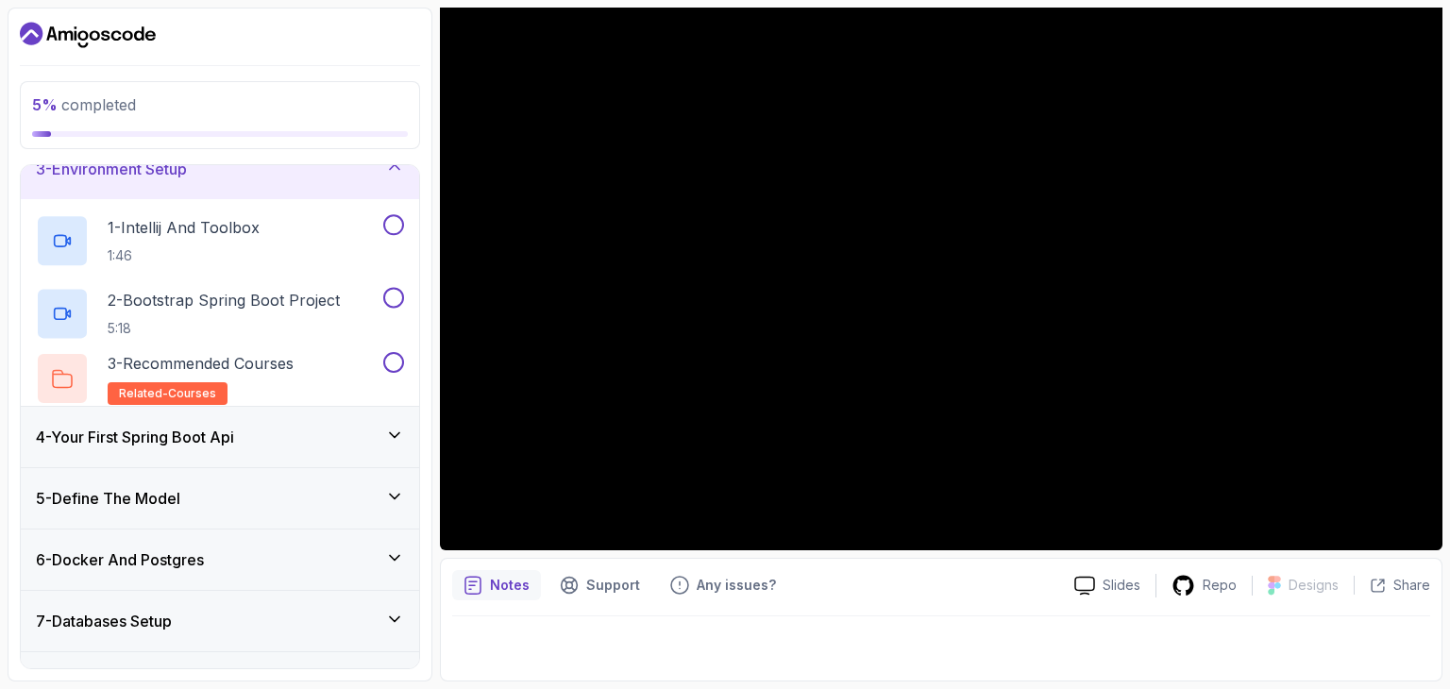
scroll to position [148, 0]
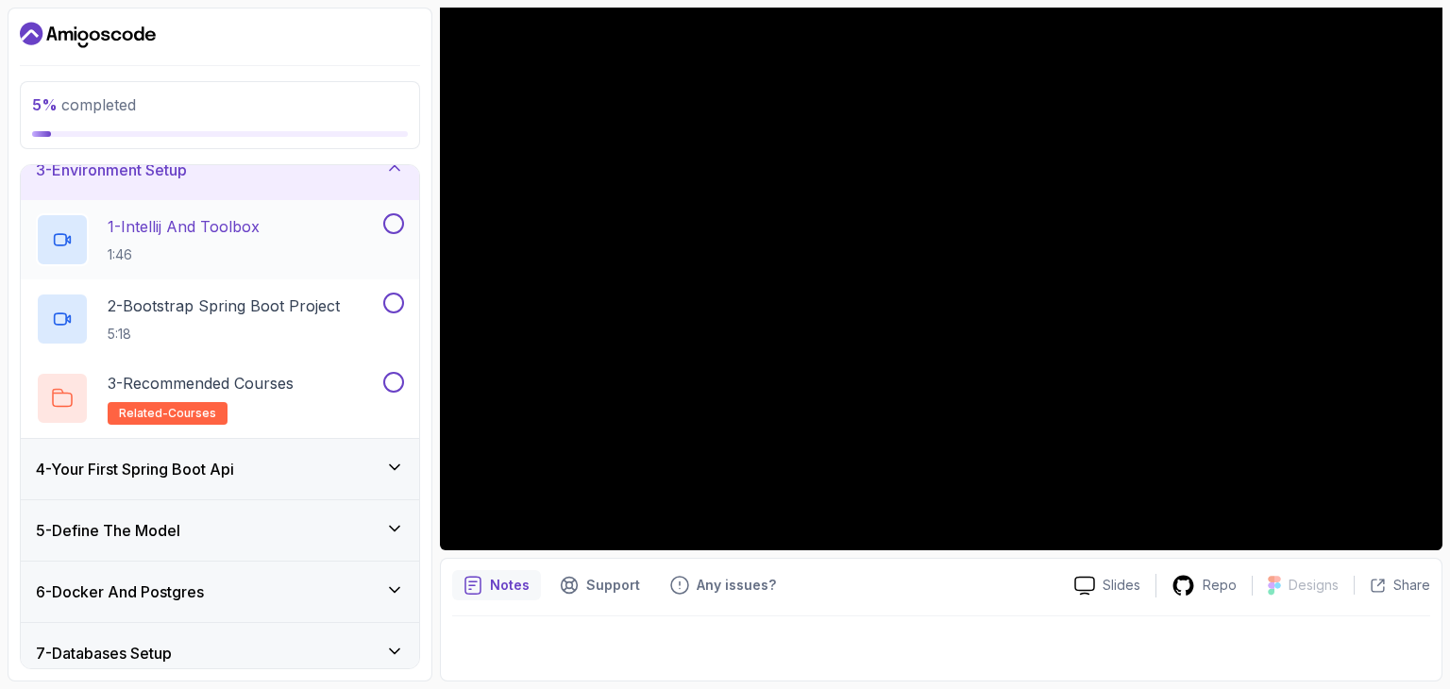
click at [268, 249] on div "1 - Intellij And Toolbox 1:46" at bounding box center [208, 239] width 344 height 53
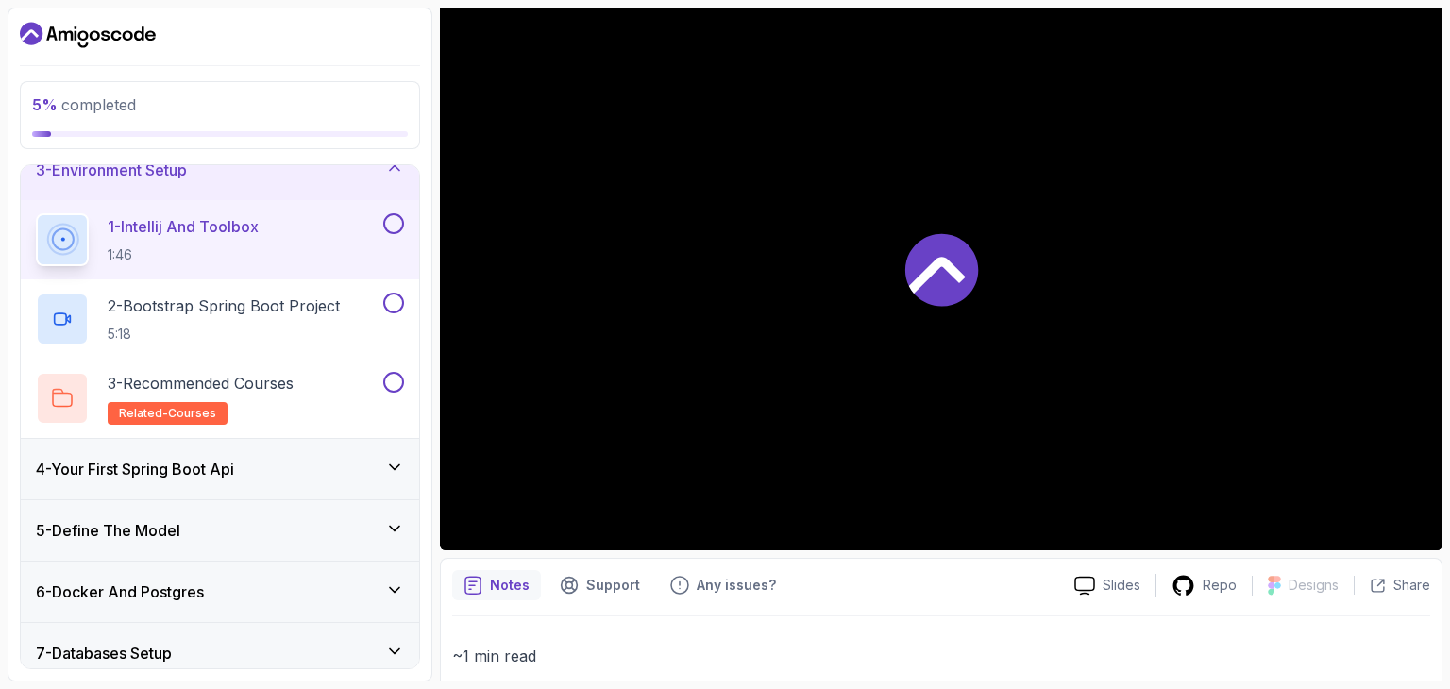
click at [959, 276] on icon at bounding box center [937, 275] width 57 height 37
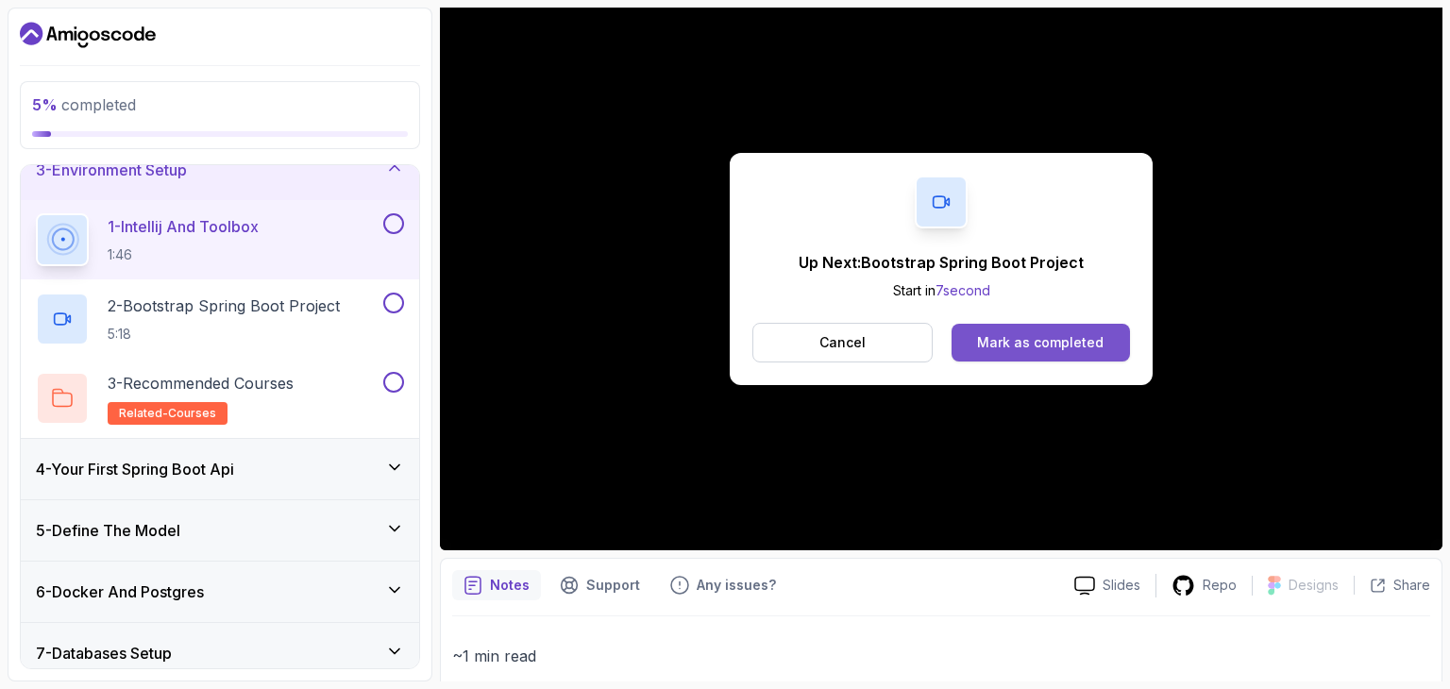
click at [989, 334] on div "Mark as completed" at bounding box center [1040, 342] width 126 height 19
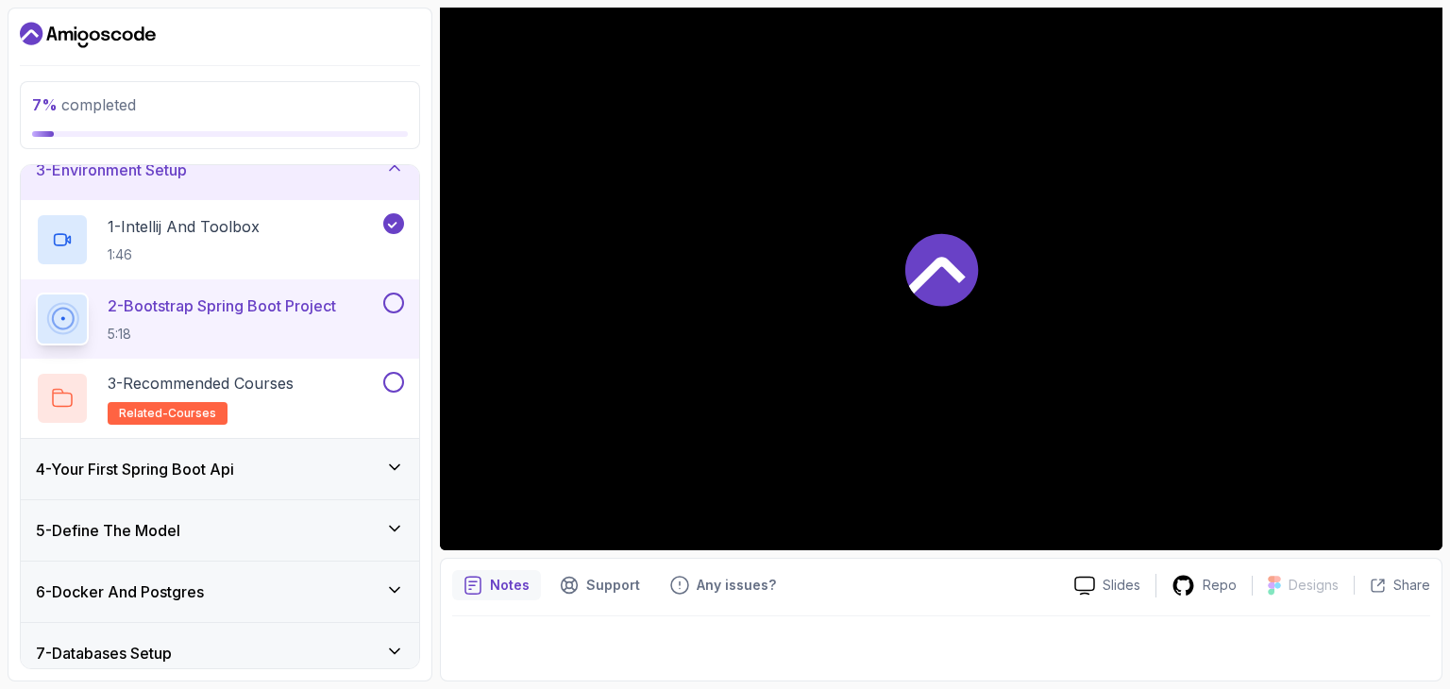
click at [931, 280] on icon at bounding box center [941, 269] width 73 height 73
click at [1143, 684] on section "7 % completed 1 - Intro 2 - Intro To Spring And Spring Boot 3 - Environment Set…" at bounding box center [725, 344] width 1450 height 689
click at [1401, 665] on div at bounding box center [941, 642] width 978 height 53
click at [1405, 632] on div at bounding box center [941, 642] width 978 height 53
click at [1435, 660] on section "7 % completed 1 - Intro 2 - Intro To Spring And Spring Boot 3 - Environment Set…" at bounding box center [725, 344] width 1450 height 689
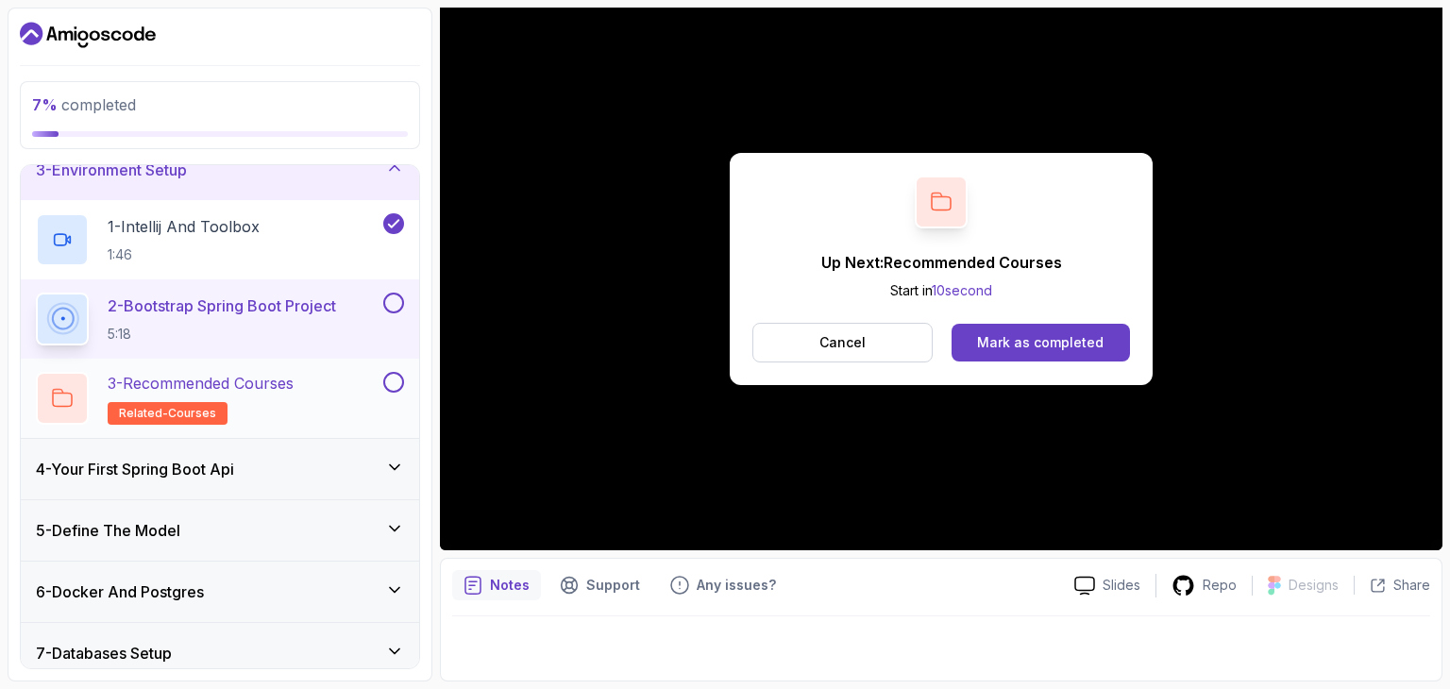
click at [389, 395] on button "3 - Recommended Courses related-courses" at bounding box center [220, 398] width 368 height 53
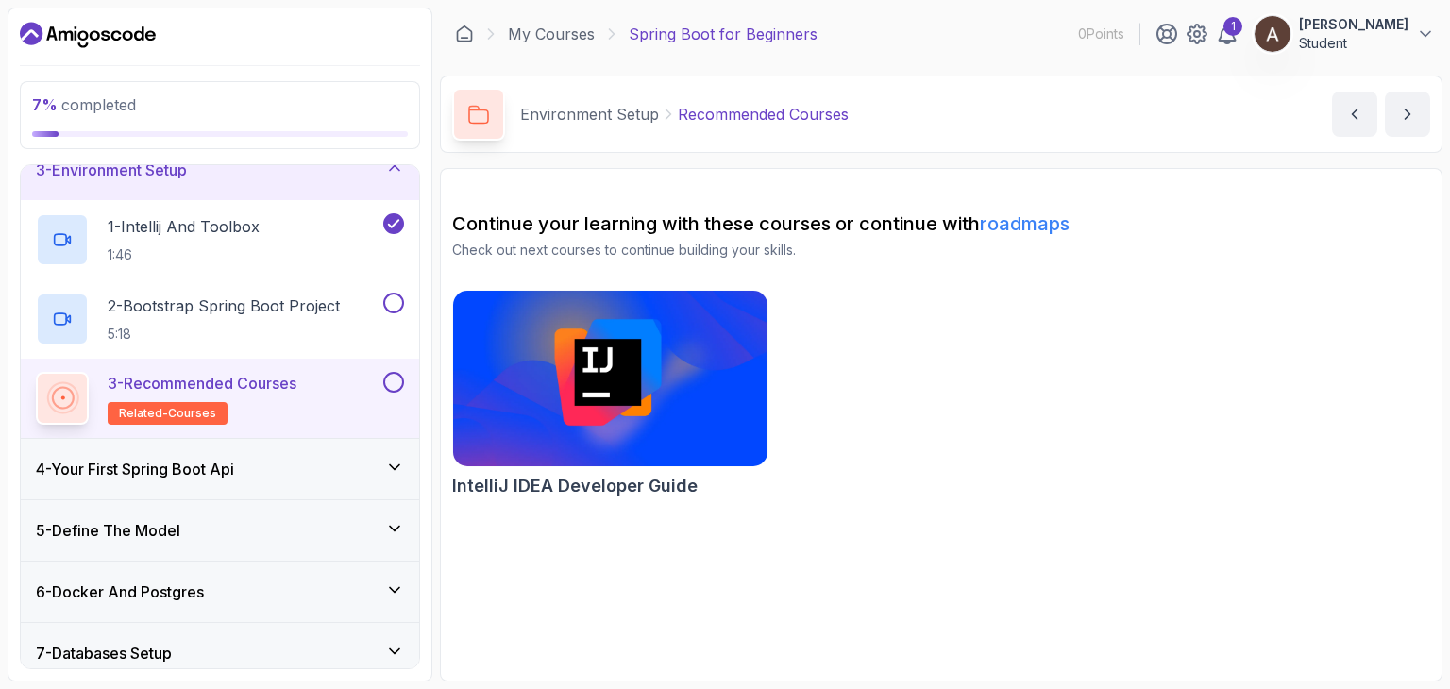
click at [299, 471] on div "4 - Your First Spring Boot Api" at bounding box center [220, 469] width 368 height 23
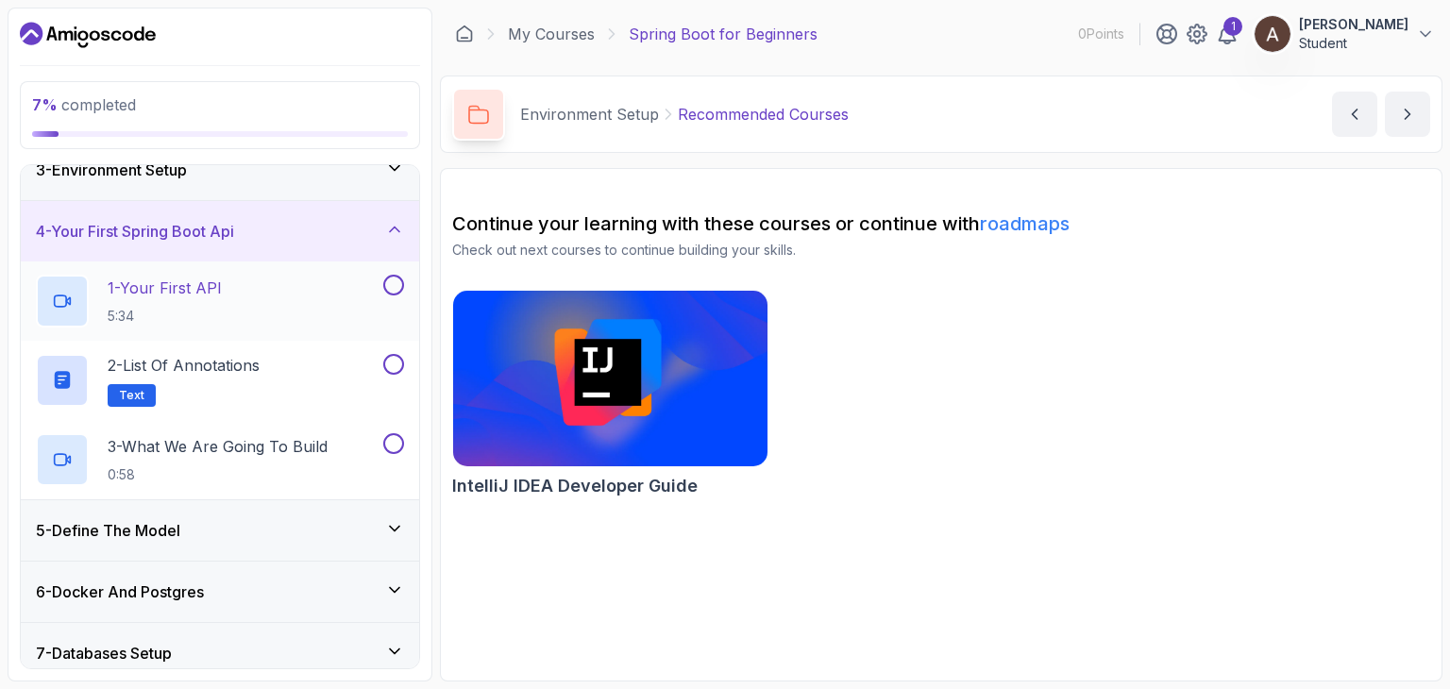
click at [261, 307] on div "1 - Your First API 5:34" at bounding box center [208, 301] width 344 height 53
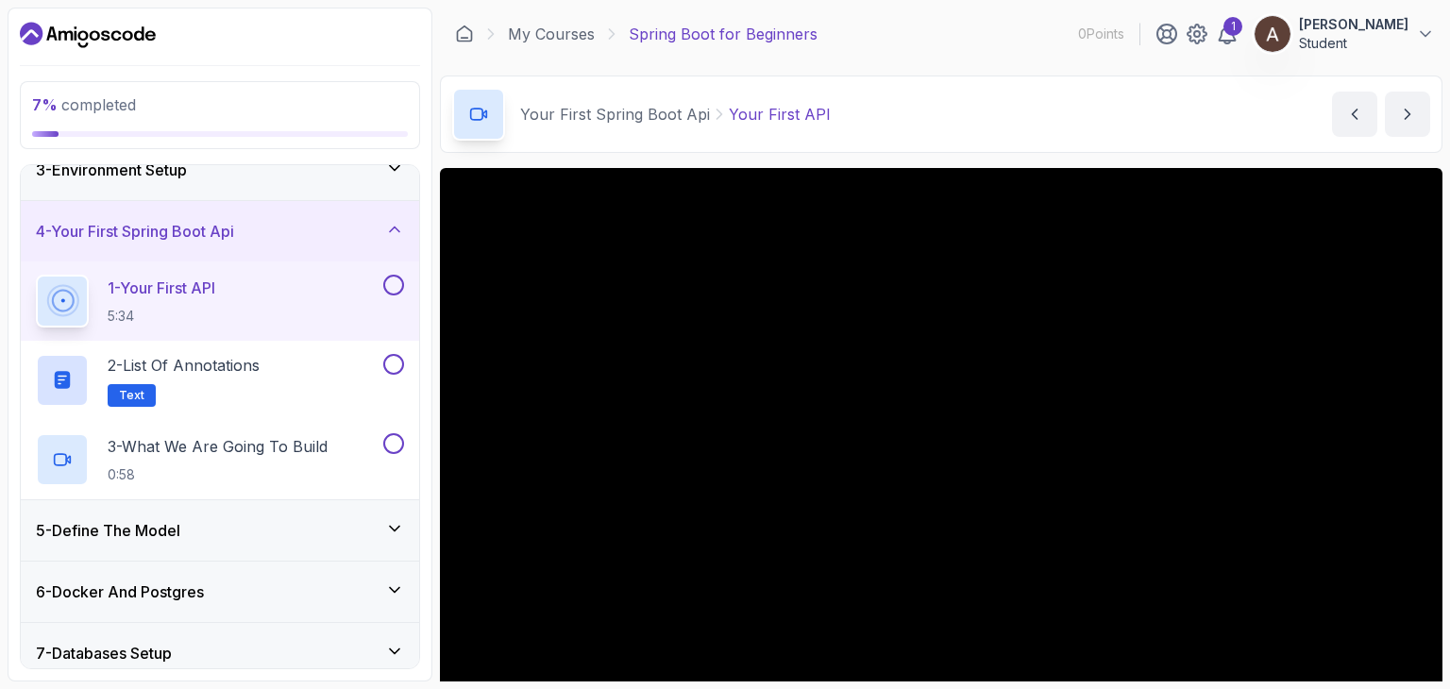
scroll to position [94, 0]
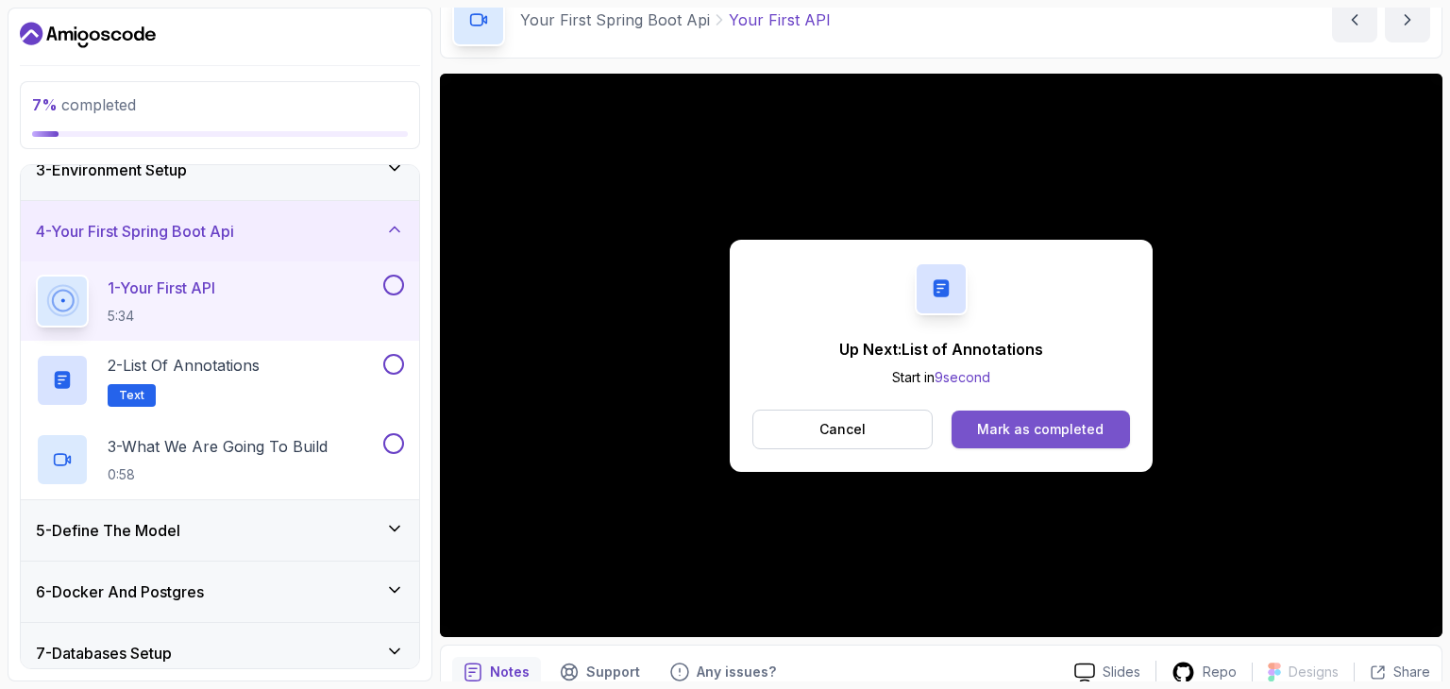
click at [1006, 433] on div "Mark as completed" at bounding box center [1040, 429] width 126 height 19
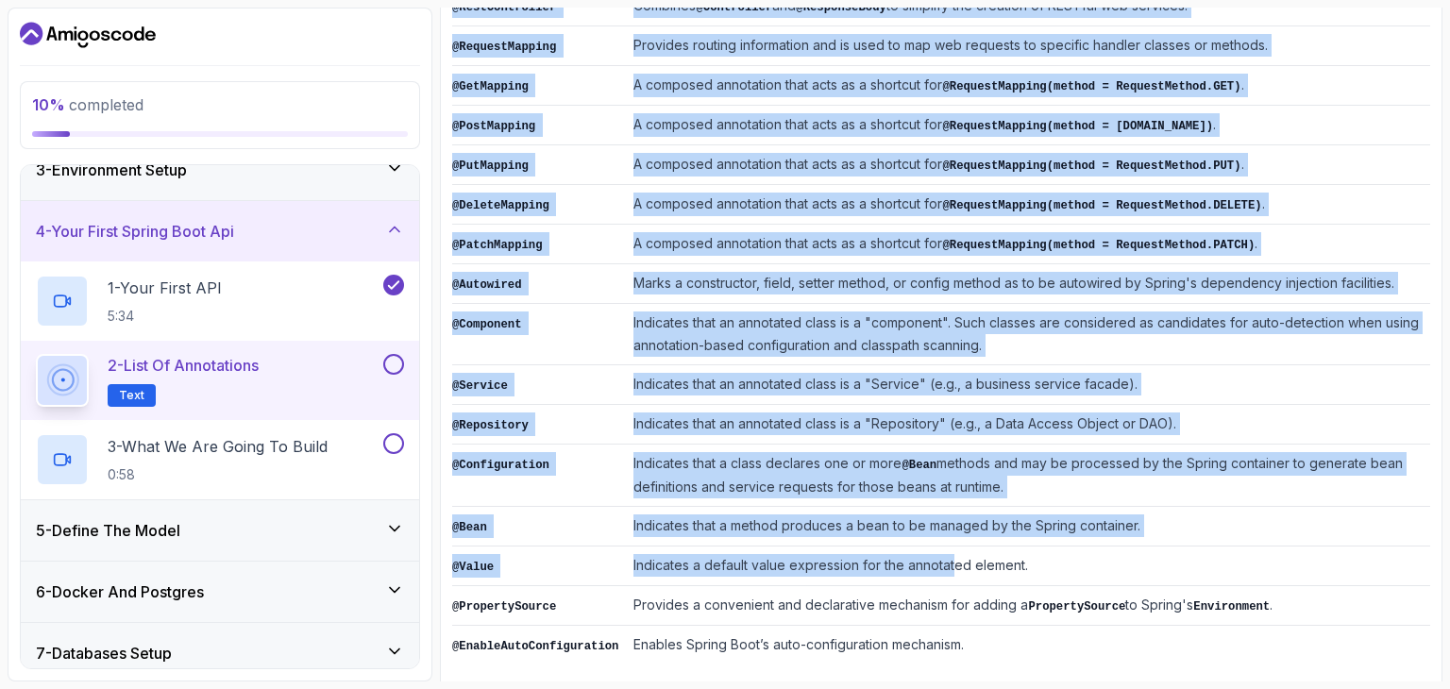
scroll to position [464, 0]
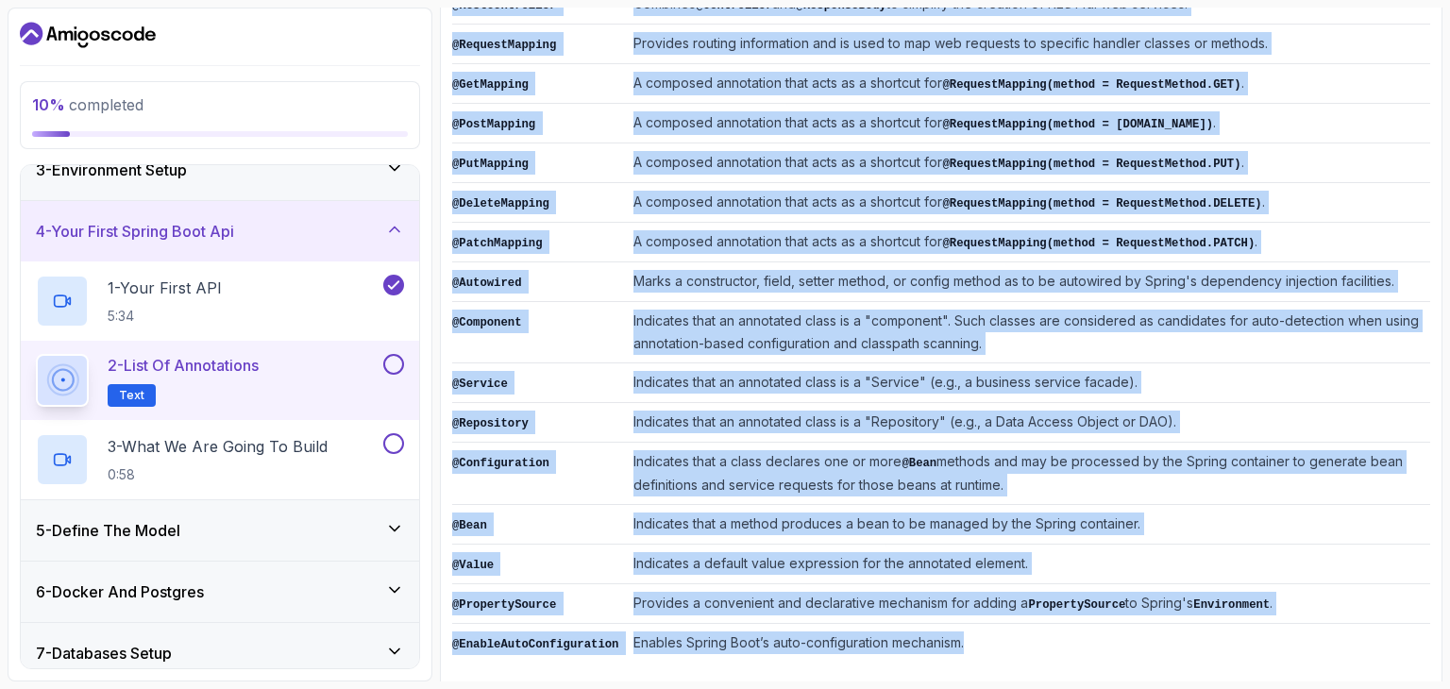
drag, startPoint x: 454, startPoint y: 409, endPoint x: 1035, endPoint y: 624, distance: 619.1
click at [1035, 624] on tbody "@SpringBootApplication Indicates a configuration class that declares one or mor…" at bounding box center [941, 293] width 978 height 741
copy tbody "@SpringBootApplication Indicates a configuration class that declares one or mor…"
click at [235, 469] on p "0:58" at bounding box center [218, 474] width 220 height 19
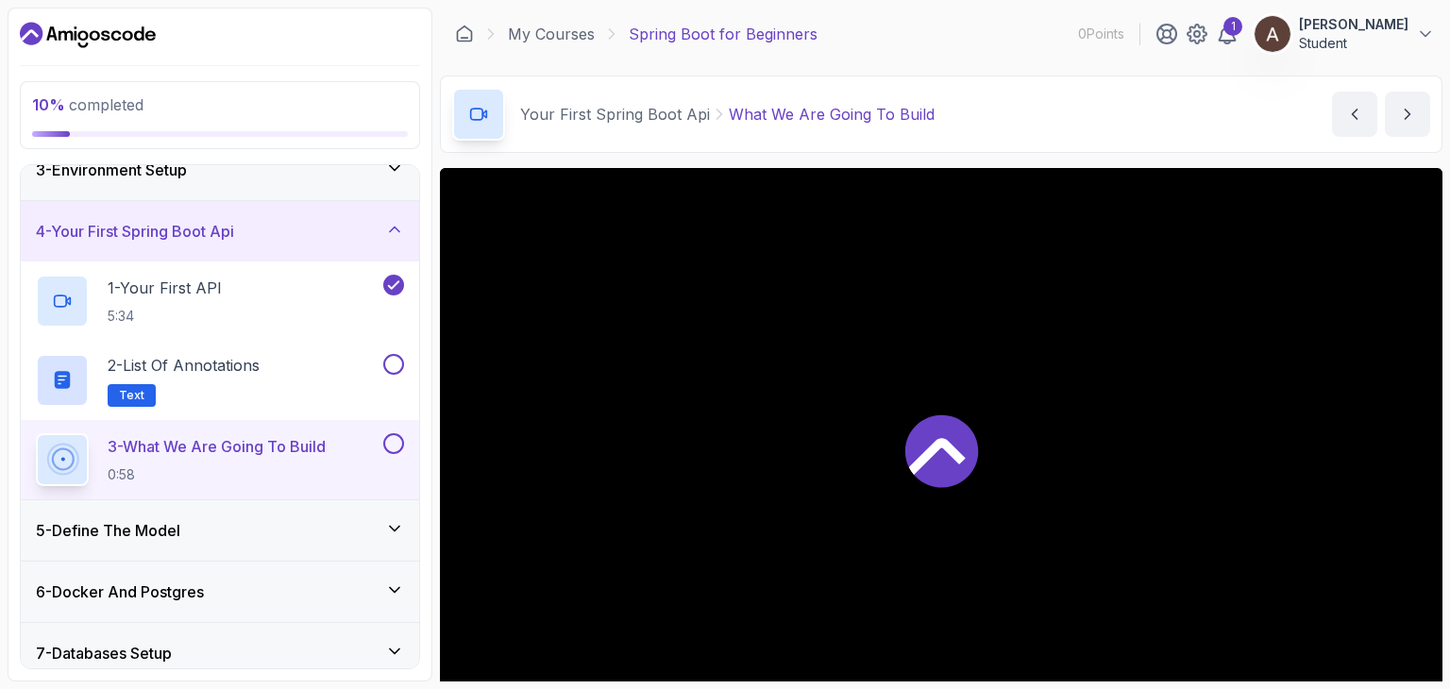
click at [963, 465] on icon at bounding box center [941, 450] width 73 height 73
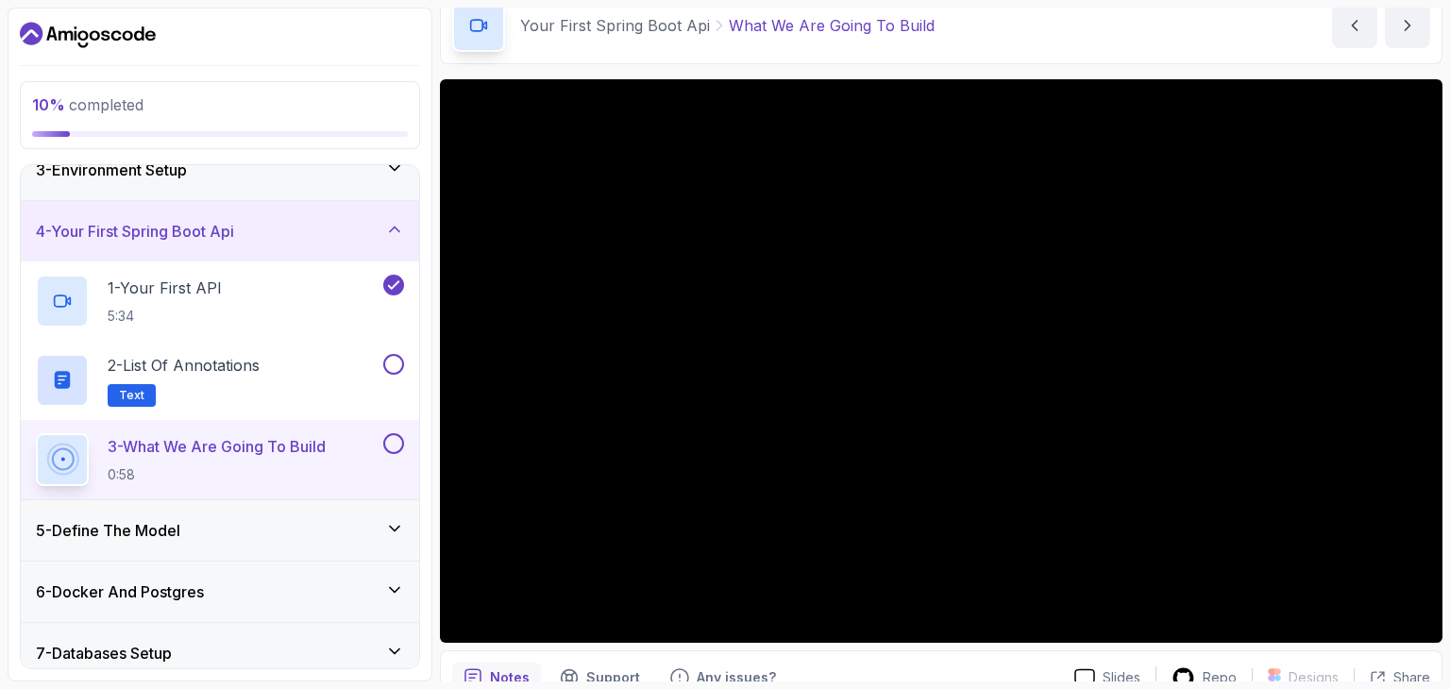
scroll to position [87, 0]
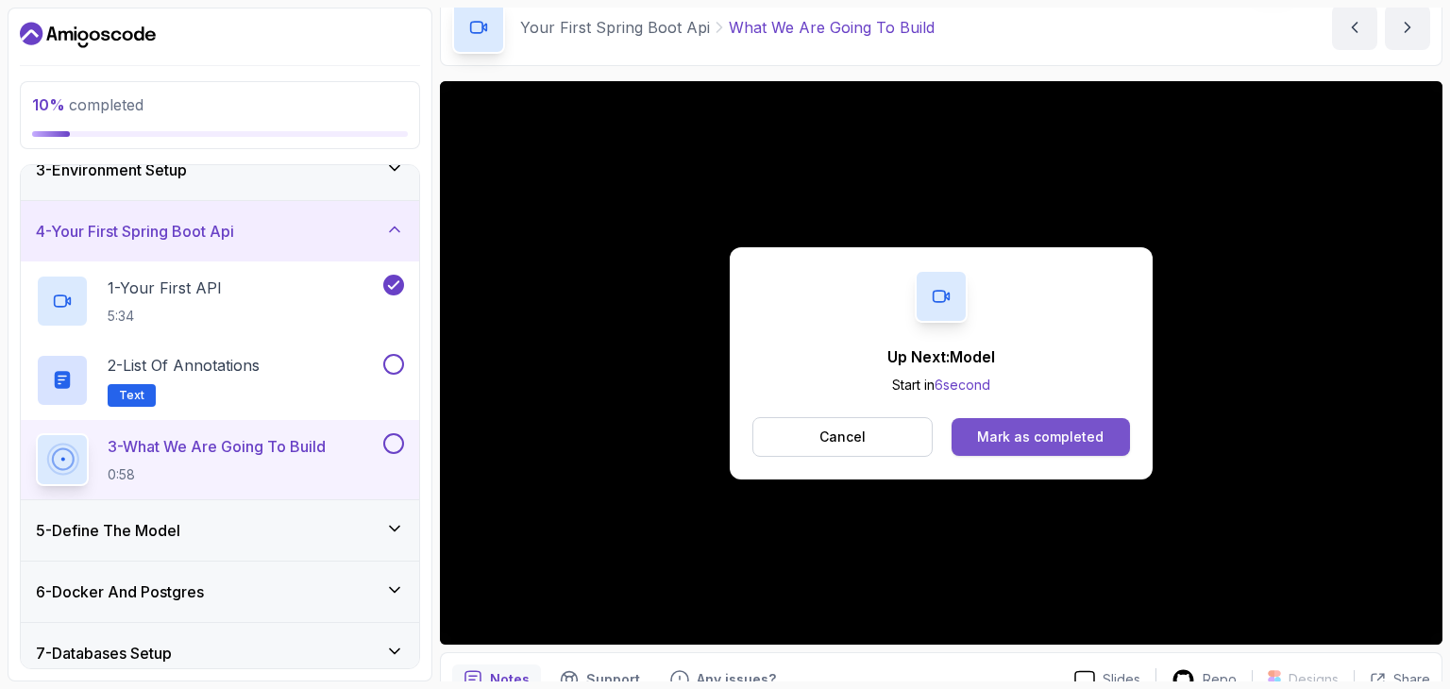
click at [1052, 435] on div "Mark as completed" at bounding box center [1040, 437] width 126 height 19
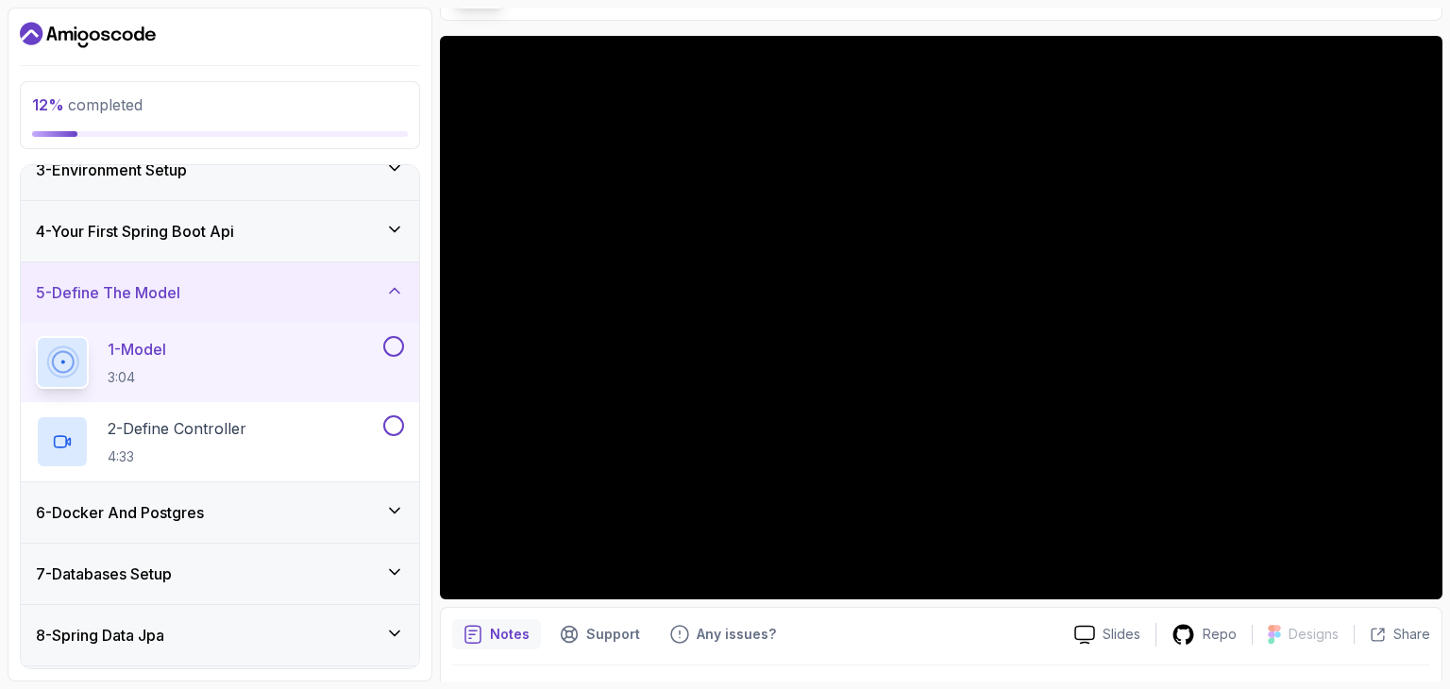
scroll to position [87, 0]
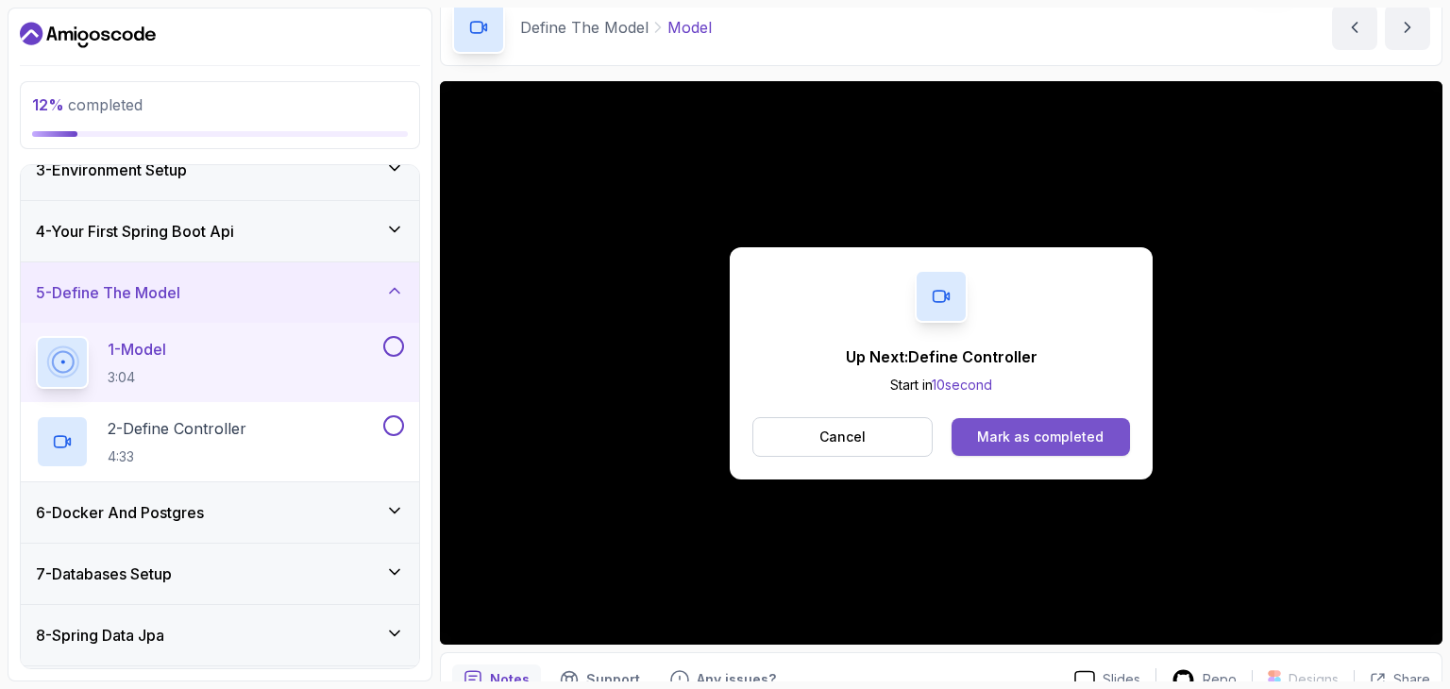
click at [1001, 446] on button "Mark as completed" at bounding box center [1040, 437] width 178 height 38
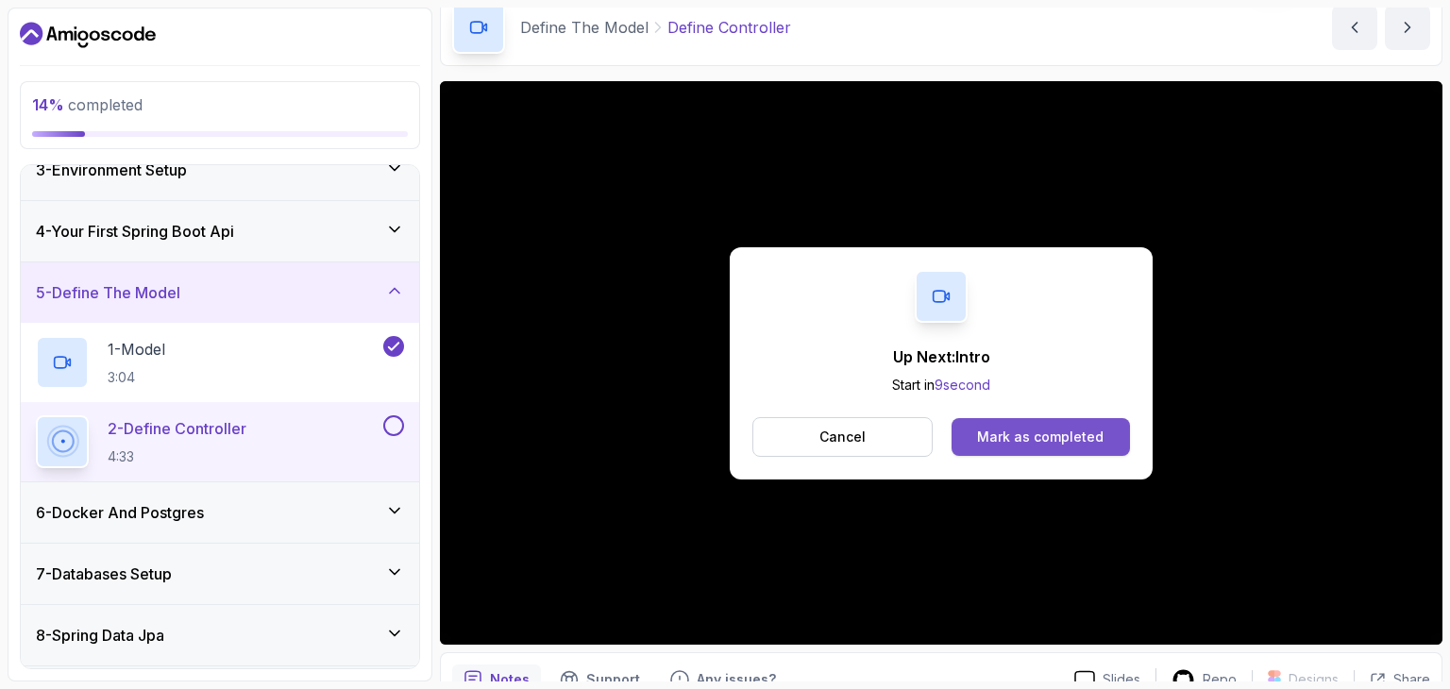
click at [1019, 441] on div "Mark as completed" at bounding box center [1040, 437] width 126 height 19
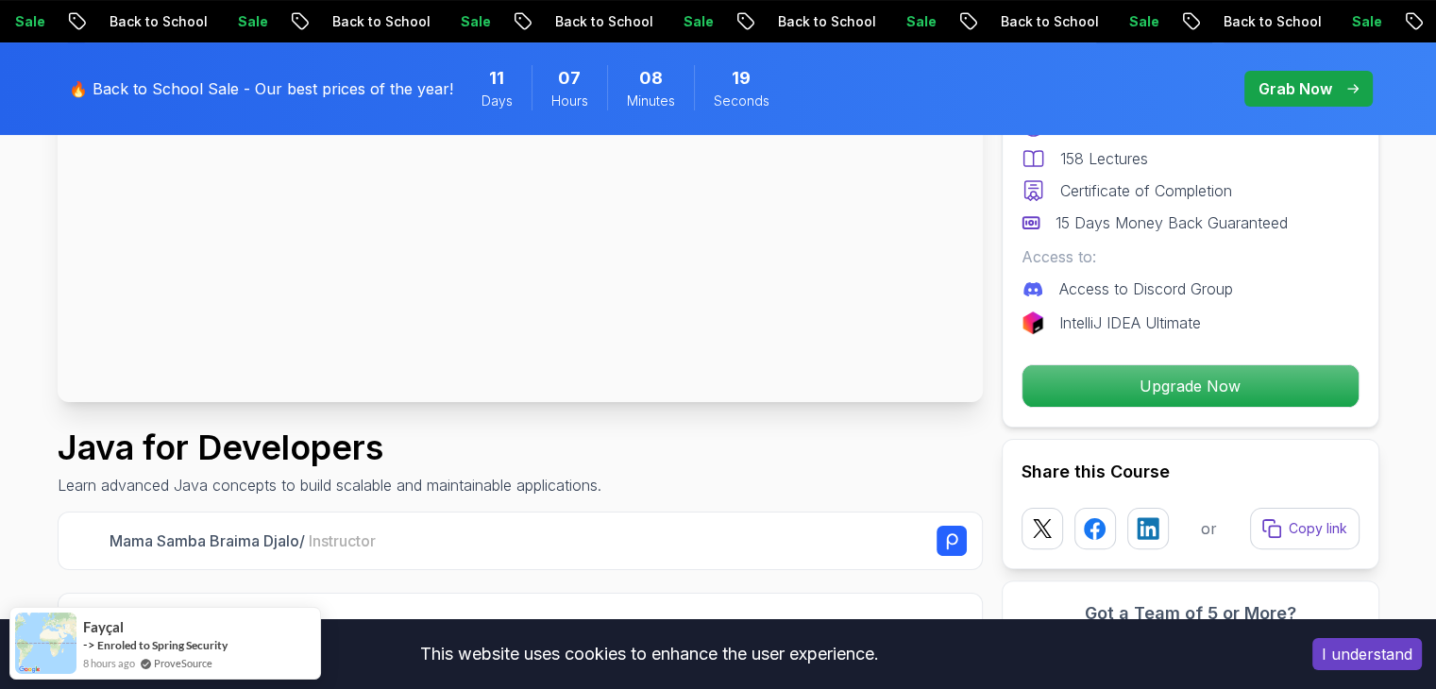
scroll to position [378, 0]
